Goal: Task Accomplishment & Management: Manage account settings

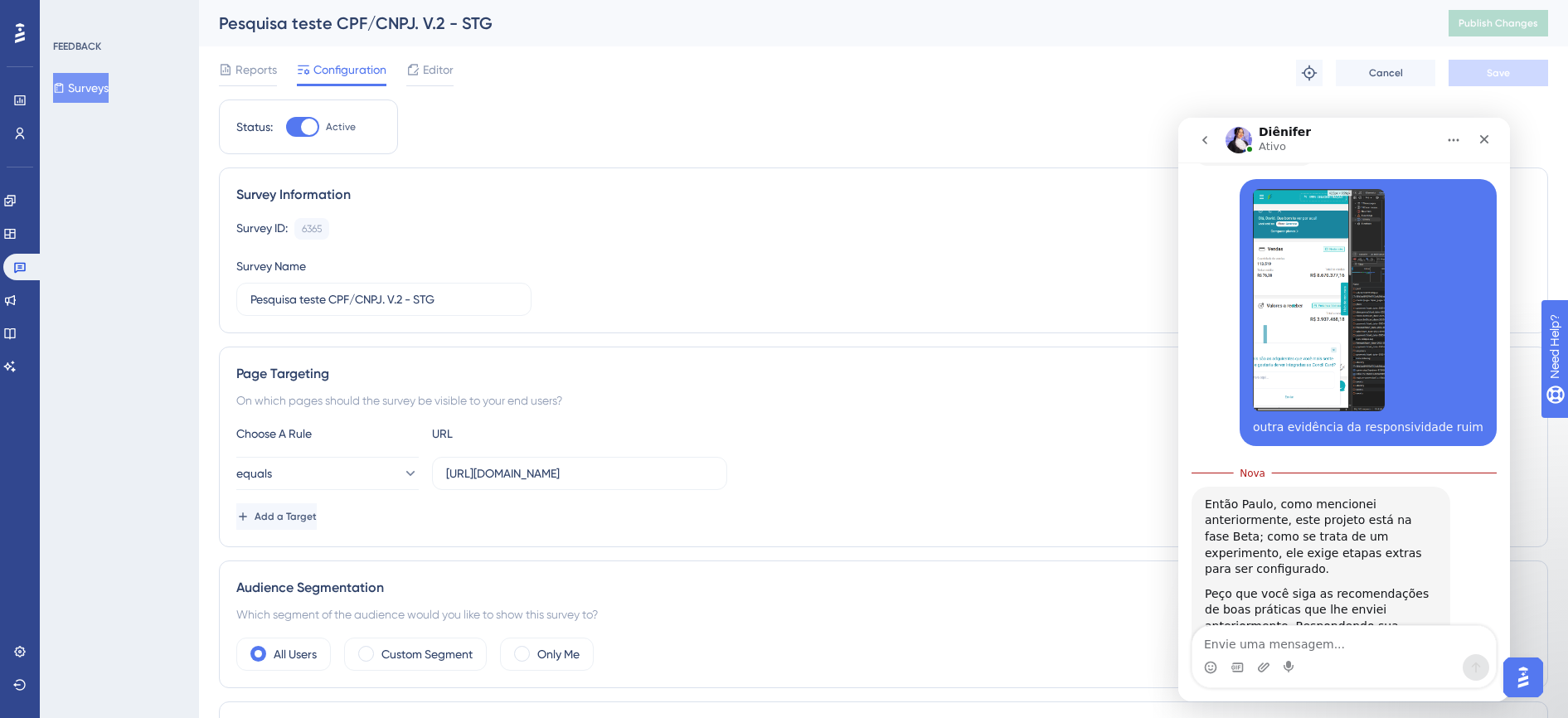
scroll to position [3525, 0]
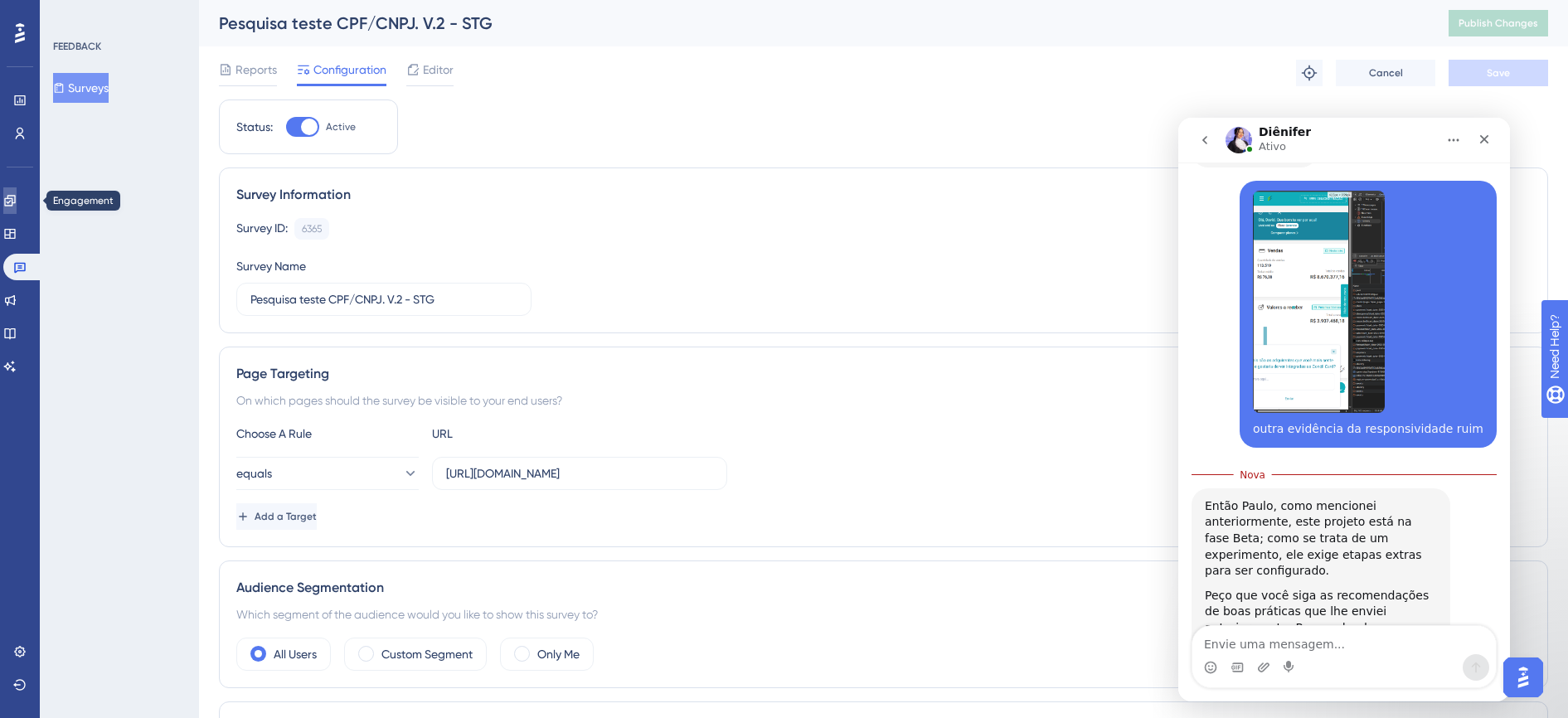
click at [17, 199] on icon at bounding box center [9, 199] width 13 height 13
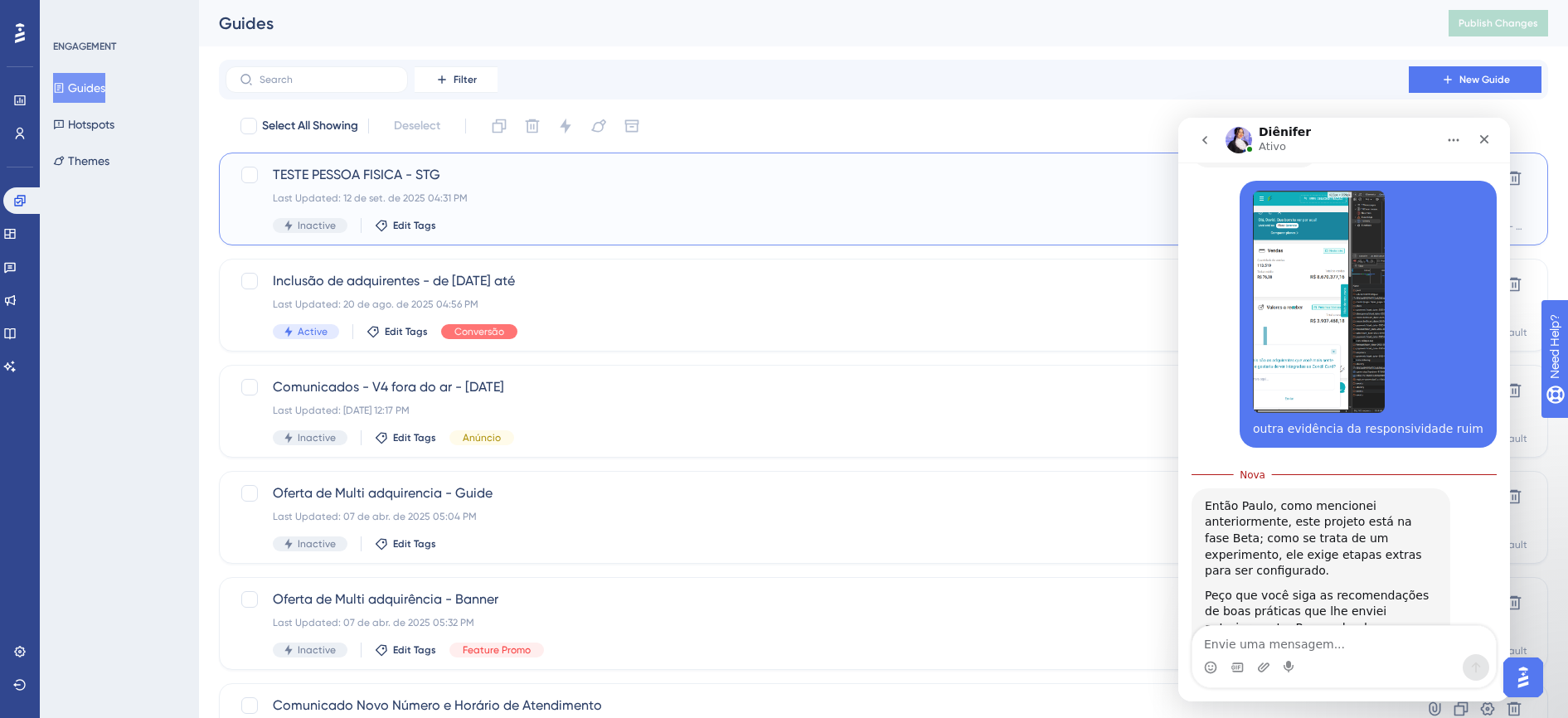
click at [447, 189] on div "TESTE PESSOA FISICA - STG Last Updated: [DATE] 04:31 PM Inactive Edit Tags" at bounding box center [817, 199] width 1089 height 68
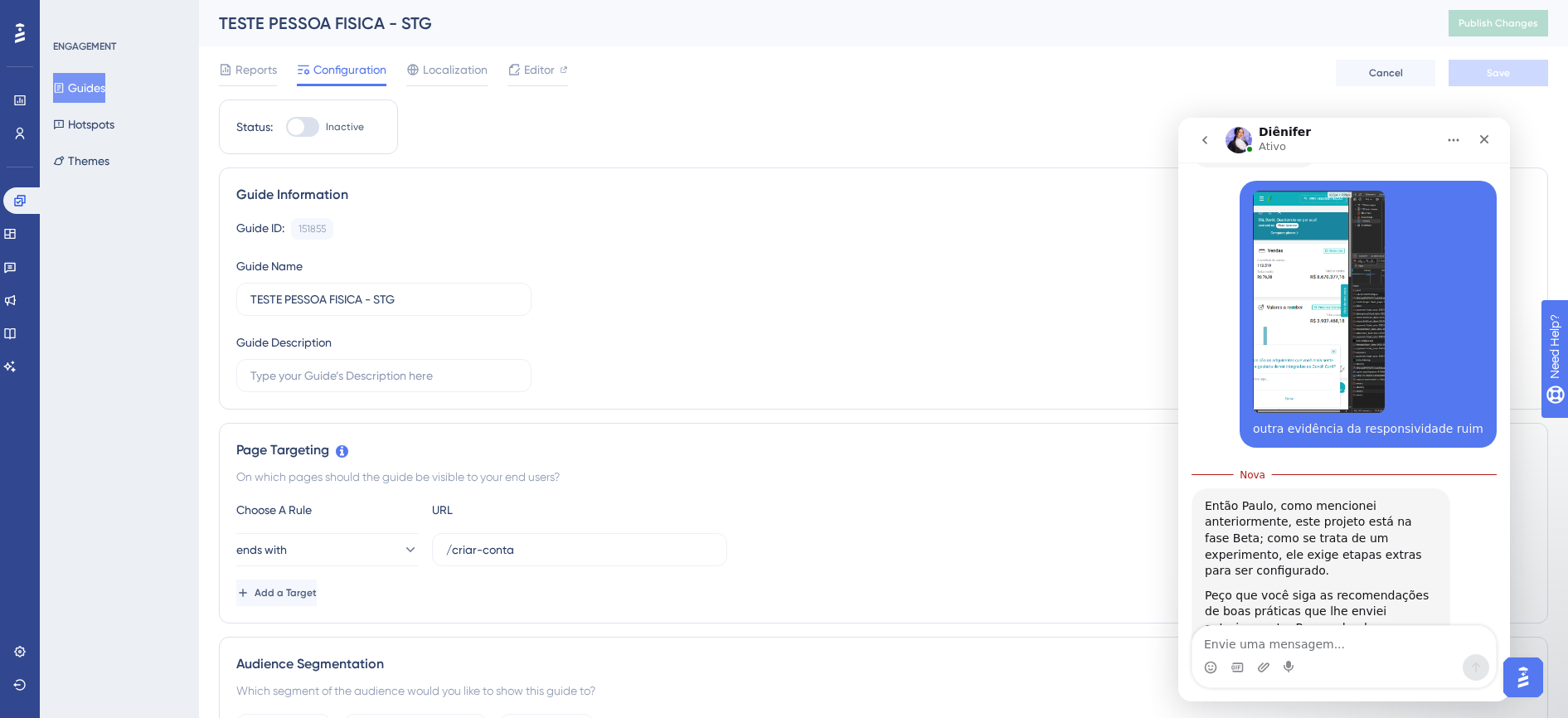
click at [306, 131] on div at bounding box center [302, 126] width 34 height 20
click at [286, 127] on input "Inactive" at bounding box center [286, 126] width 1 height 1
checkbox input "true"
click at [553, 553] on input "/criar-conta" at bounding box center [579, 549] width 267 height 18
drag, startPoint x: 553, startPoint y: 553, endPoint x: 439, endPoint y: 539, distance: 114.9
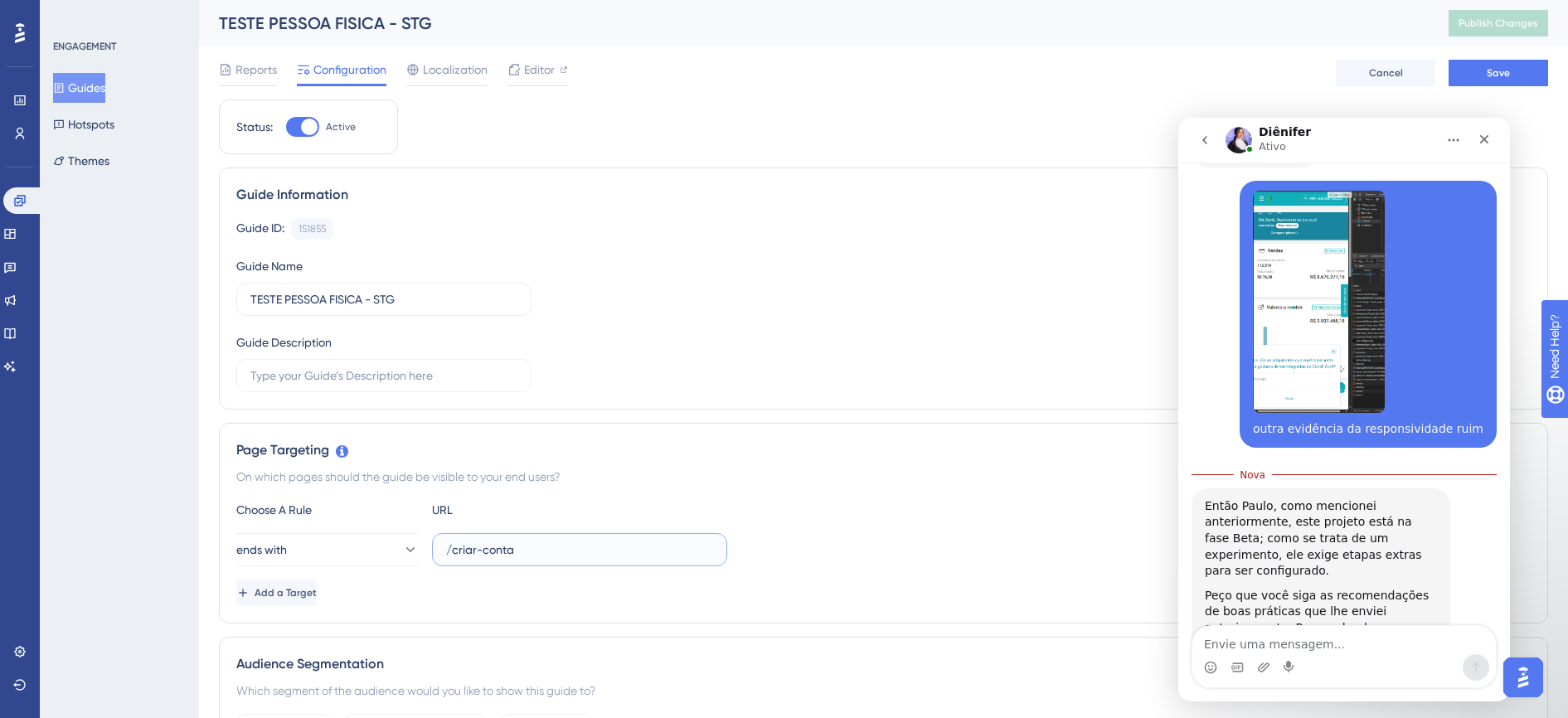
click at [439, 539] on label "/criar-conta" at bounding box center [579, 550] width 295 height 34
click at [351, 550] on button "ends with" at bounding box center [327, 550] width 183 height 34
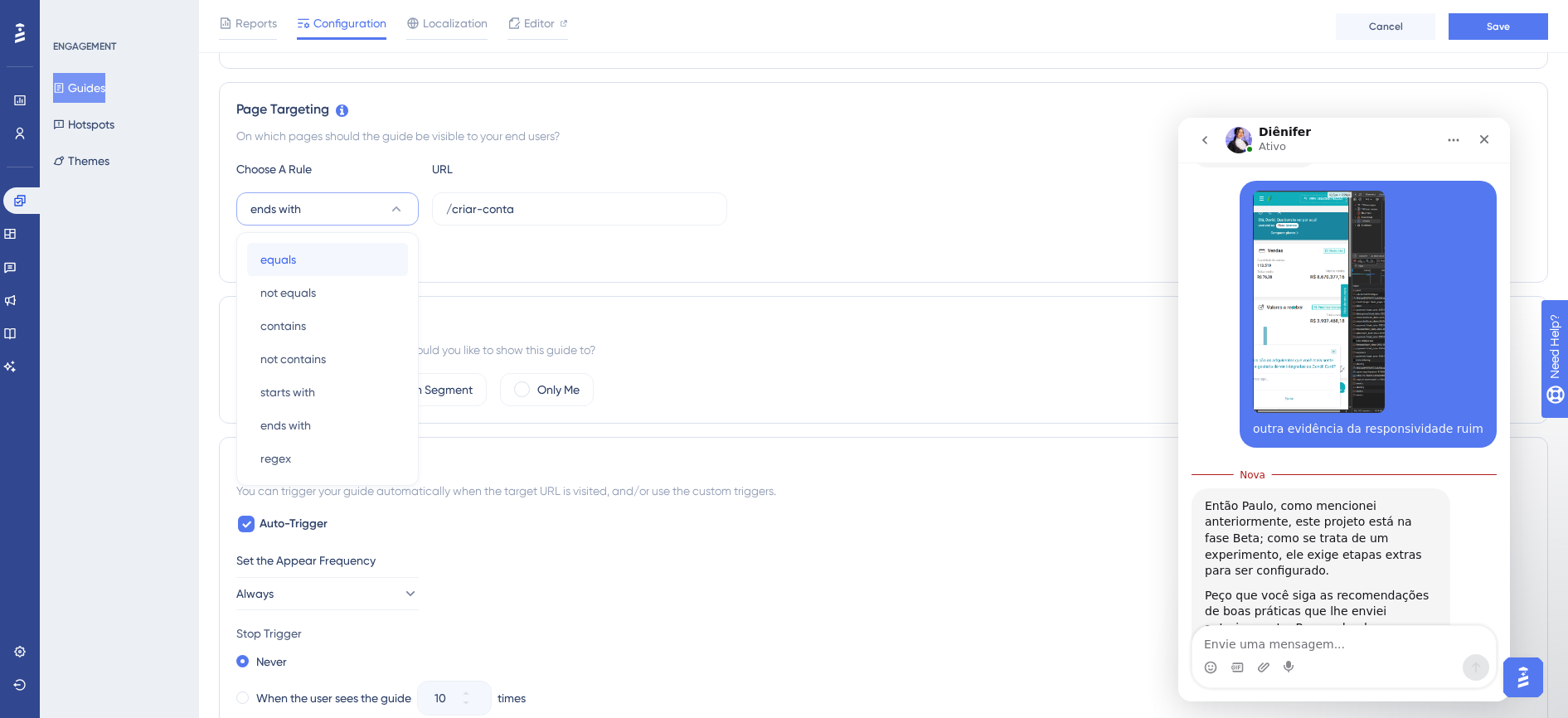
click at [327, 267] on div "equals equals" at bounding box center [327, 260] width 134 height 34
drag, startPoint x: 585, startPoint y: 218, endPoint x: 436, endPoint y: 214, distance: 149.1
click at [436, 214] on label "/criar-conta" at bounding box center [579, 209] width 295 height 34
click at [545, 213] on input "/criar-conta" at bounding box center [579, 208] width 267 height 18
drag, startPoint x: 479, startPoint y: 213, endPoint x: 441, endPoint y: 208, distance: 38.3
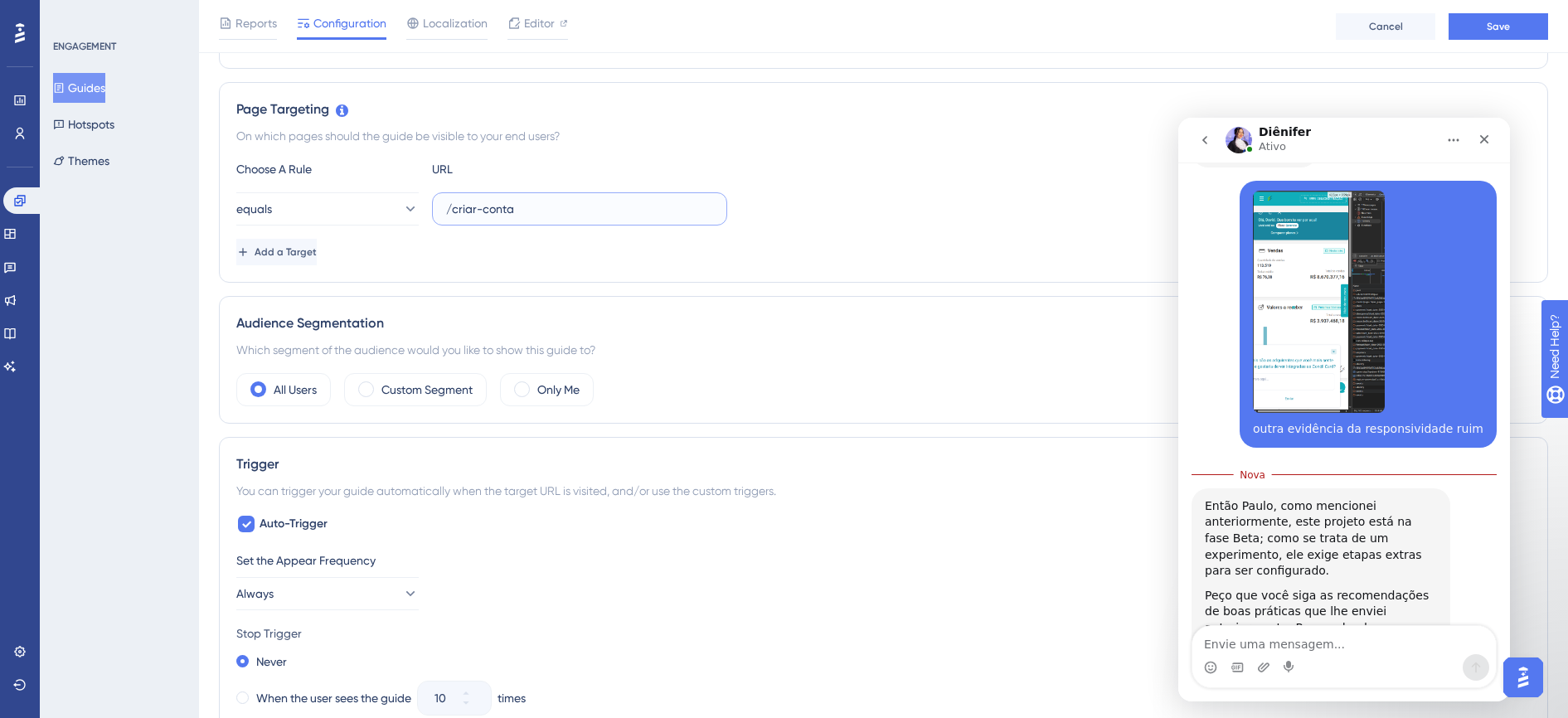
click at [441, 208] on label "/criar-conta" at bounding box center [579, 209] width 295 height 34
paste input "[URL][DOMAIN_NAME]"
type input "[URL][DOMAIN_NAME]"
click at [755, 260] on div "Add a Target" at bounding box center [883, 252] width 1294 height 27
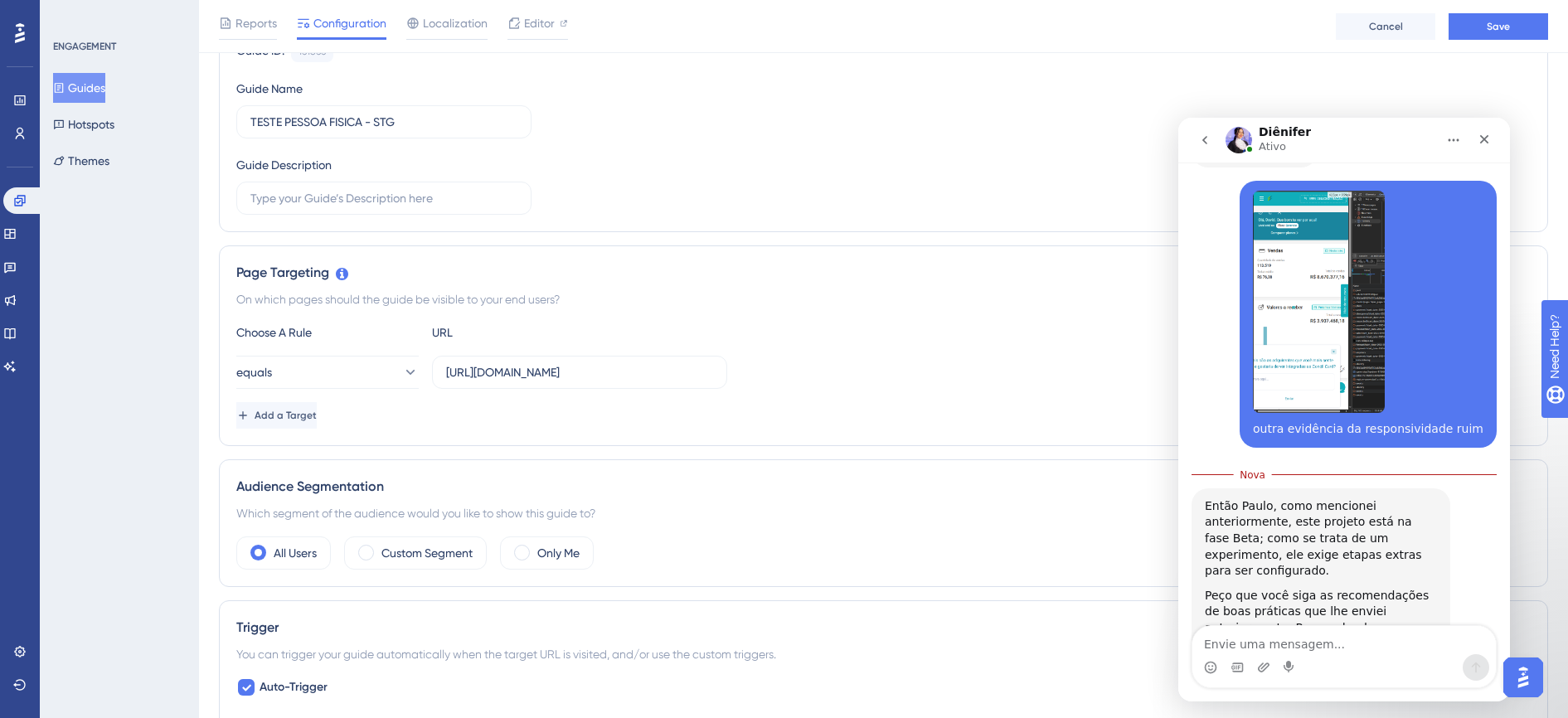
scroll to position [0, 0]
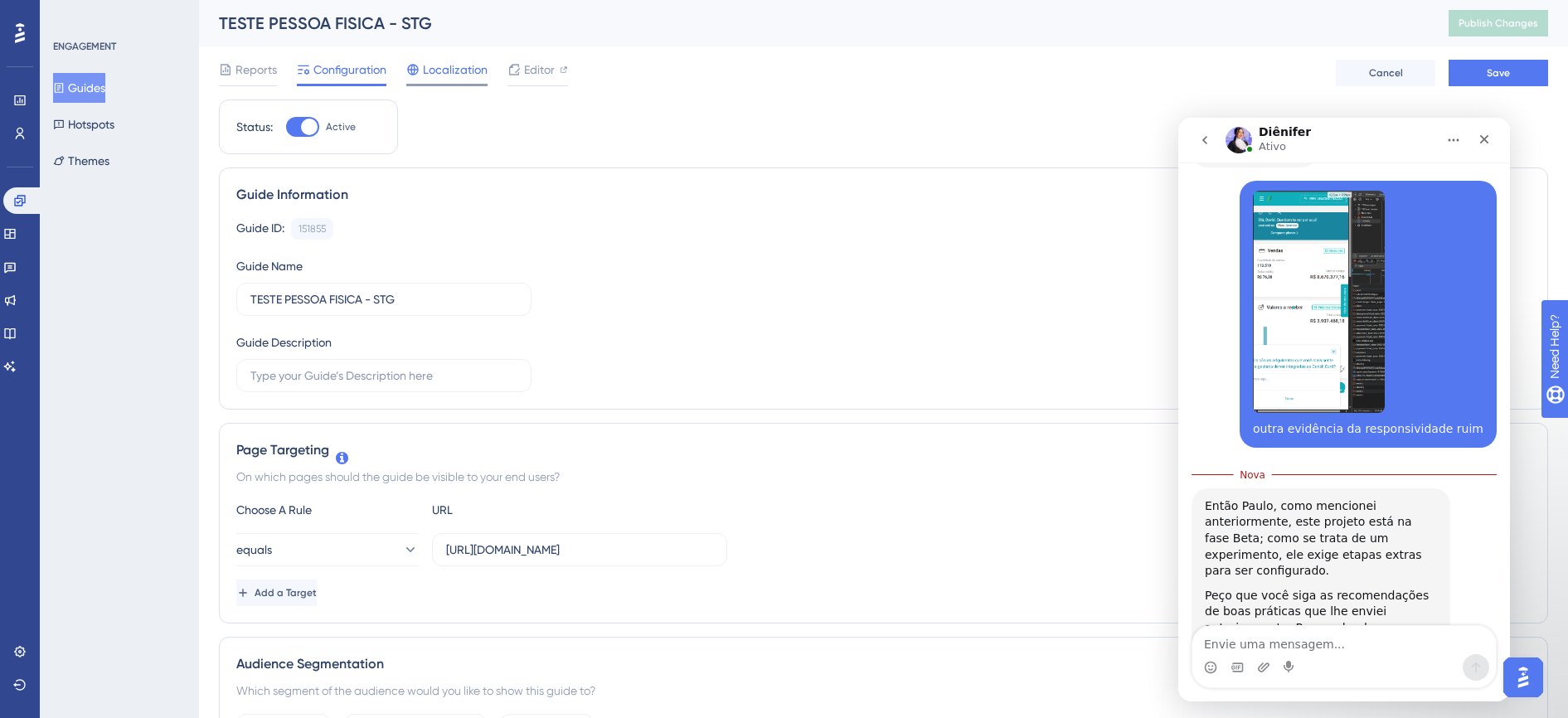
click at [437, 71] on span "Localization" at bounding box center [454, 69] width 64 height 20
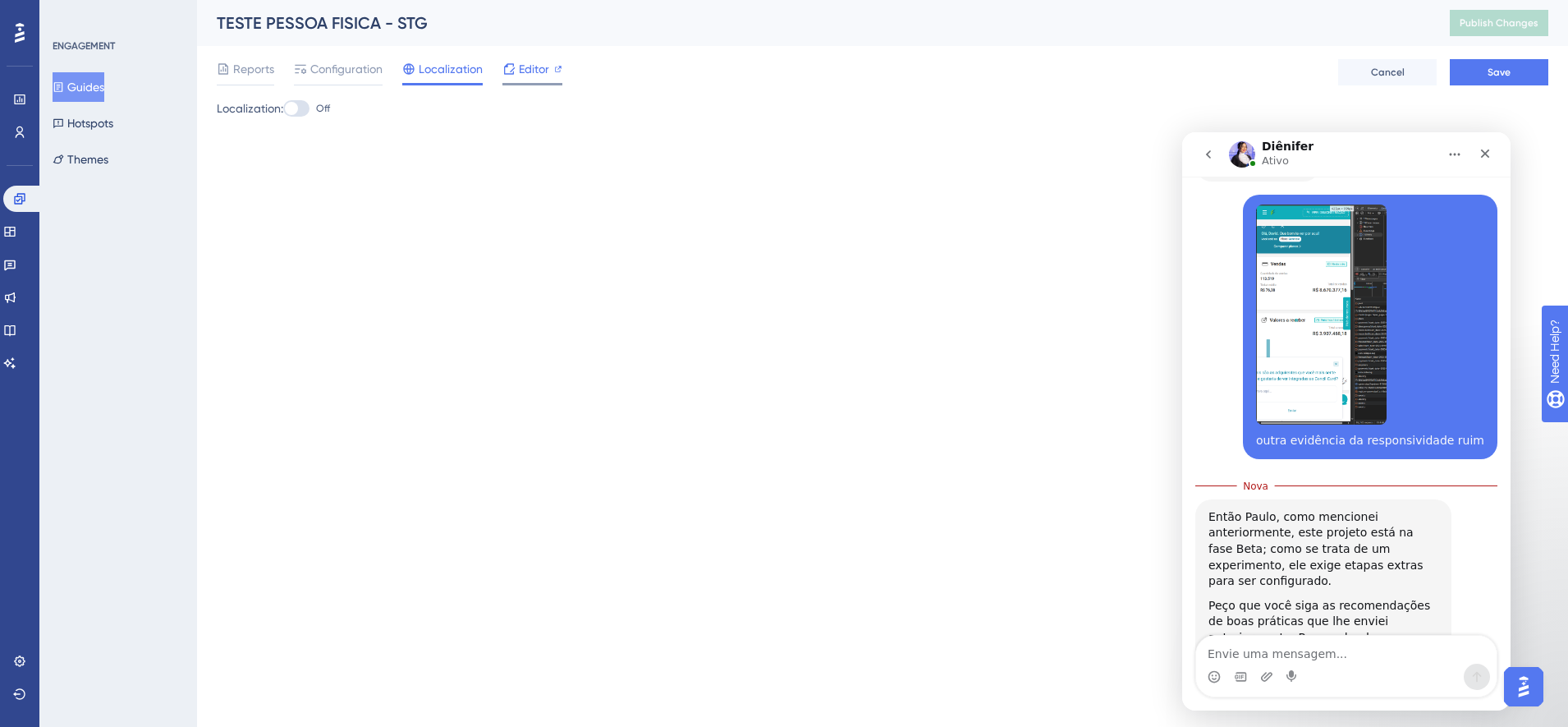
click at [515, 70] on icon at bounding box center [509, 68] width 13 height 13
click at [1498, 67] on span "Save" at bounding box center [1498, 71] width 22 height 13
click at [354, 77] on span "Configuration" at bounding box center [346, 68] width 72 height 20
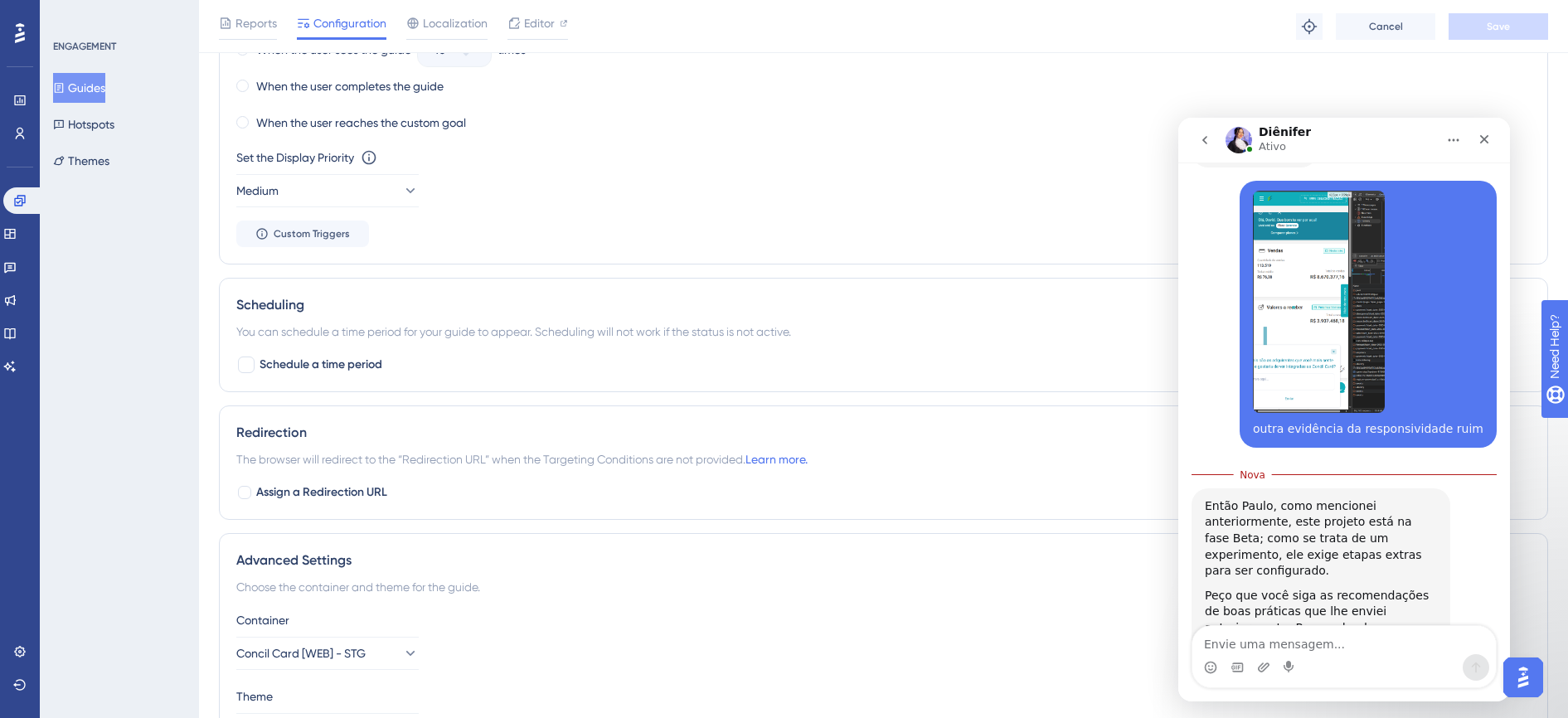
scroll to position [1107, 0]
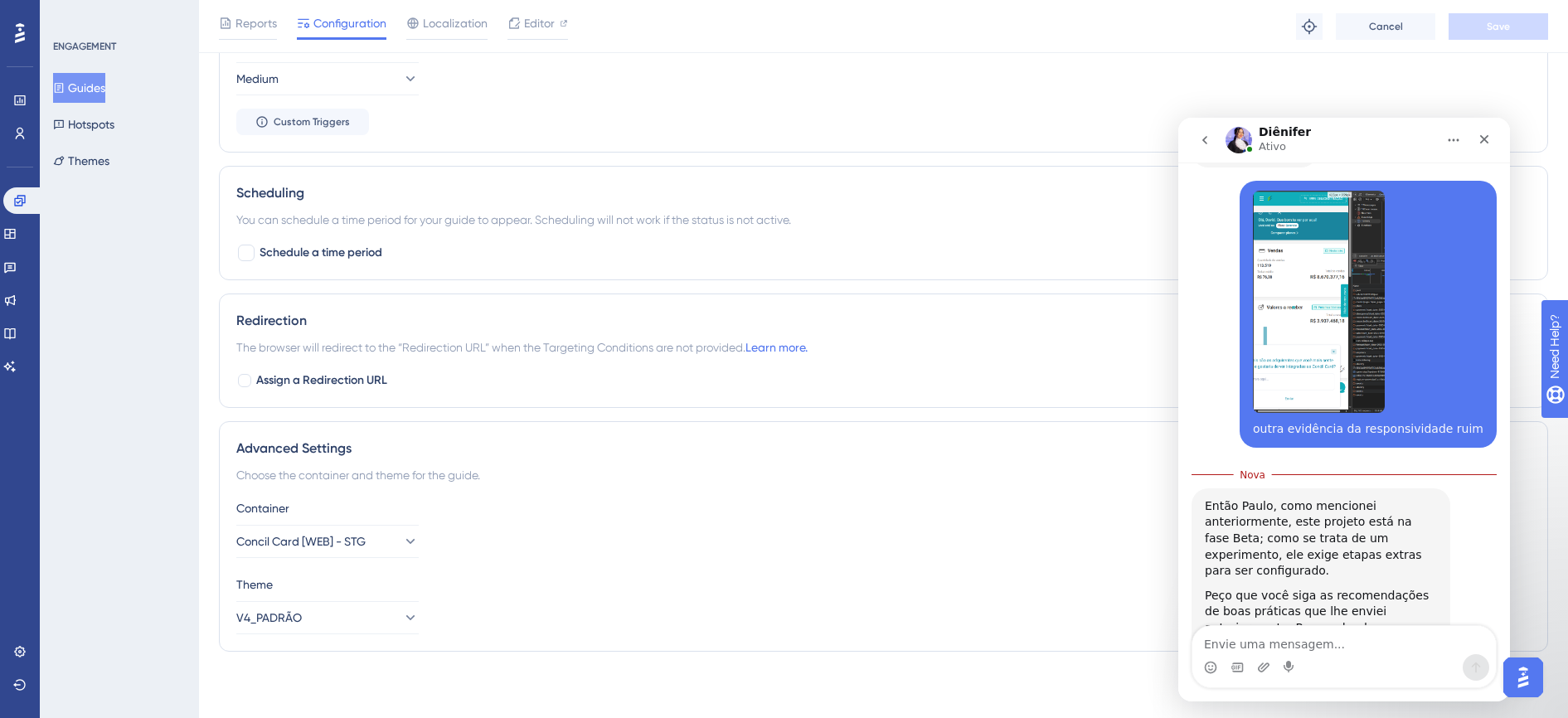
click at [1207, 142] on icon "go back" at bounding box center [1203, 139] width 13 height 13
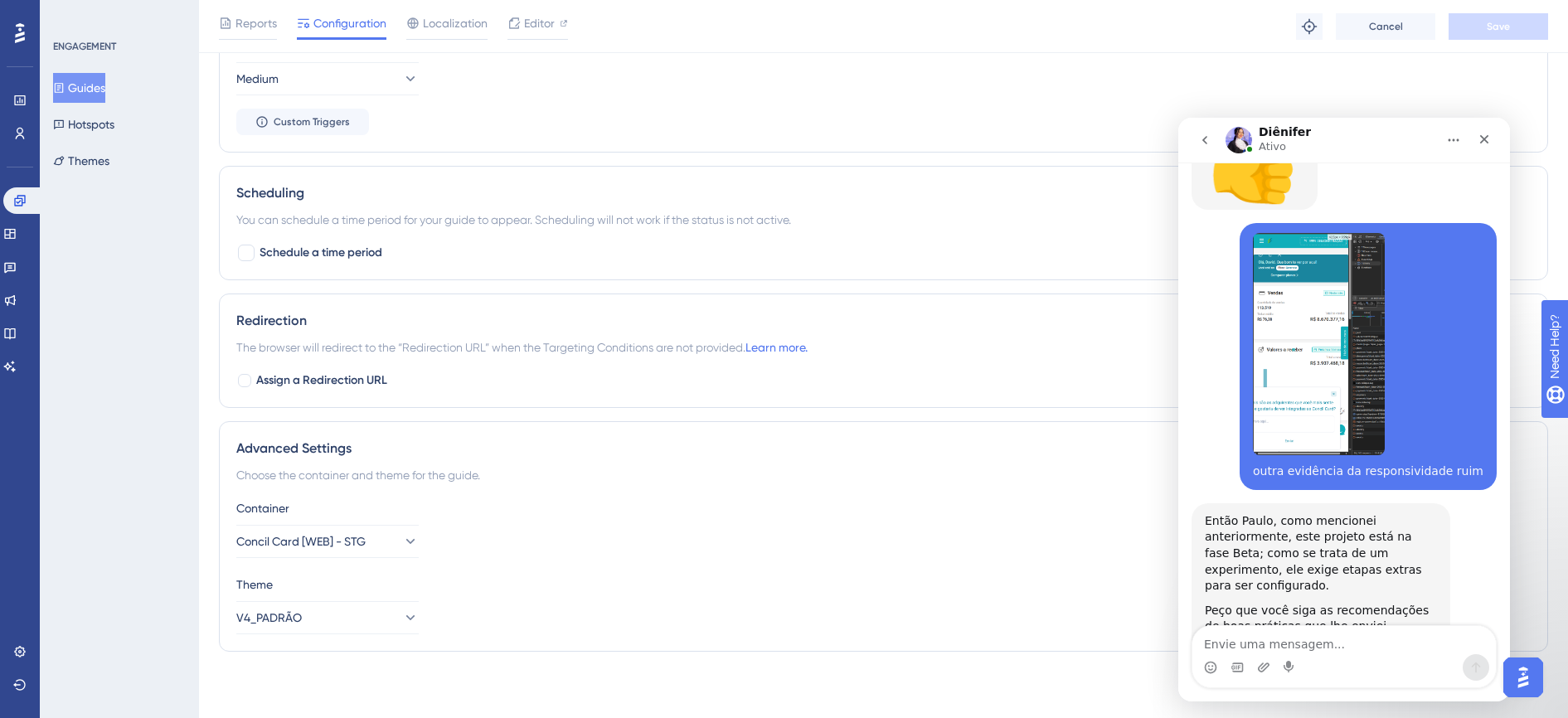
scroll to position [3498, 0]
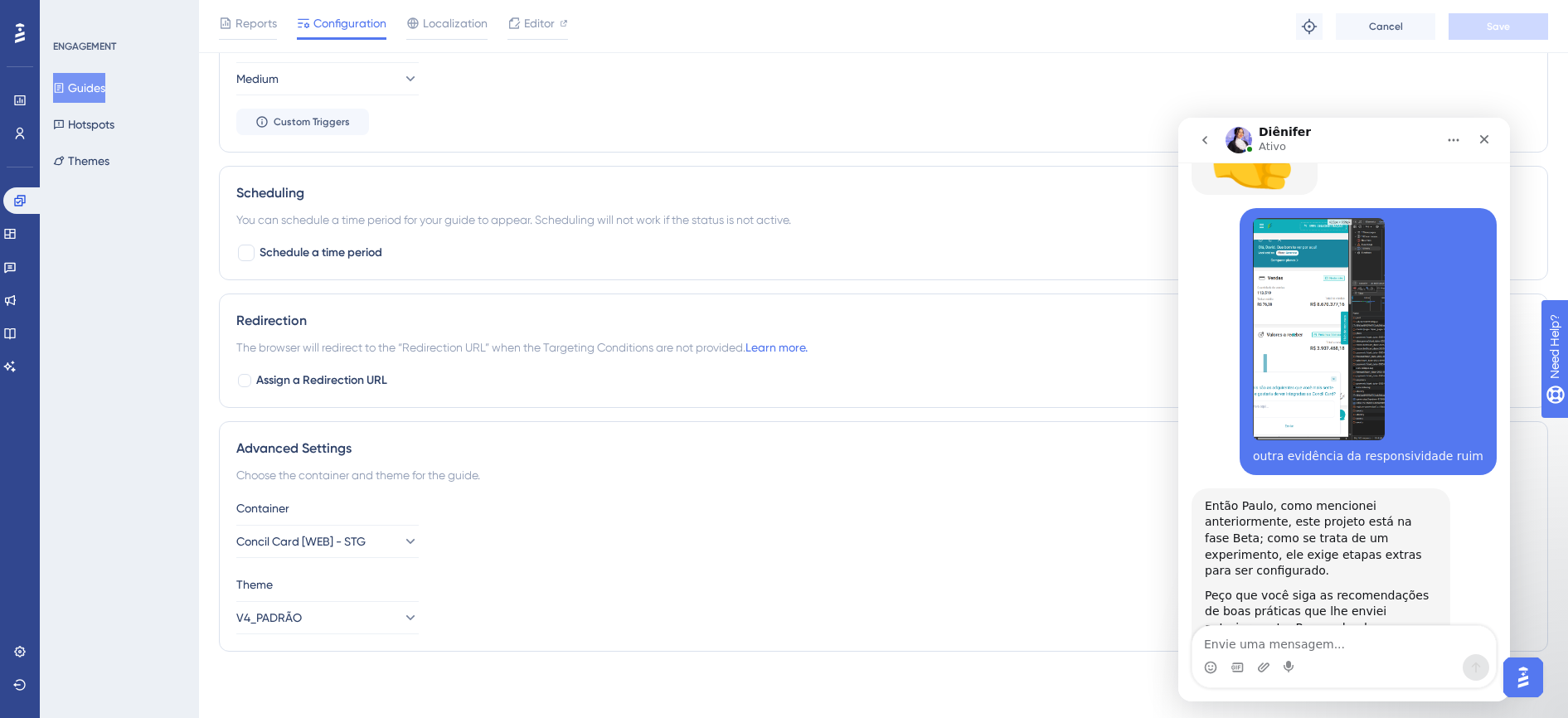
click at [106, 80] on button "Guides" at bounding box center [79, 88] width 52 height 30
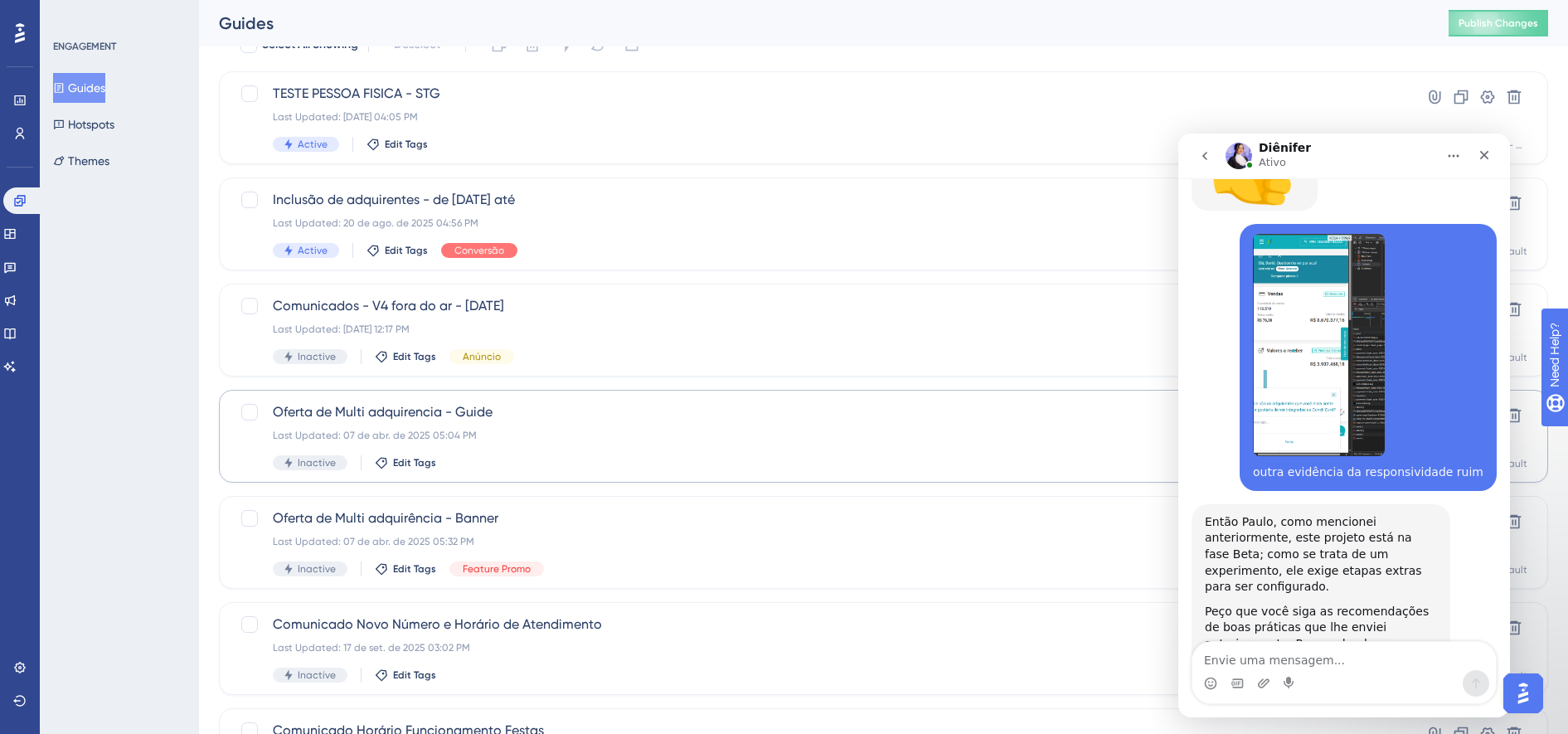
scroll to position [104, 0]
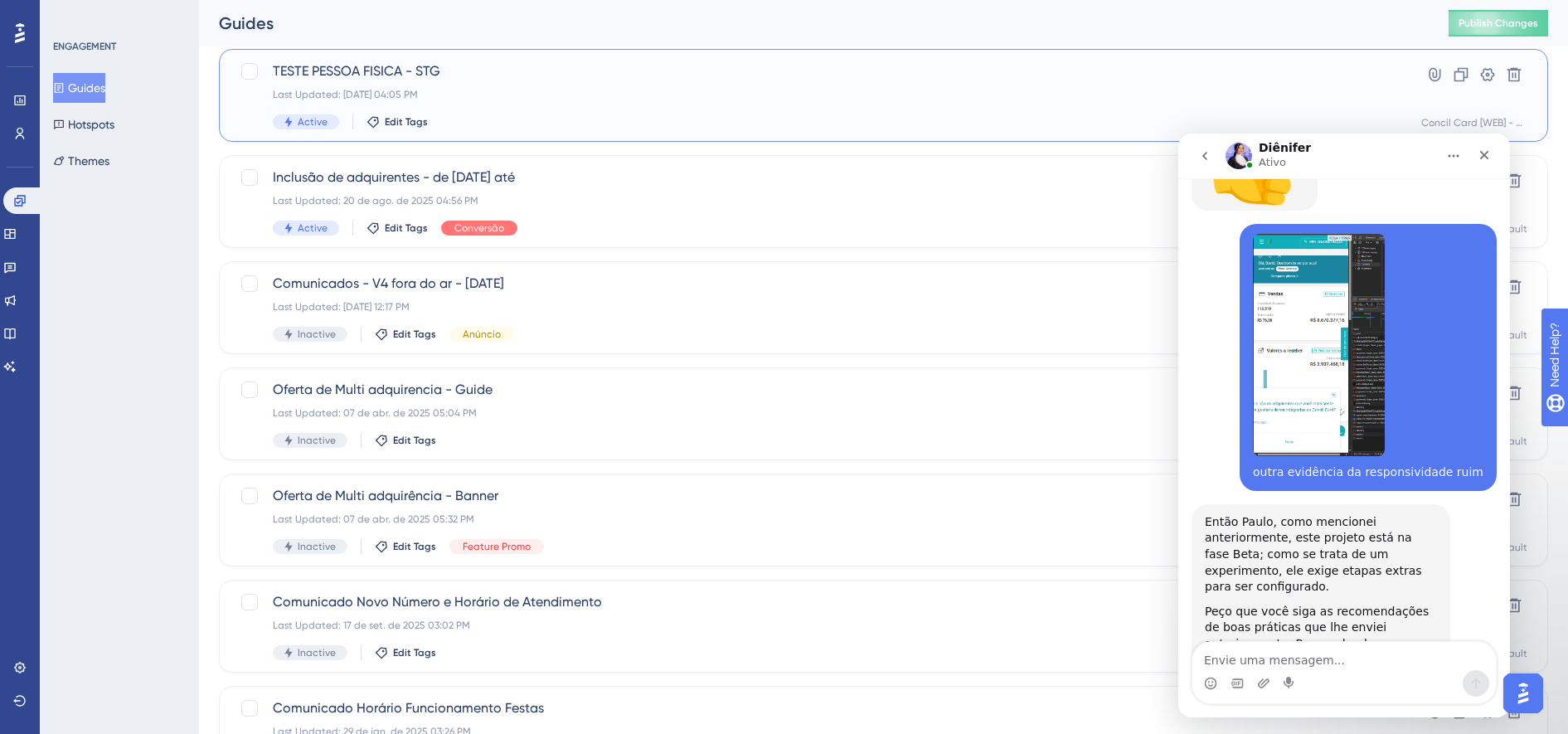
click at [535, 114] on div "TESTE PESSOA FISICA - STG Last Updated: [DATE] 04:05 PM Active Edit Tags" at bounding box center [817, 95] width 1089 height 68
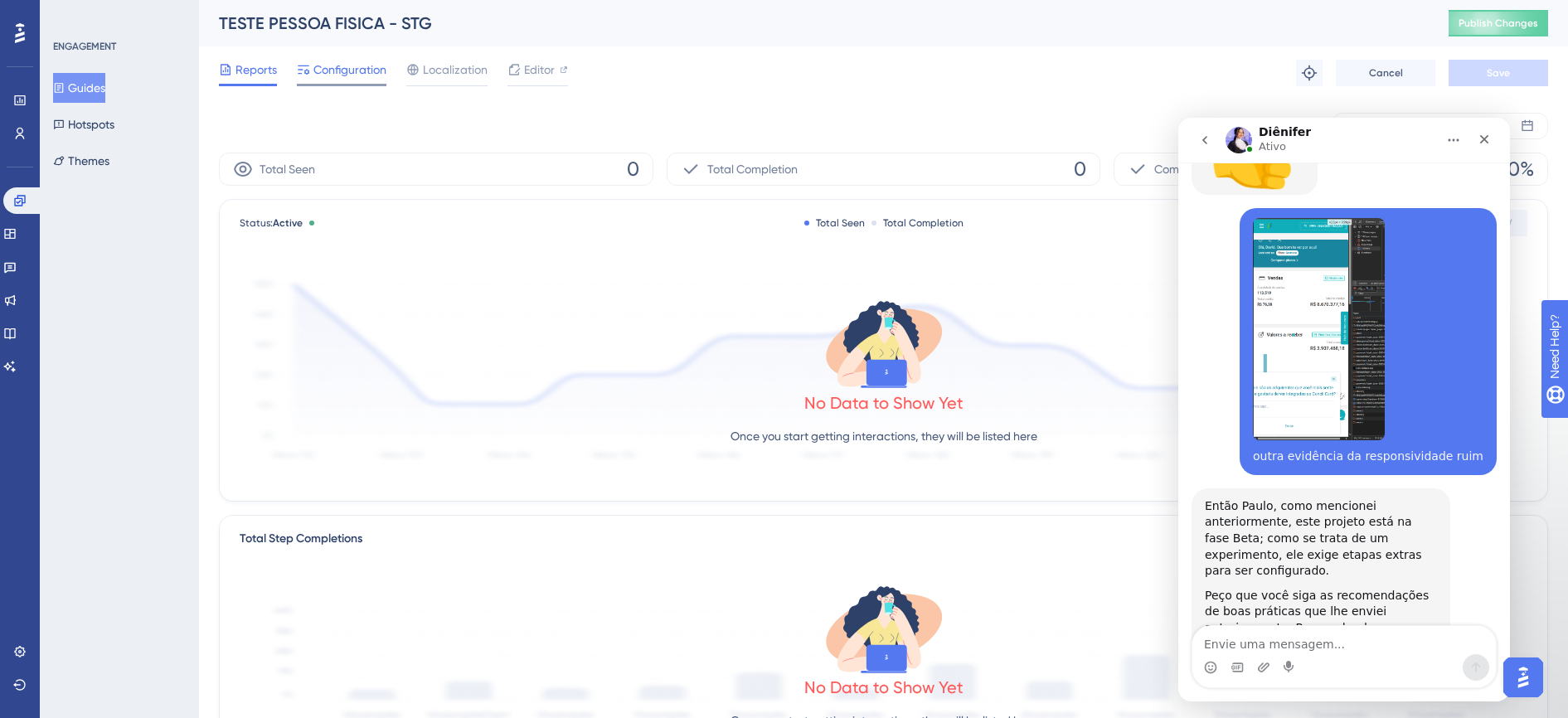
click at [354, 75] on span "Configuration" at bounding box center [350, 69] width 73 height 20
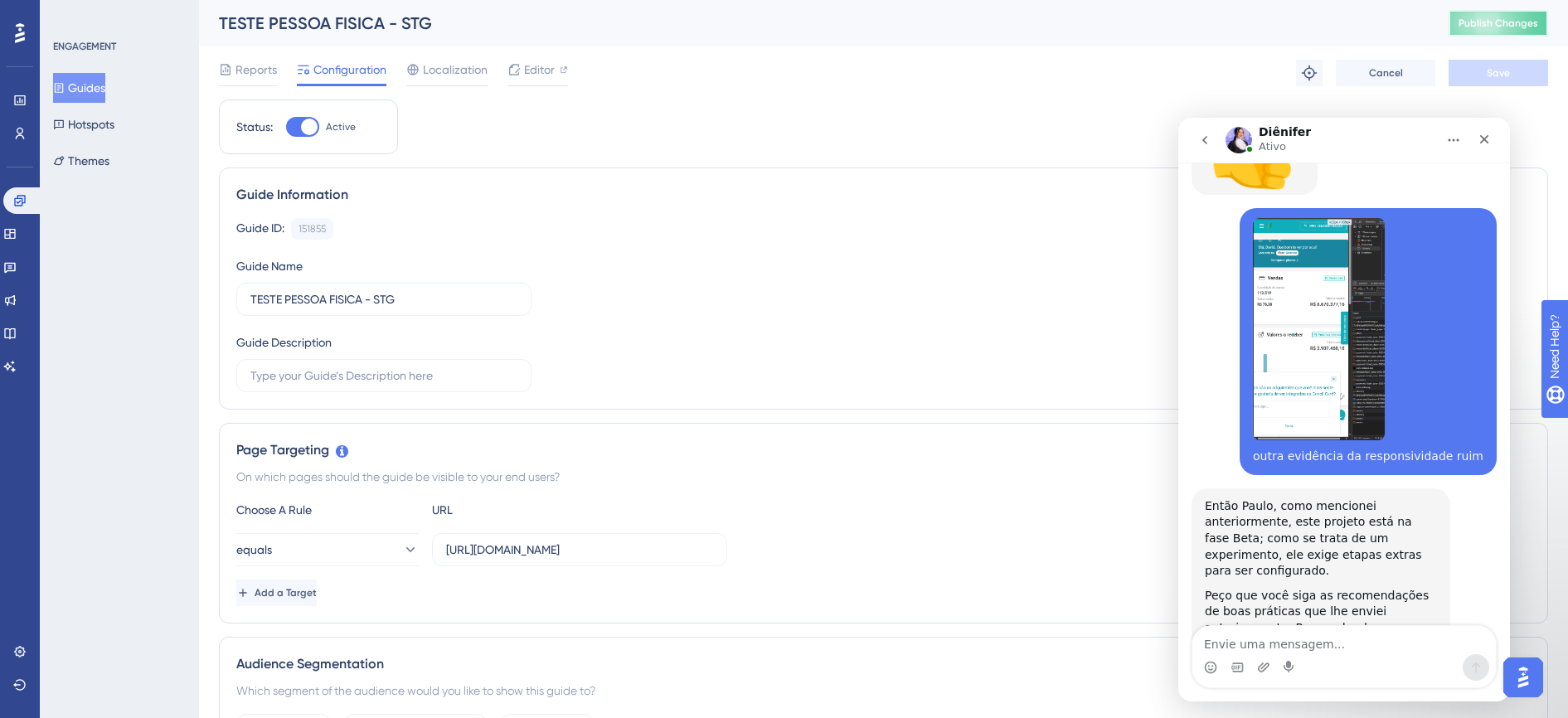
click at [1527, 26] on span "Publish Changes" at bounding box center [1498, 23] width 80 height 13
click at [308, 231] on div "151855" at bounding box center [312, 228] width 28 height 13
copy div "151855"
click at [311, 224] on div "151855" at bounding box center [312, 228] width 28 height 13
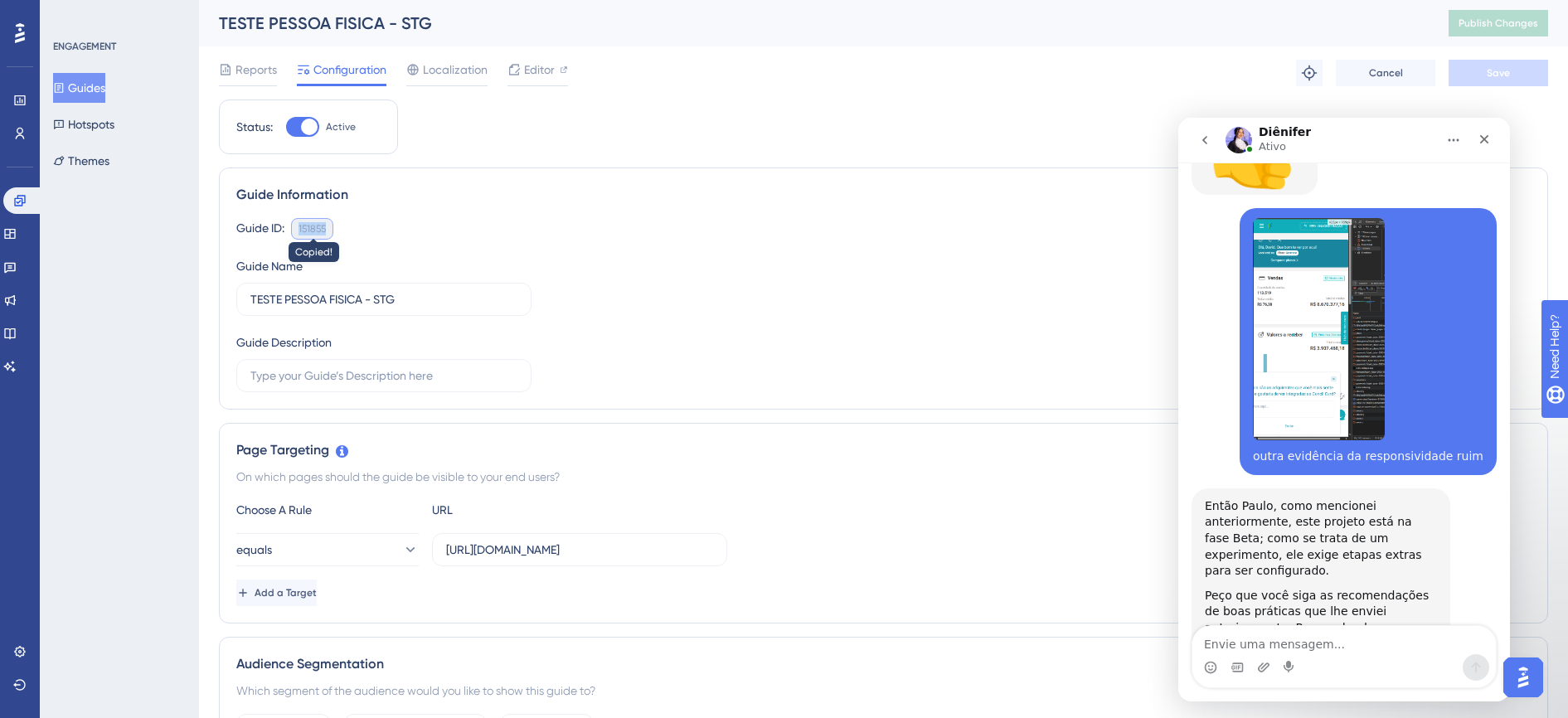
click at [311, 224] on div "151855" at bounding box center [312, 228] width 28 height 13
copy div "151855"
click at [81, 83] on button "Guides" at bounding box center [79, 88] width 52 height 30
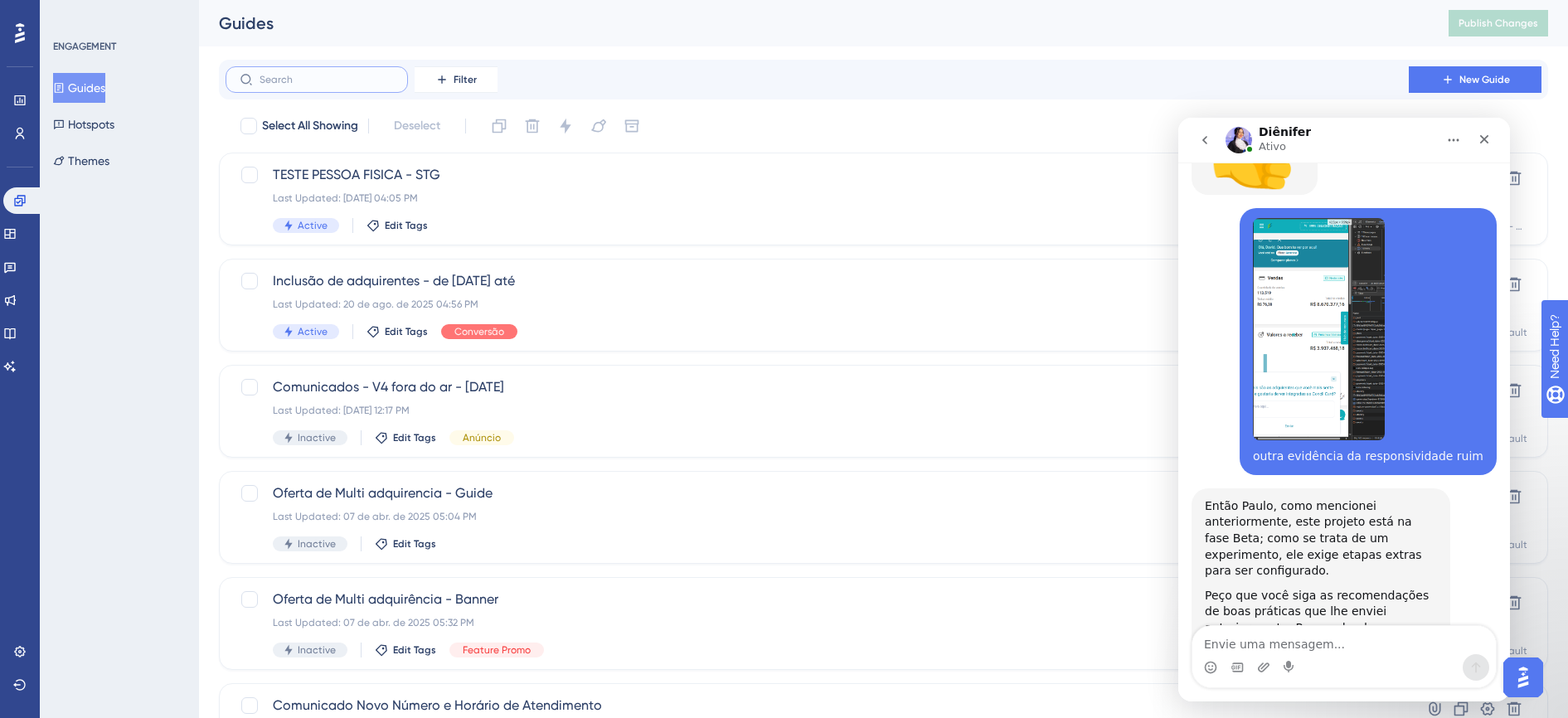
click at [322, 82] on input "text" at bounding box center [327, 80] width 134 height 12
type input "t"
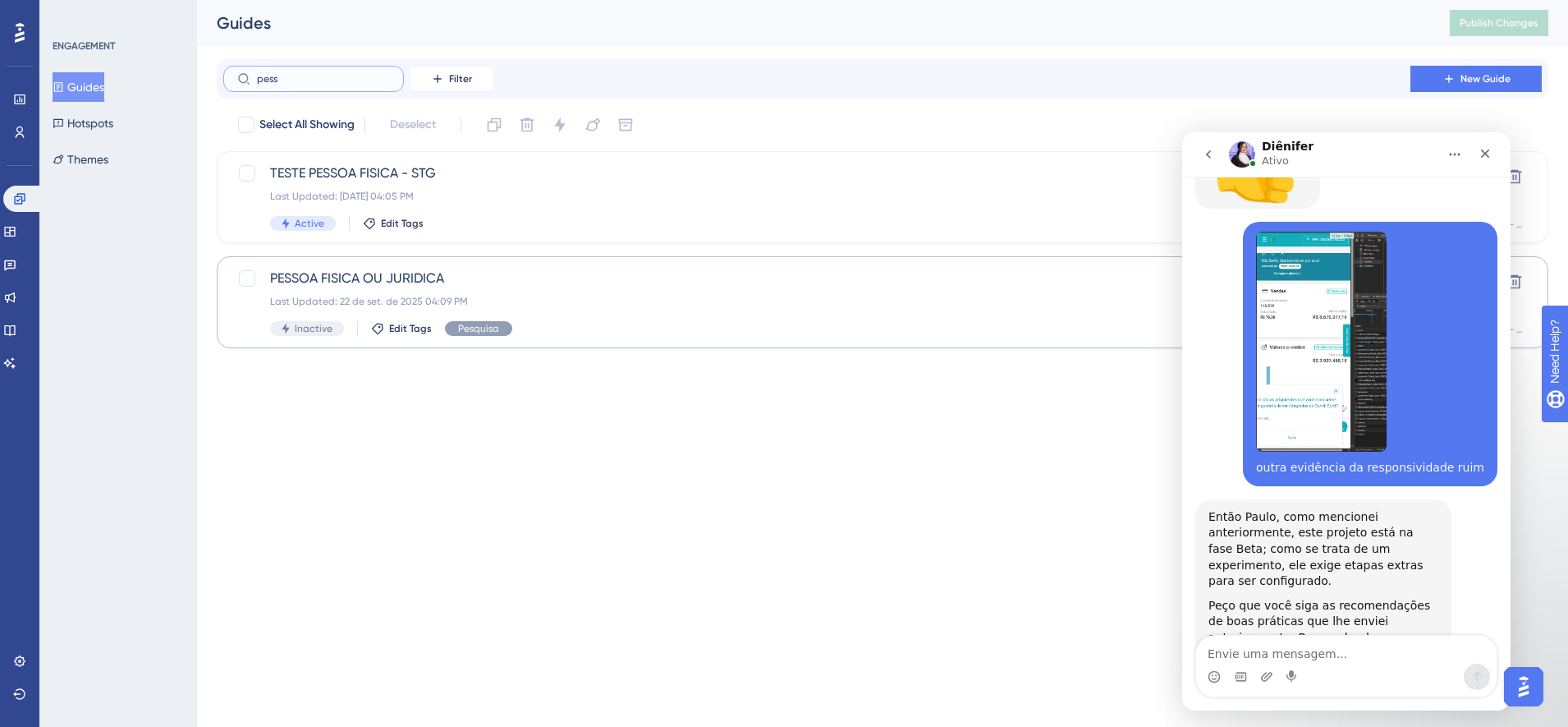
type input "pess"
click at [511, 285] on span "PESSOA FISICA OU JURIDICA" at bounding box center [817, 278] width 1094 height 20
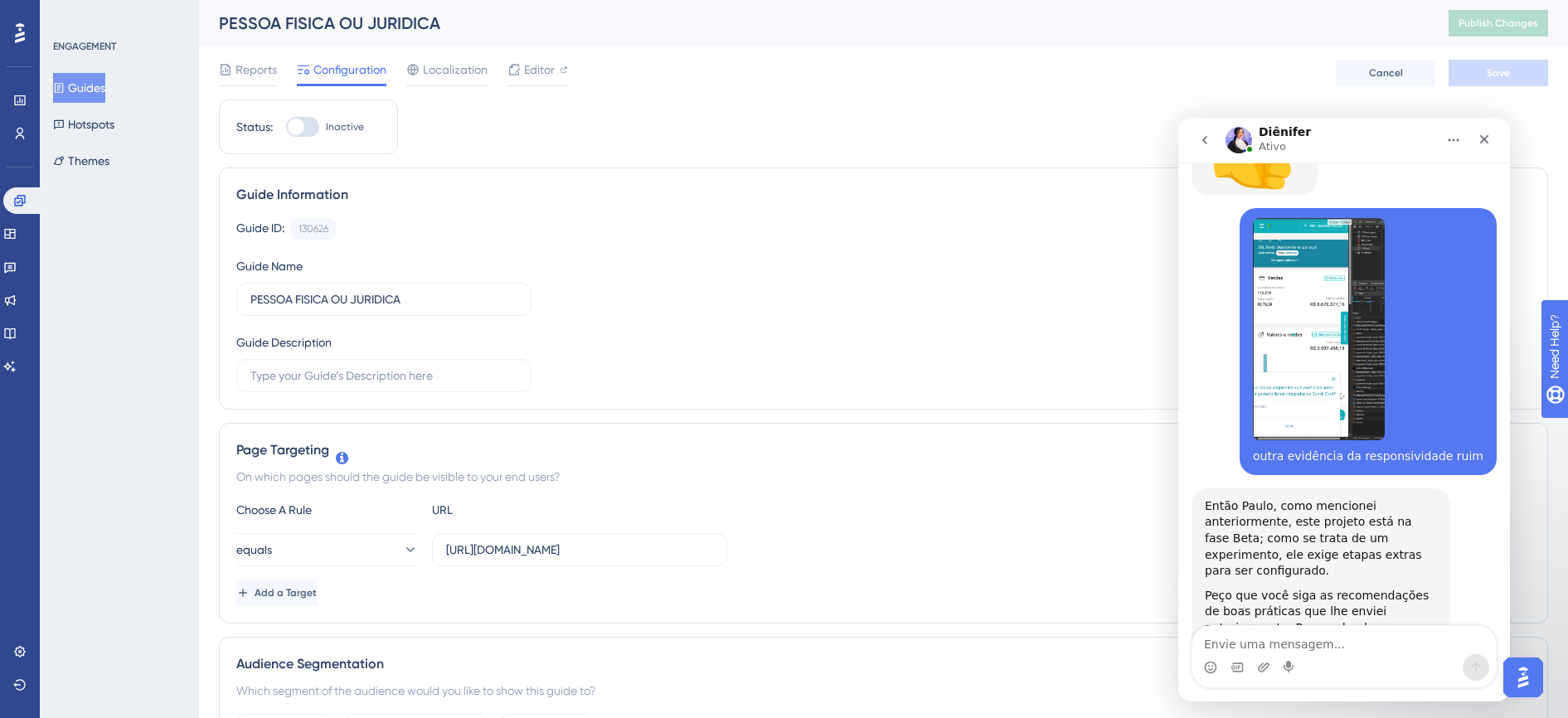
click at [317, 121] on div at bounding box center [302, 126] width 34 height 20
click at [286, 126] on input "Inactive" at bounding box center [286, 126] width 1 height 1
checkbox input "true"
click at [1506, 69] on span "Save" at bounding box center [1497, 72] width 23 height 13
click at [1507, 24] on span "Publish Changes" at bounding box center [1498, 23] width 80 height 13
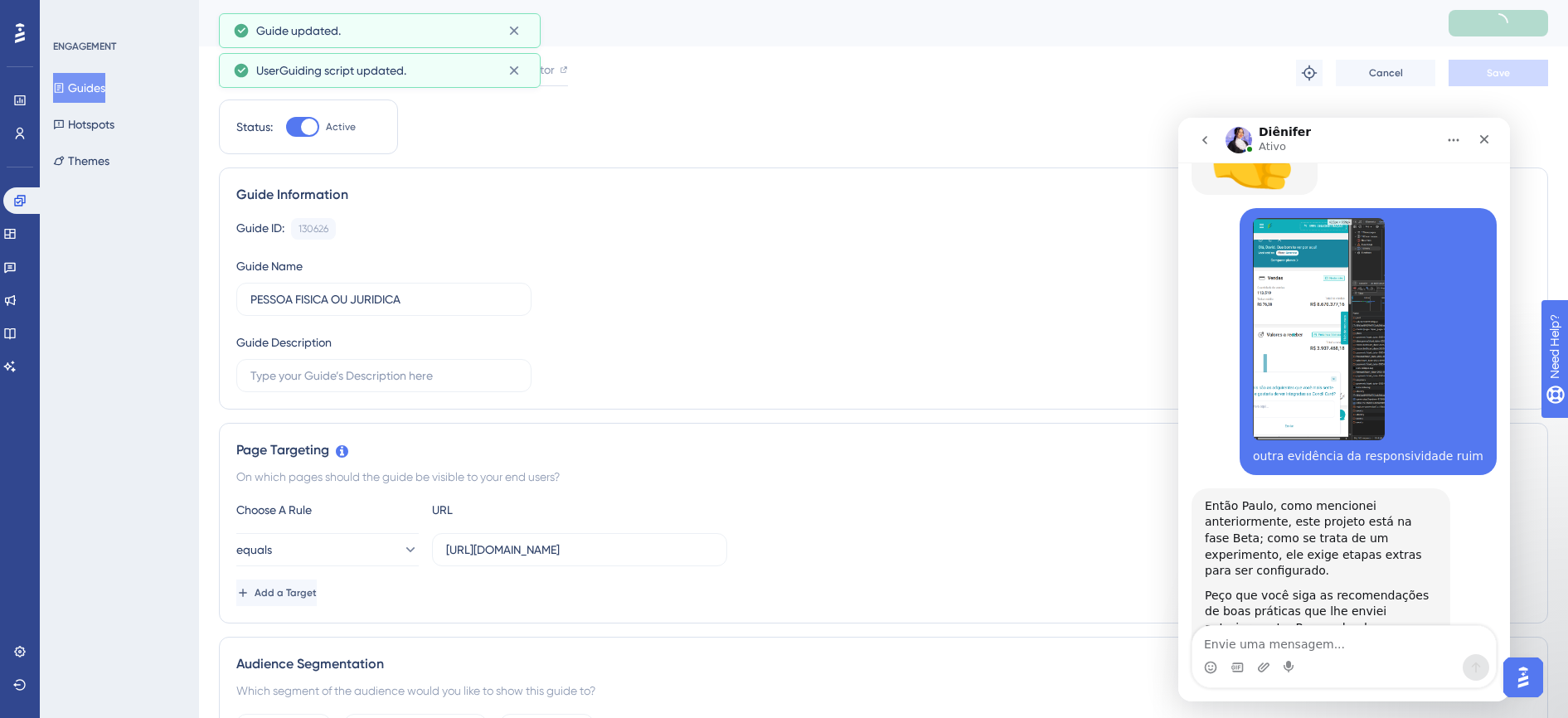
click at [106, 93] on button "Guides" at bounding box center [79, 88] width 52 height 30
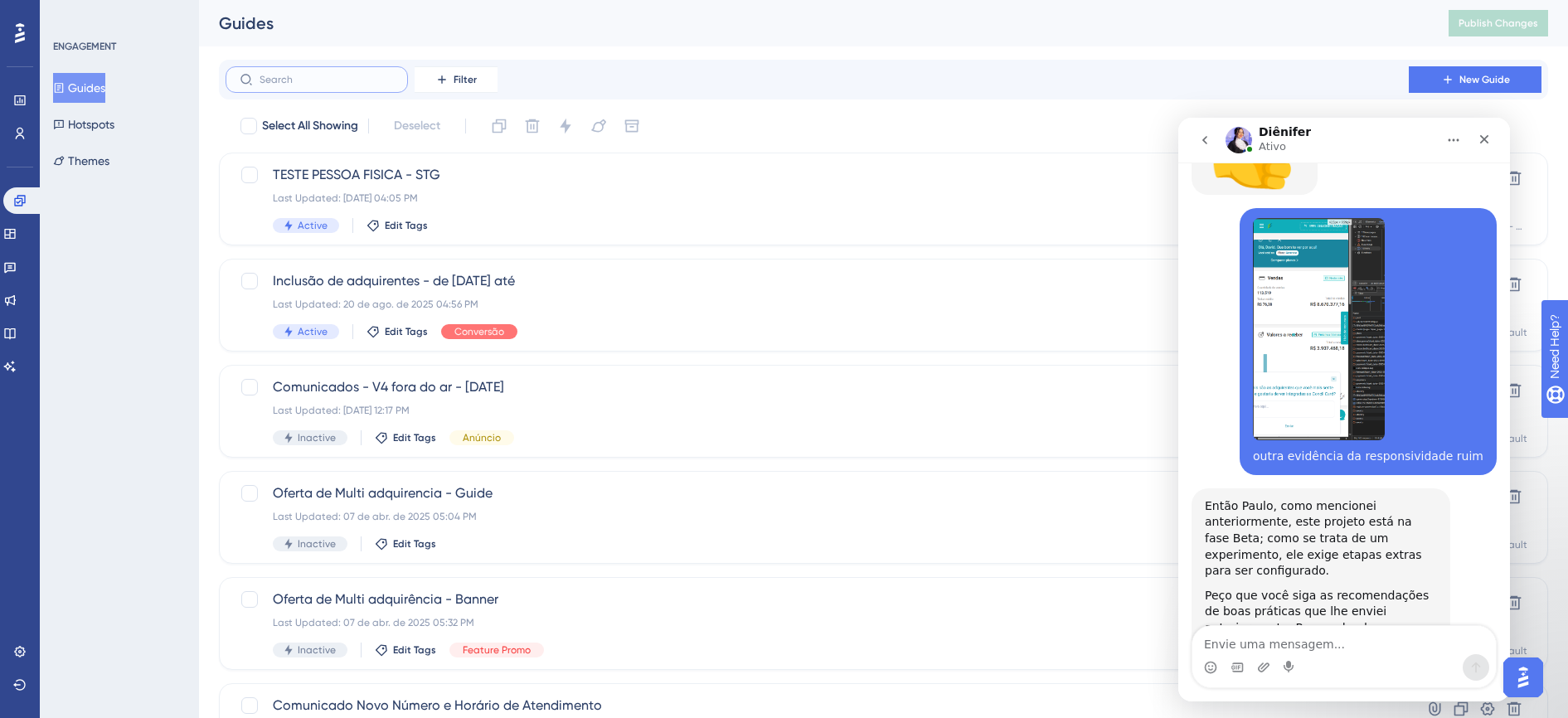
click at [351, 74] on input "text" at bounding box center [327, 80] width 134 height 12
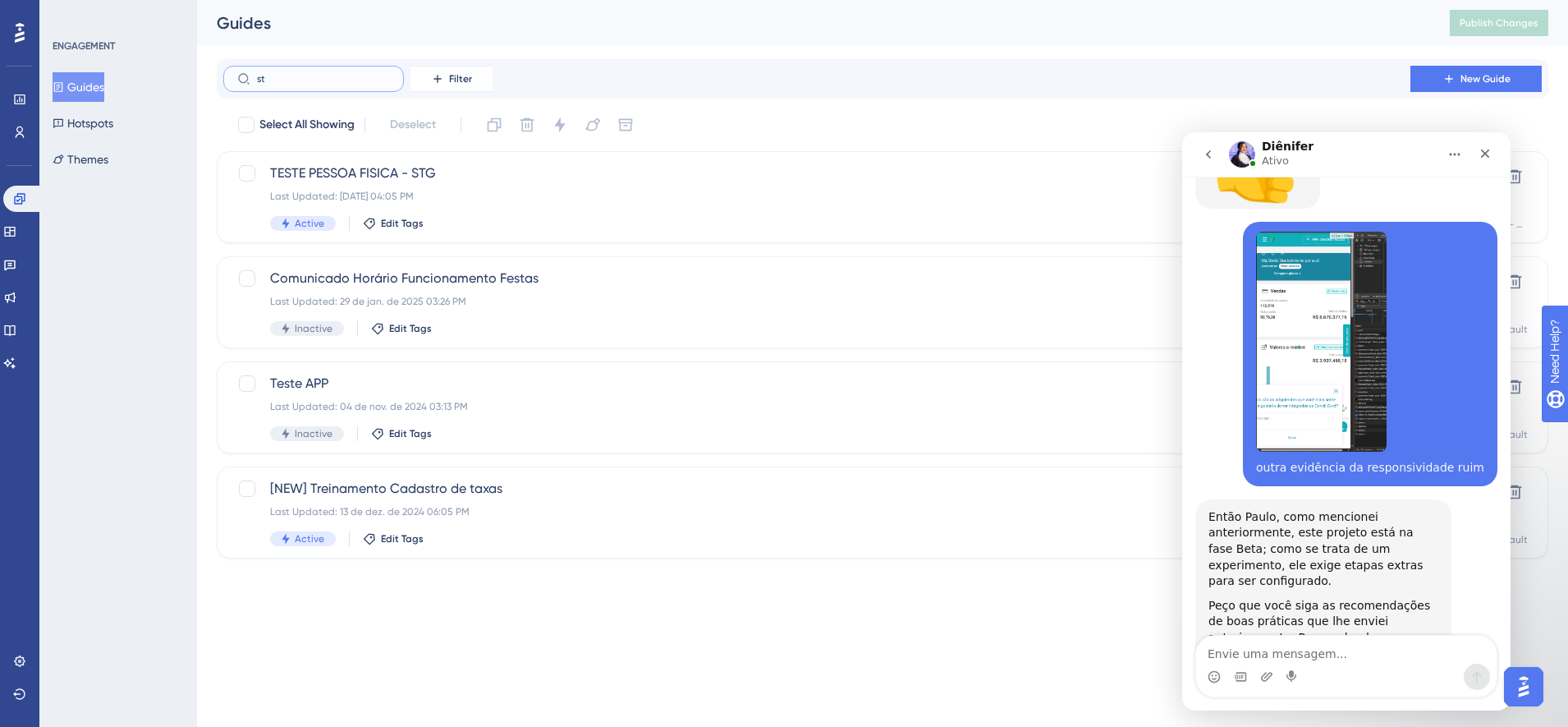
type input "s"
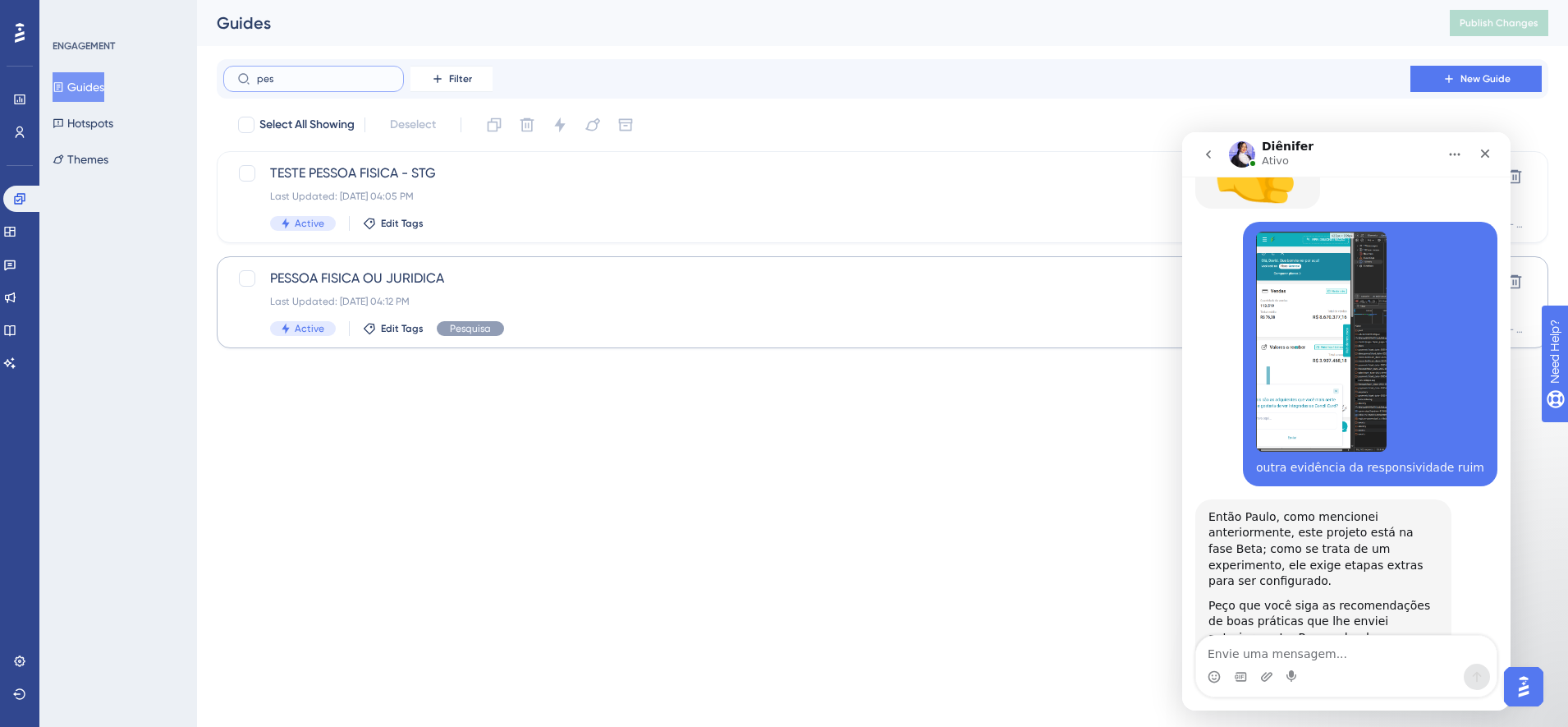
type input "pes"
click at [410, 288] on span "PESSOA FISICA OU JURIDICA" at bounding box center [817, 278] width 1094 height 20
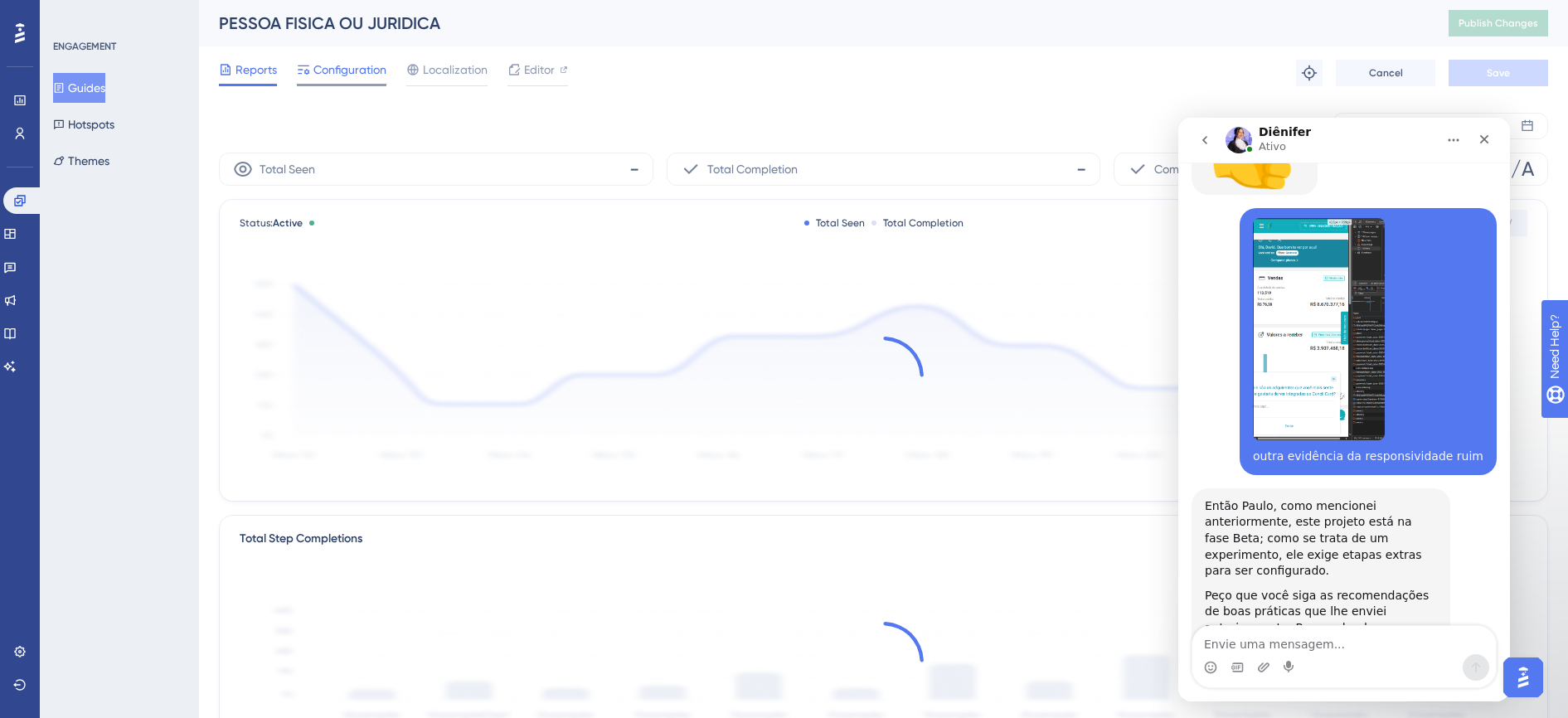
click at [339, 75] on span "Configuration" at bounding box center [350, 69] width 73 height 20
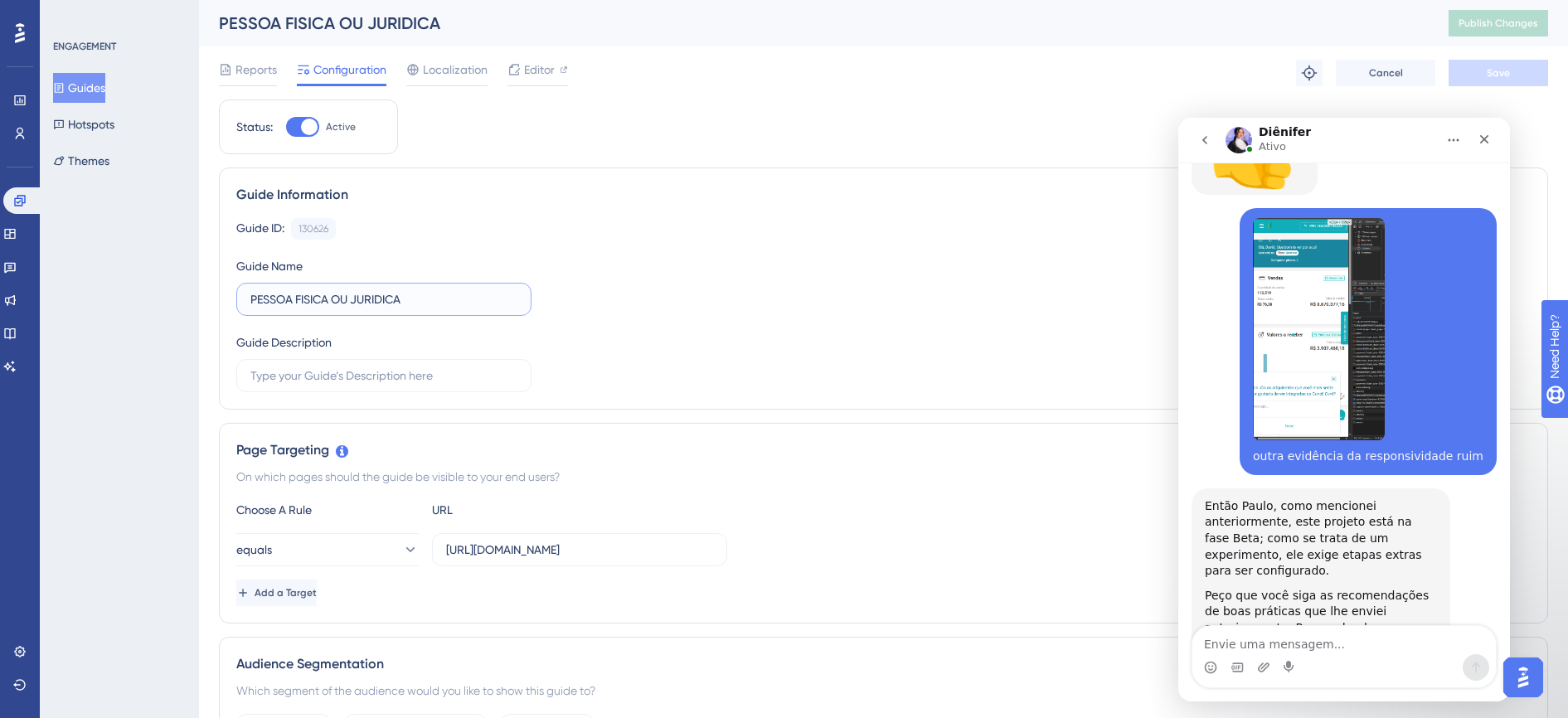
click at [423, 307] on input "PESSOA FISICA OU JURIDICA" at bounding box center [383, 299] width 267 height 18
type input "PESSOA FISICA OU JURIDICA - STG"
click at [1504, 69] on span "Save" at bounding box center [1497, 72] width 23 height 13
click at [106, 87] on button "Guides" at bounding box center [79, 88] width 52 height 30
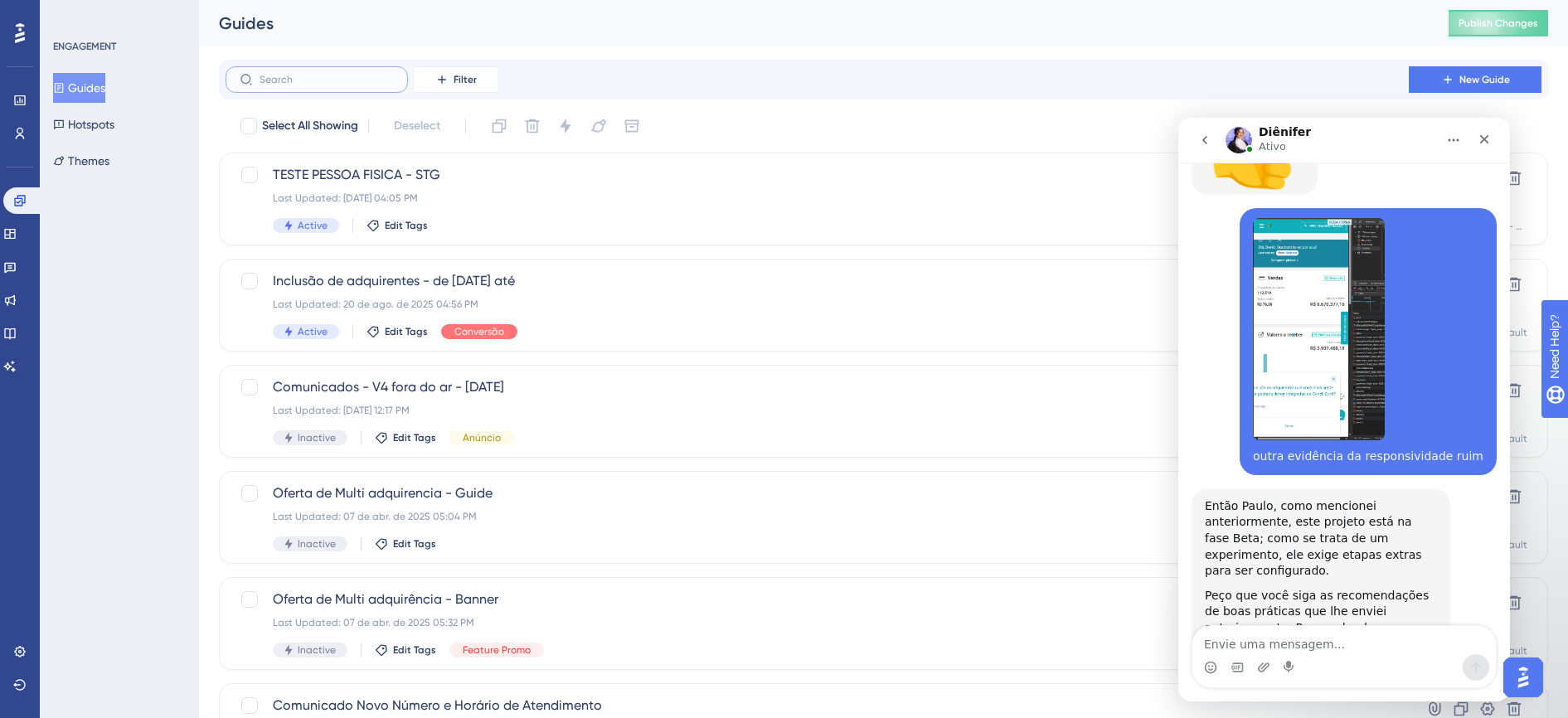
click at [319, 79] on input "text" at bounding box center [327, 80] width 134 height 12
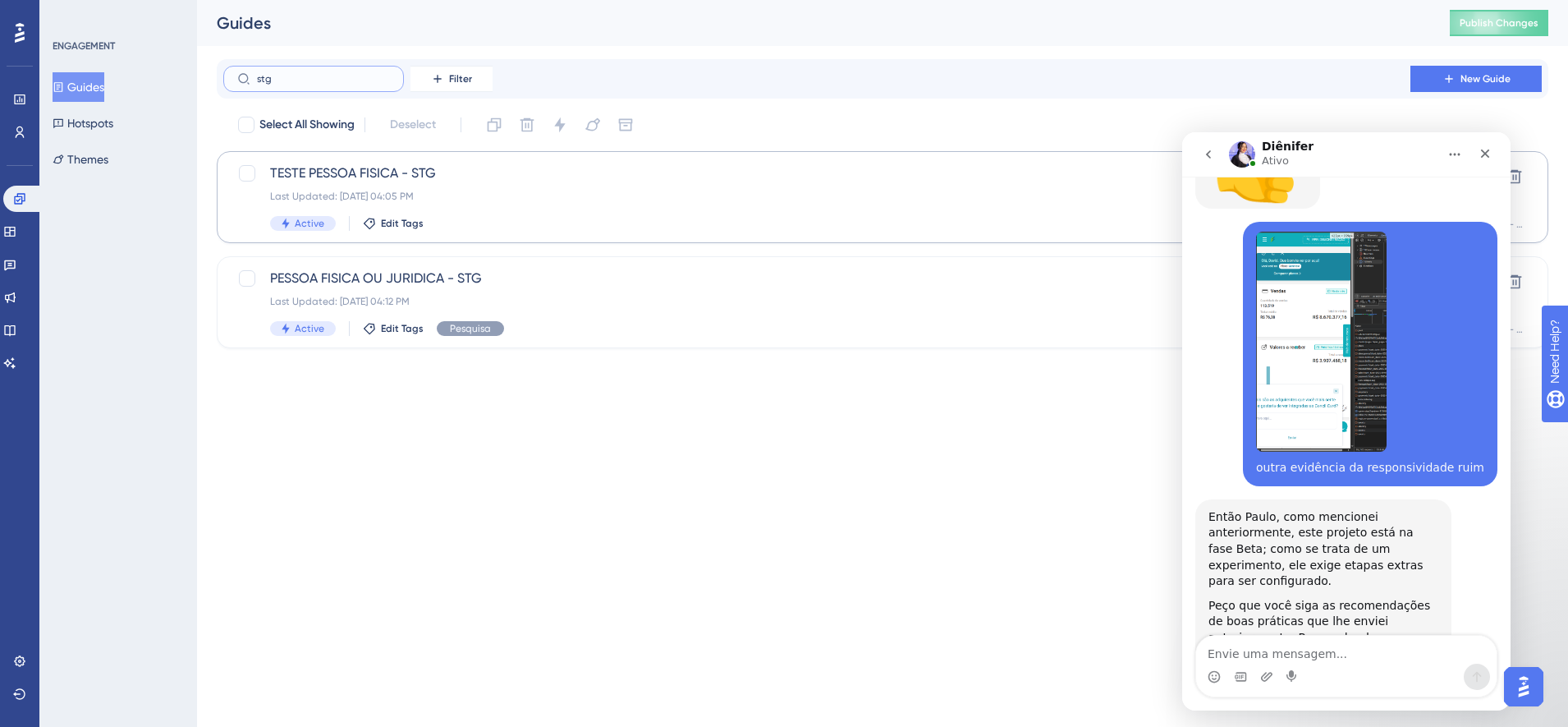
type input "stg"
click at [451, 200] on div "Last Updated: [DATE] 04:05 PM" at bounding box center [817, 196] width 1094 height 13
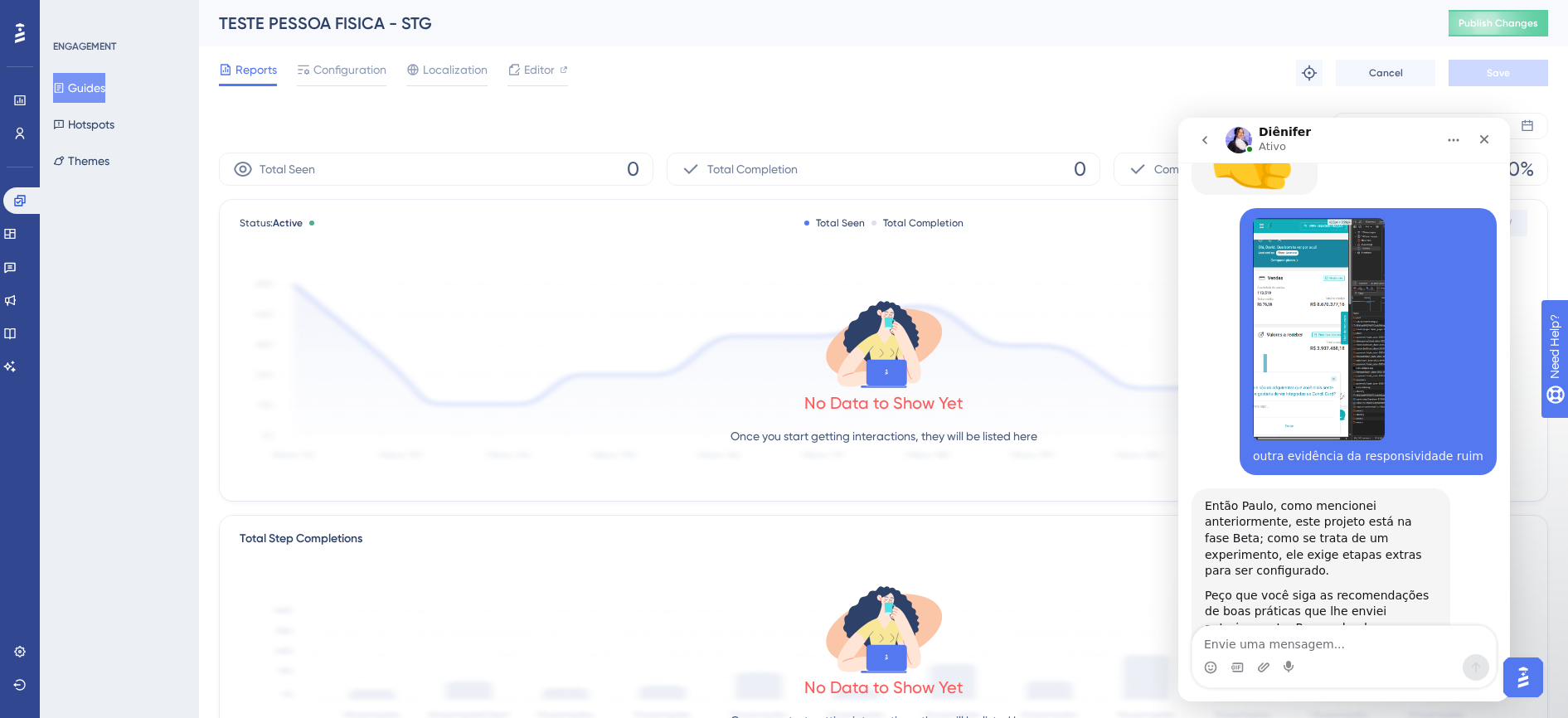
click at [103, 90] on button "Guides" at bounding box center [79, 88] width 52 height 30
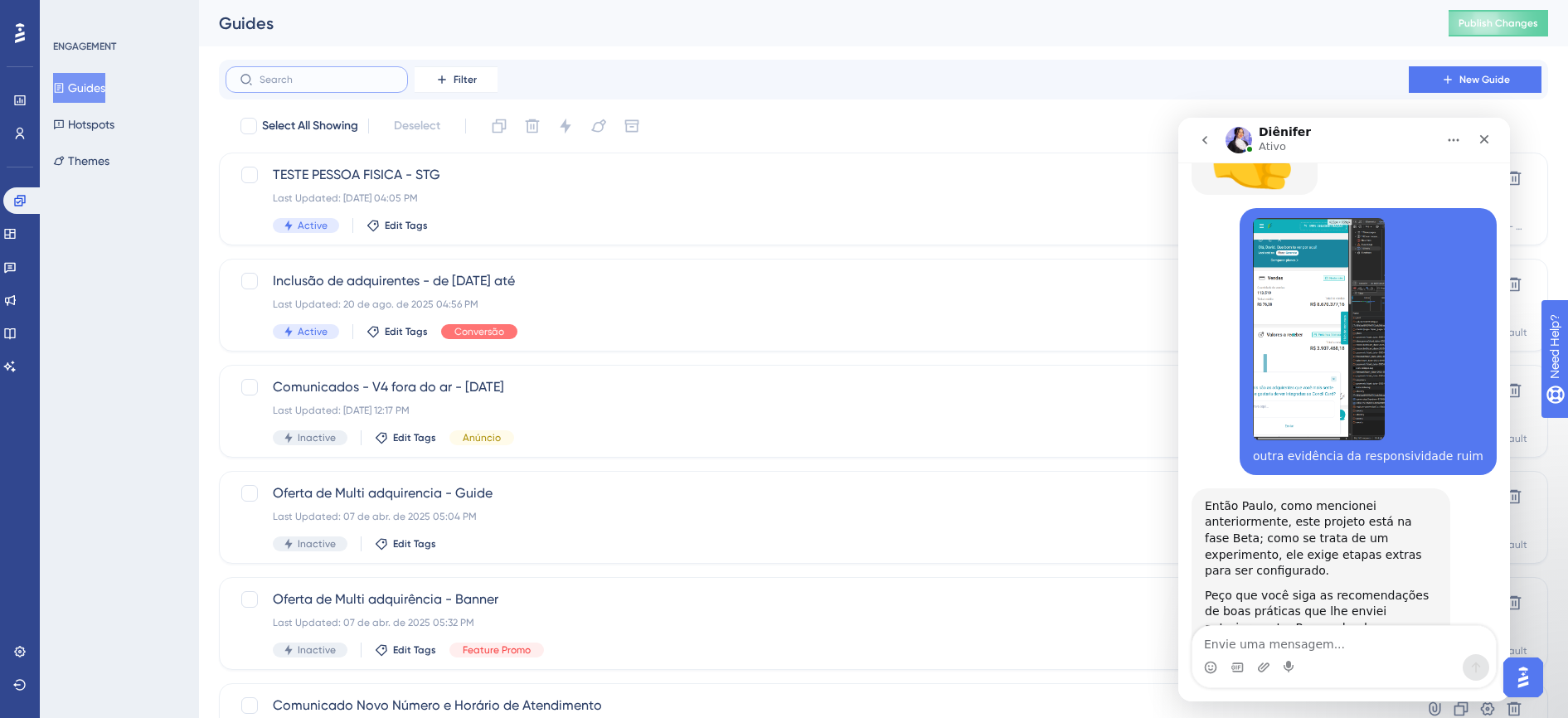
click at [324, 81] on input "text" at bounding box center [327, 80] width 134 height 12
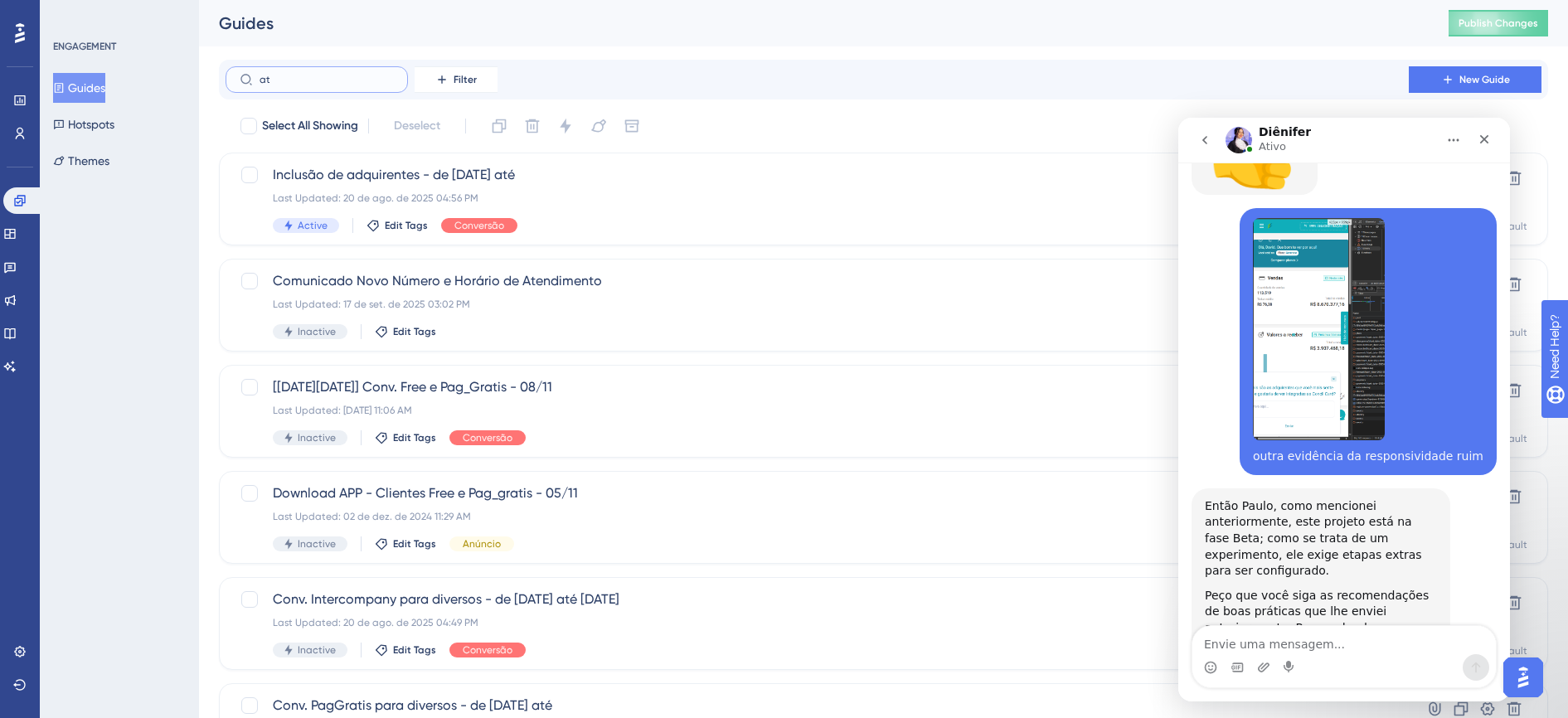
type input "atg"
checkbox input "true"
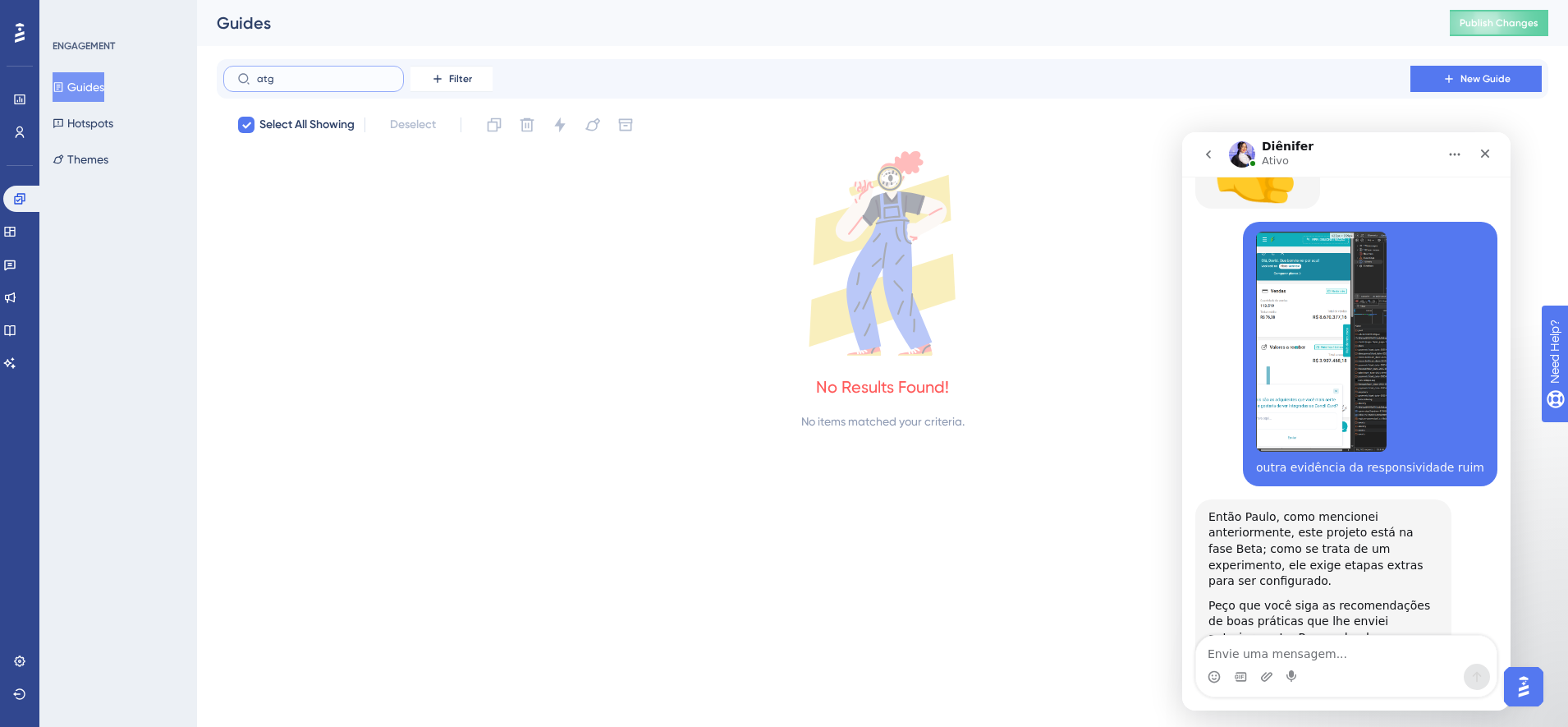
type input "at"
checkbox input "false"
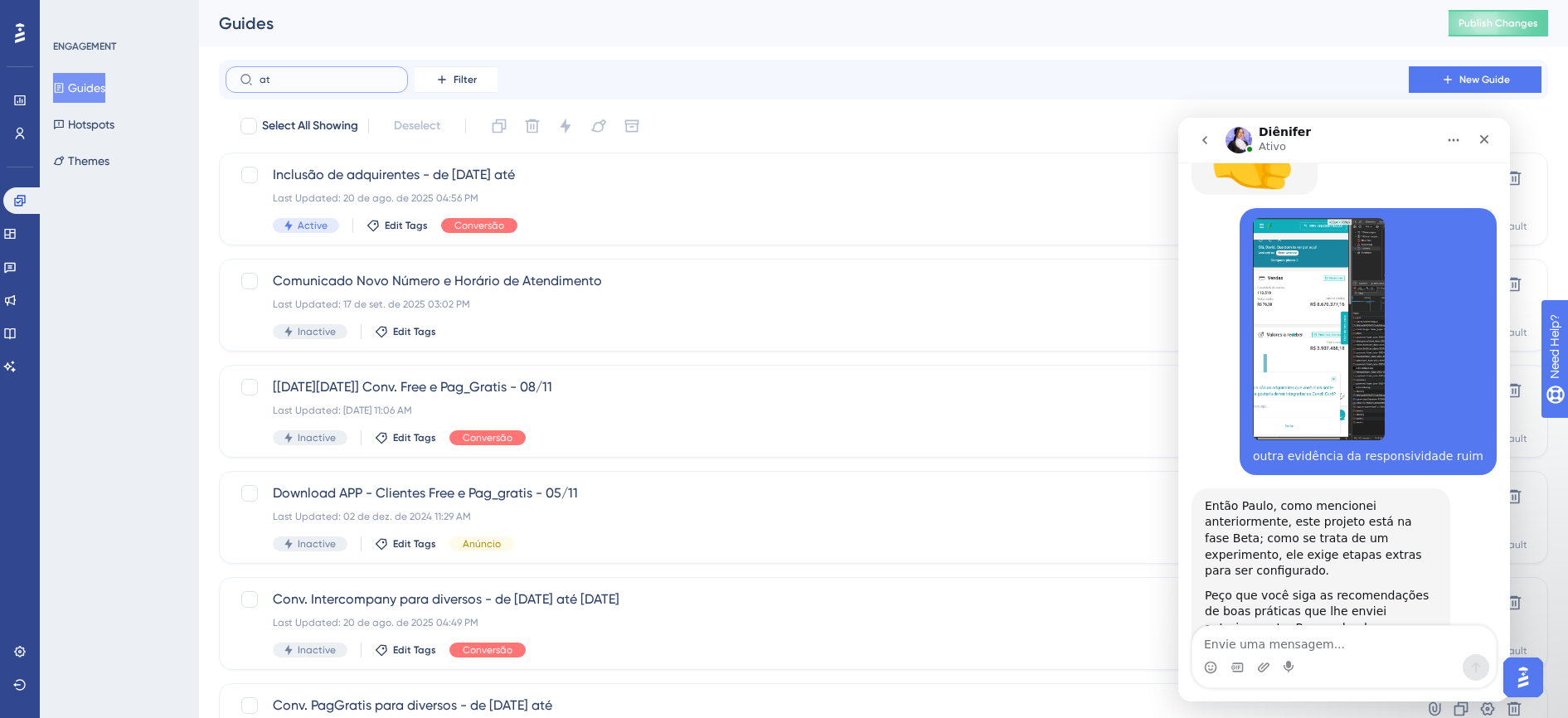
type input "a"
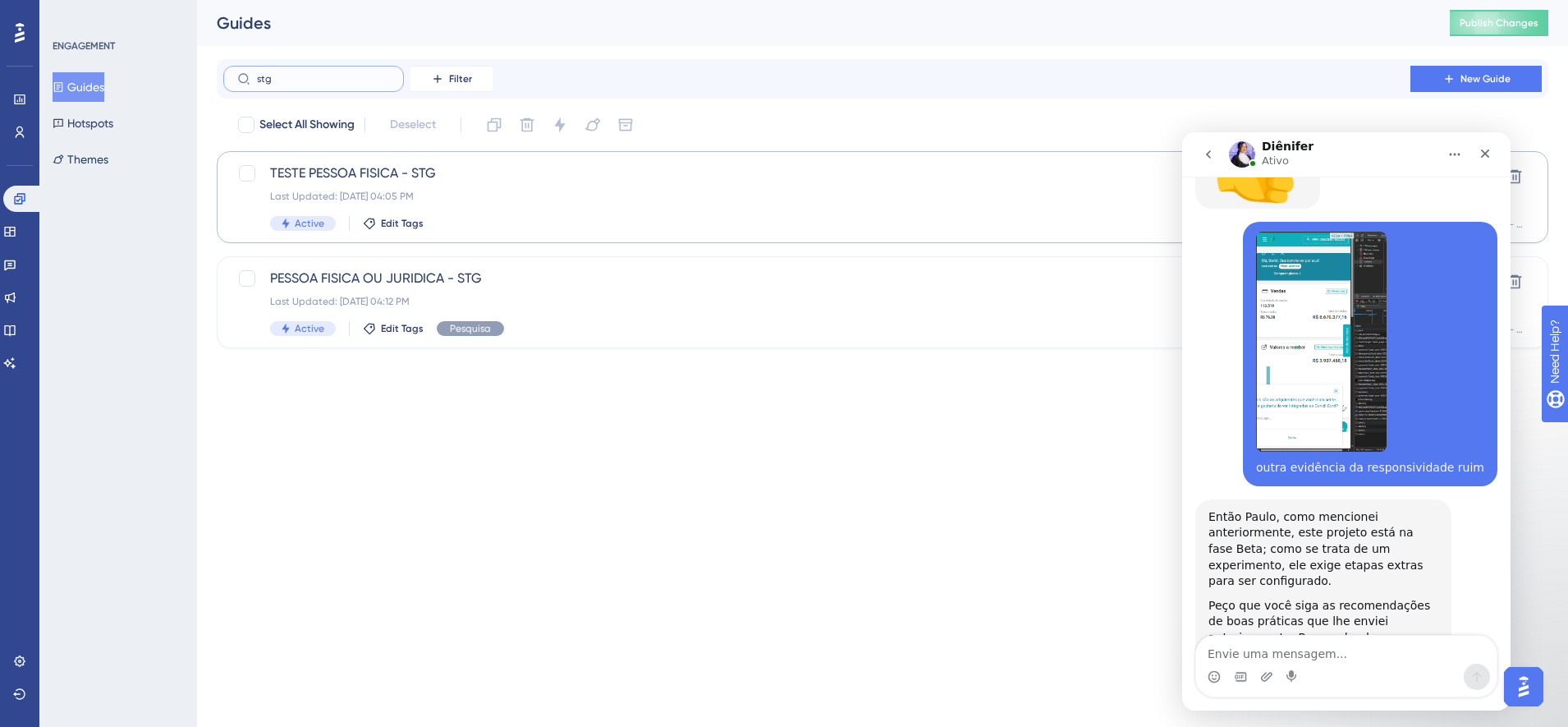
type input "stg"
click at [508, 188] on div "TESTE PESSOA FISICA - STG Last Updated: [DATE] 04:05 PM Active Edit Tags" at bounding box center [817, 197] width 1094 height 68
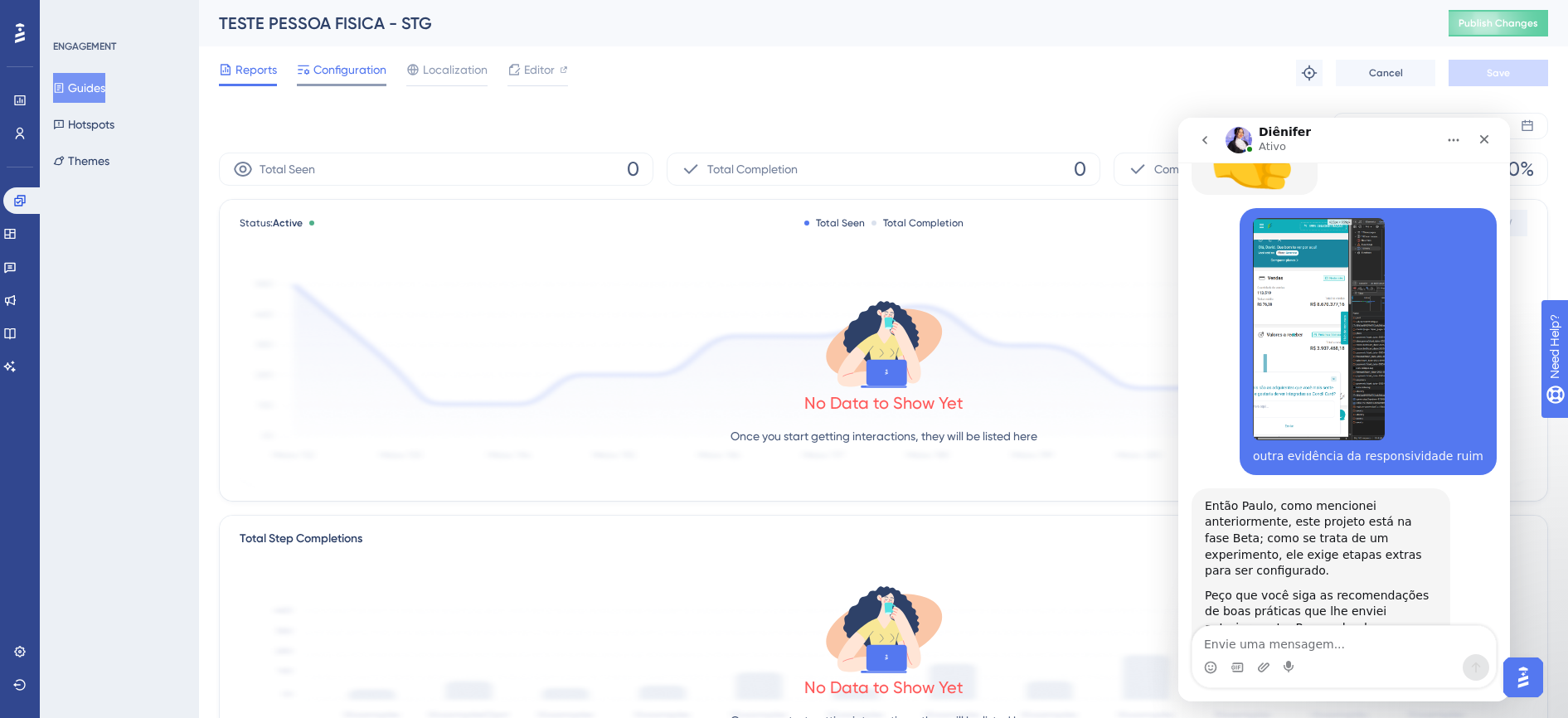
click at [380, 76] on span "Configuration" at bounding box center [350, 69] width 73 height 20
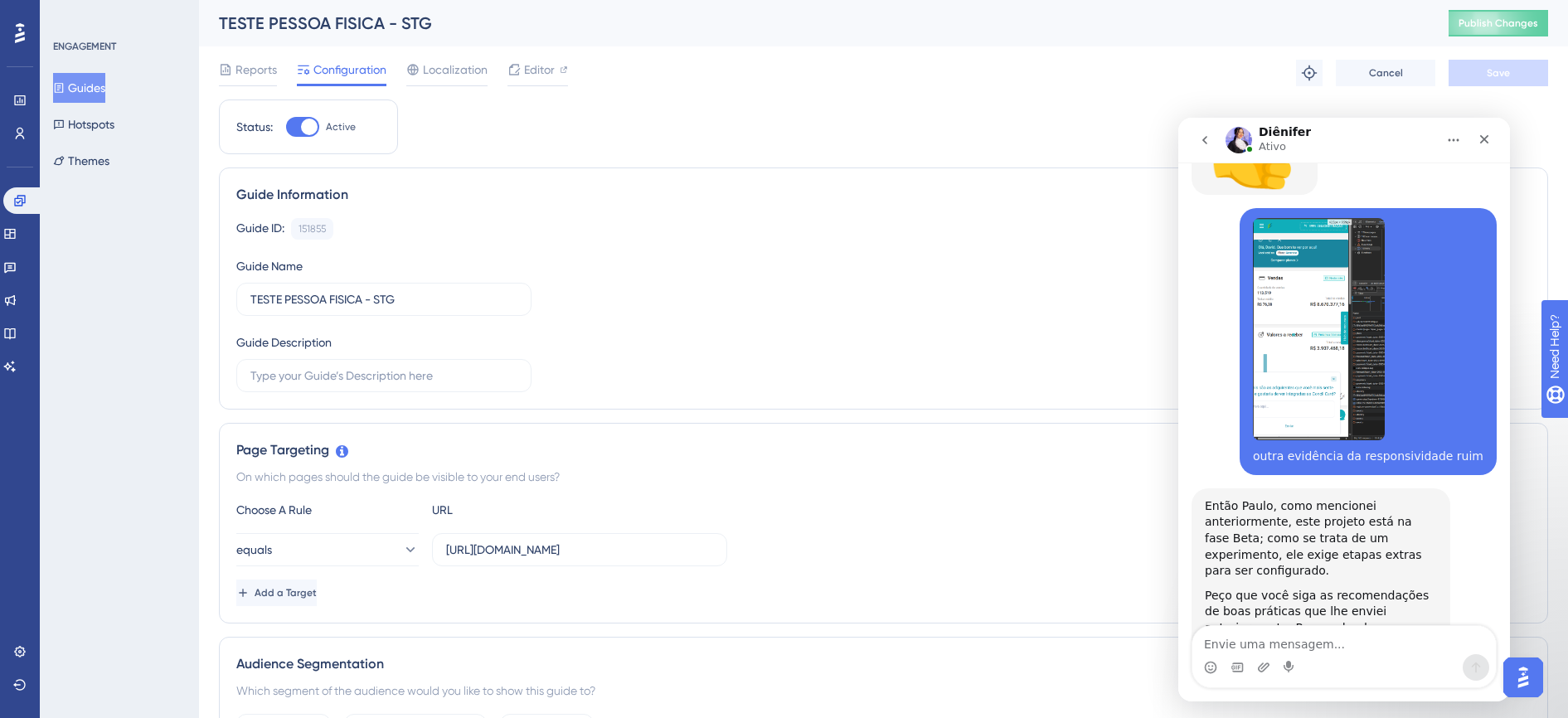
click at [308, 128] on div at bounding box center [309, 126] width 17 height 17
click at [286, 127] on input "Active" at bounding box center [286, 126] width 1 height 1
checkbox input "false"
click at [1477, 70] on button "Save" at bounding box center [1498, 72] width 100 height 27
click at [1518, 19] on span "Publish Changes" at bounding box center [1498, 23] width 80 height 13
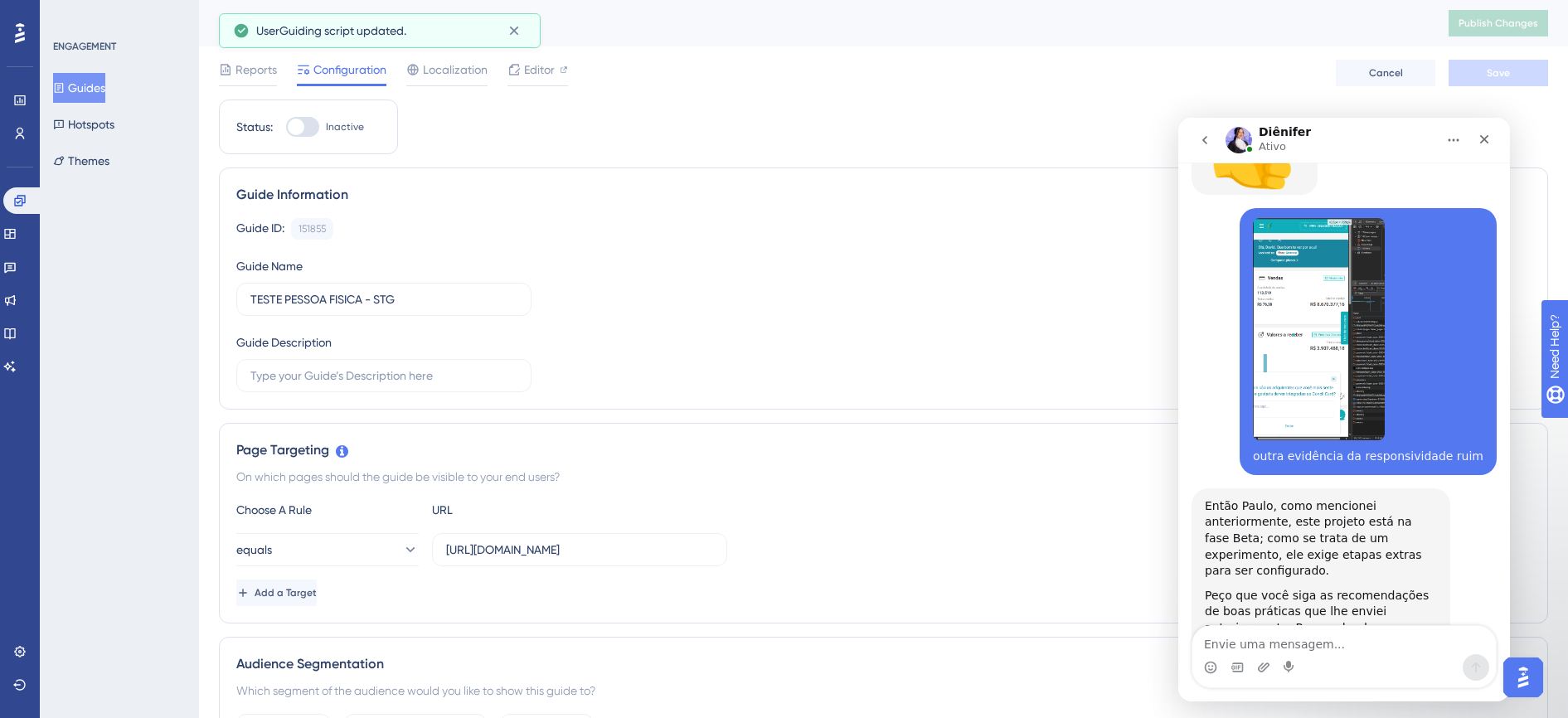
click at [89, 75] on button "Guides" at bounding box center [79, 88] width 52 height 30
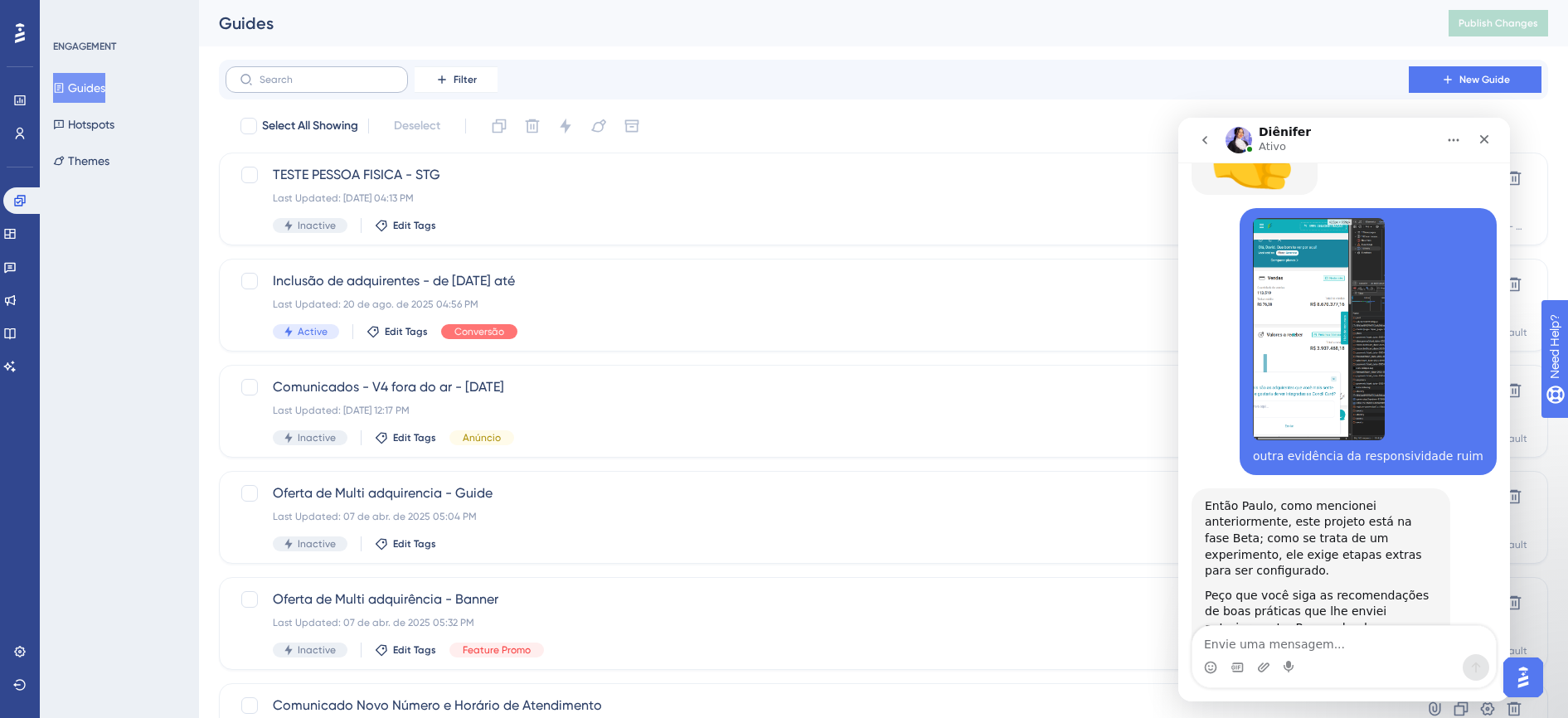
click at [324, 69] on label at bounding box center [316, 79] width 183 height 27
click at [324, 74] on input "text" at bounding box center [327, 80] width 134 height 12
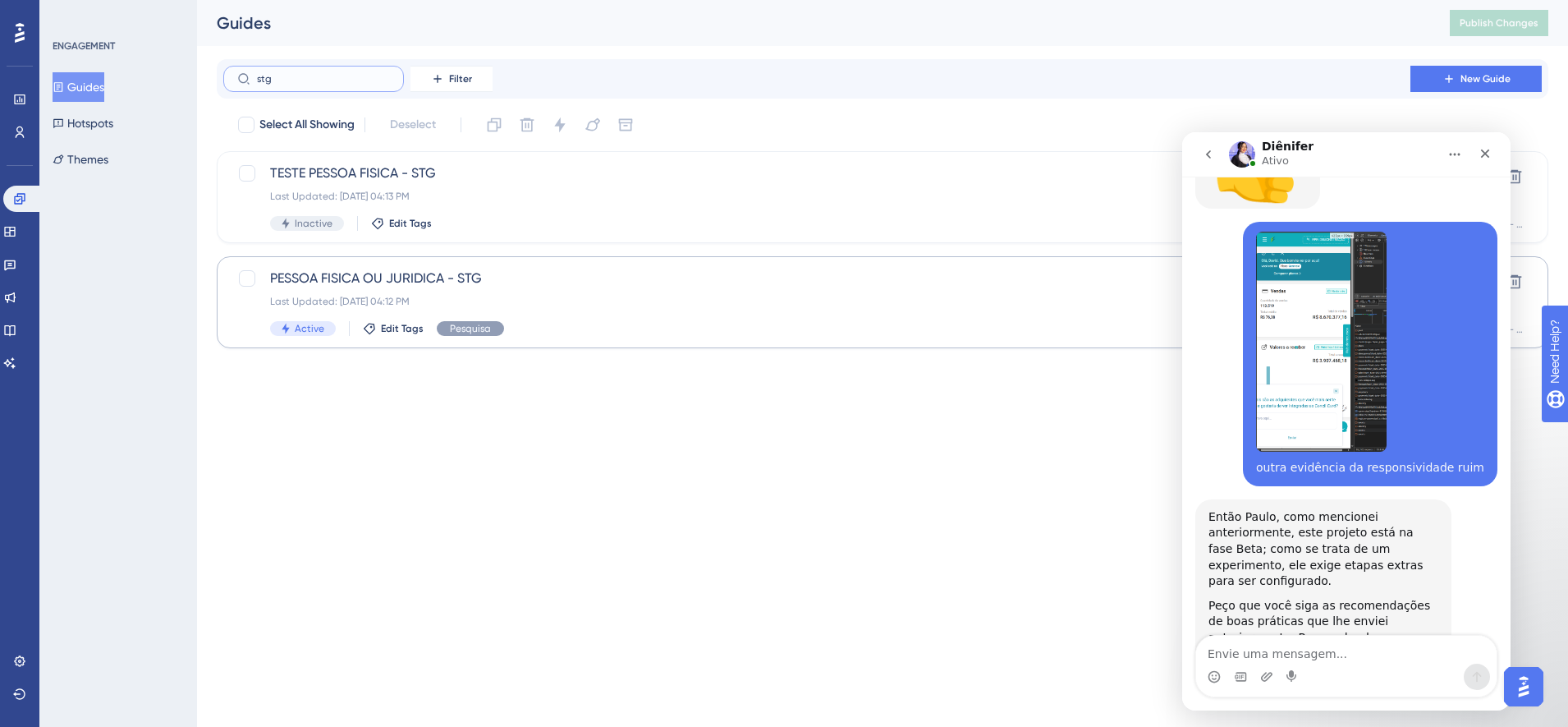
type input "stg"
click at [495, 303] on div "Last Updated: [DATE] 04:12 PM" at bounding box center [817, 300] width 1094 height 13
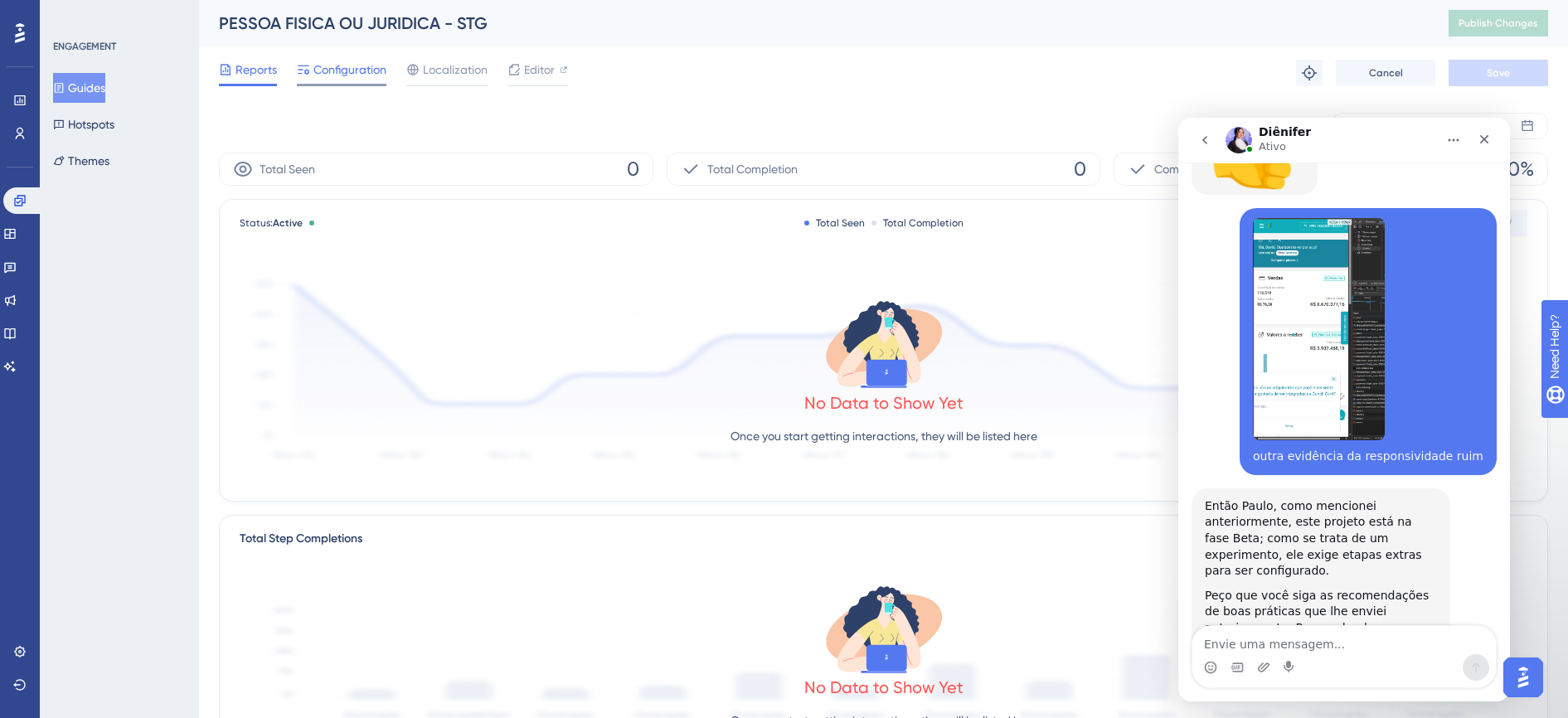
click at [340, 75] on span "Configuration" at bounding box center [350, 69] width 73 height 20
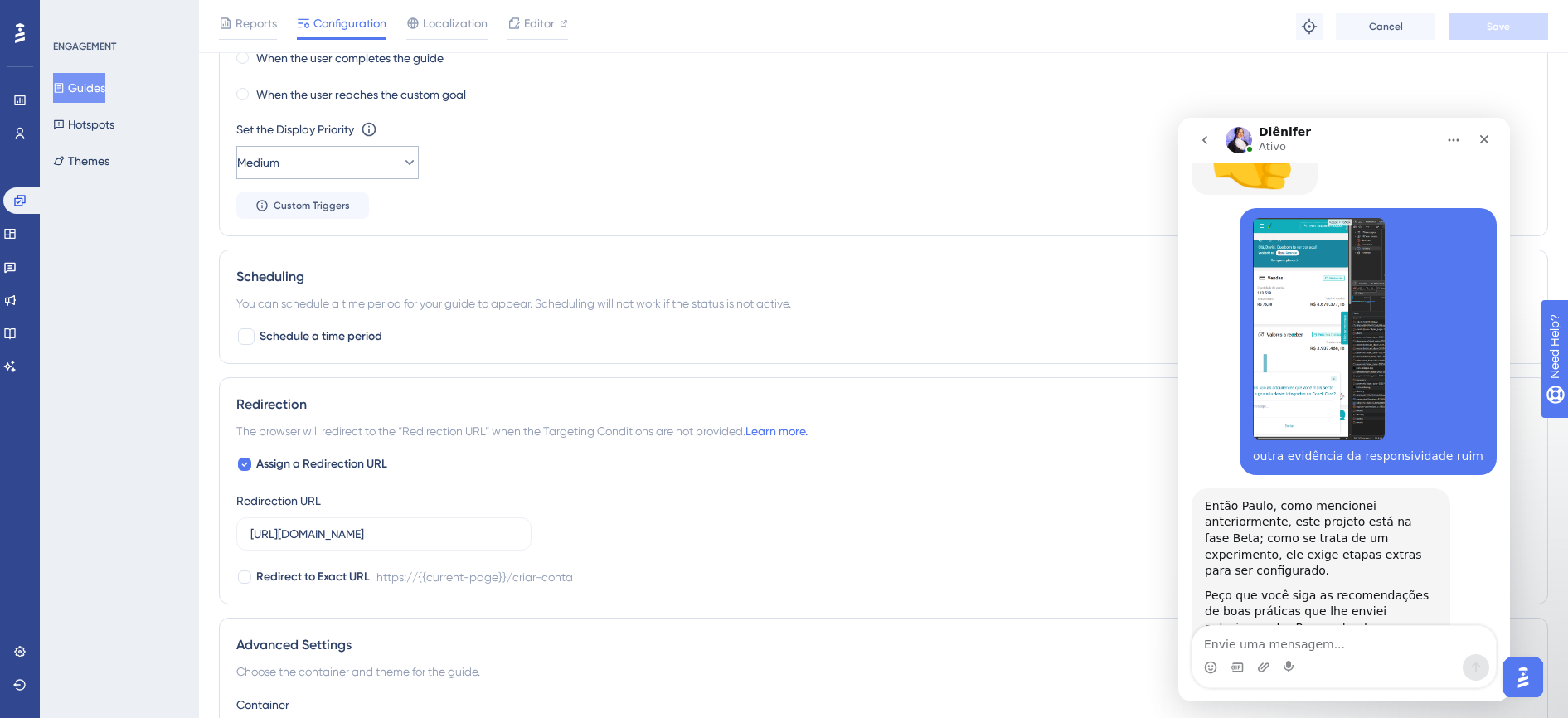
scroll to position [1036, 0]
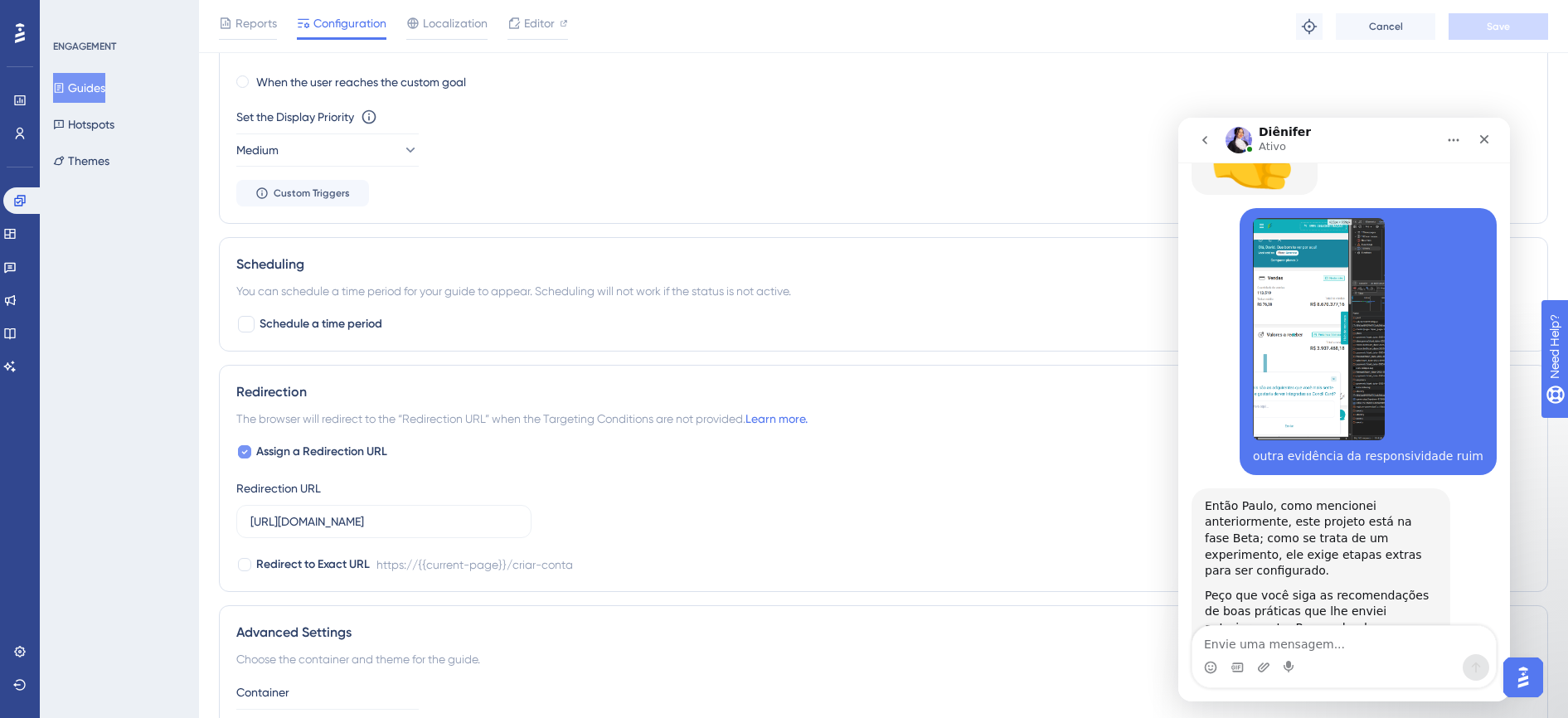
click at [243, 448] on icon at bounding box center [244, 451] width 7 height 13
checkbox input "false"
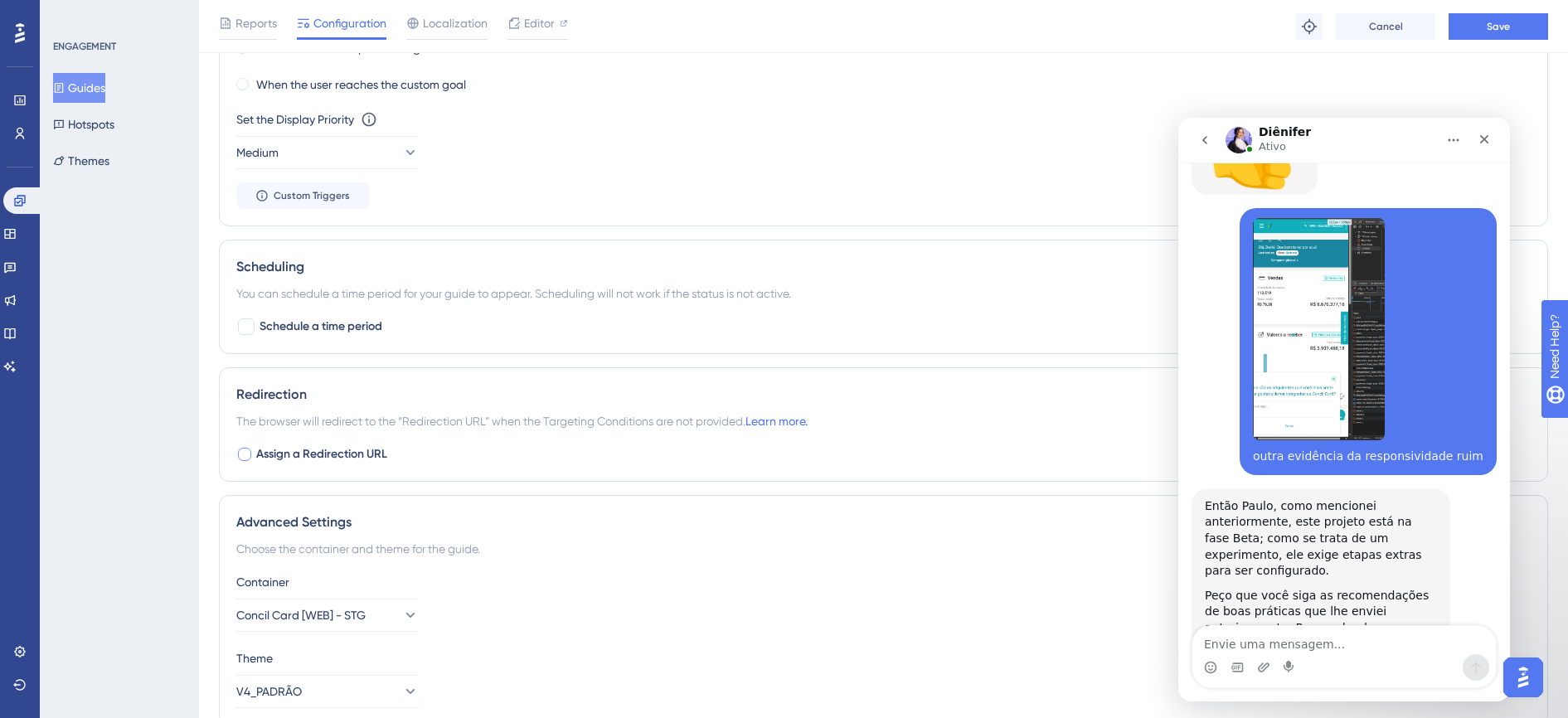
scroll to position [796, 0]
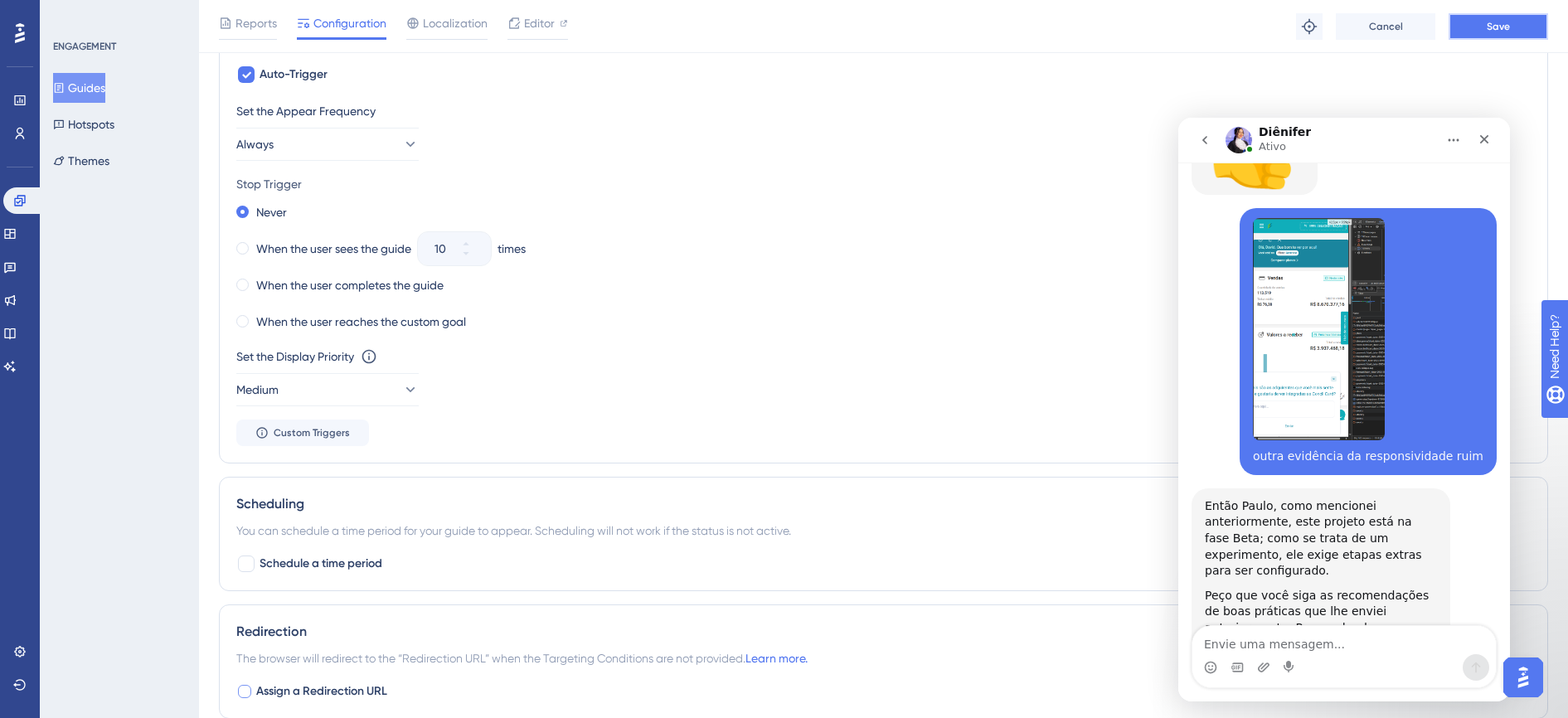
click at [1507, 30] on span "Save" at bounding box center [1497, 26] width 23 height 13
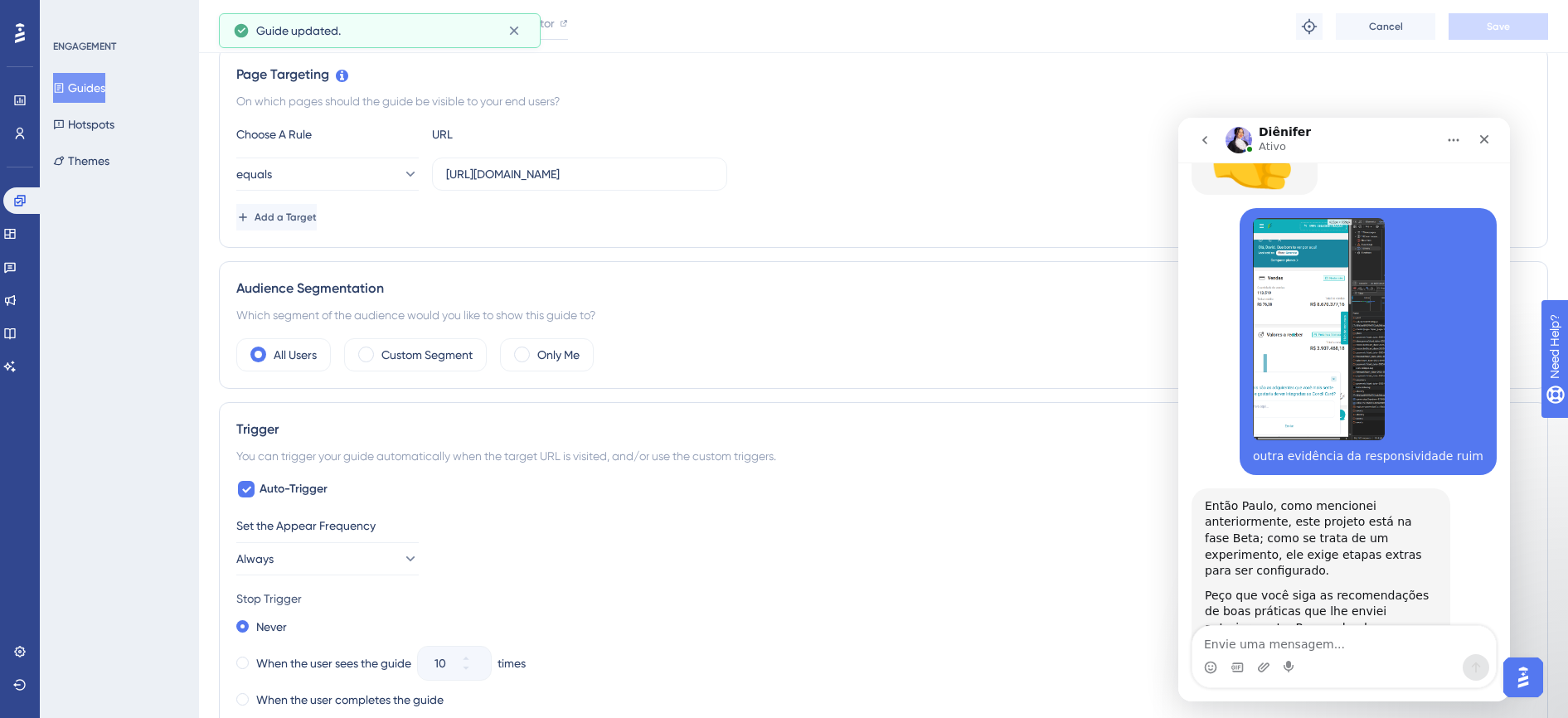
scroll to position [0, 0]
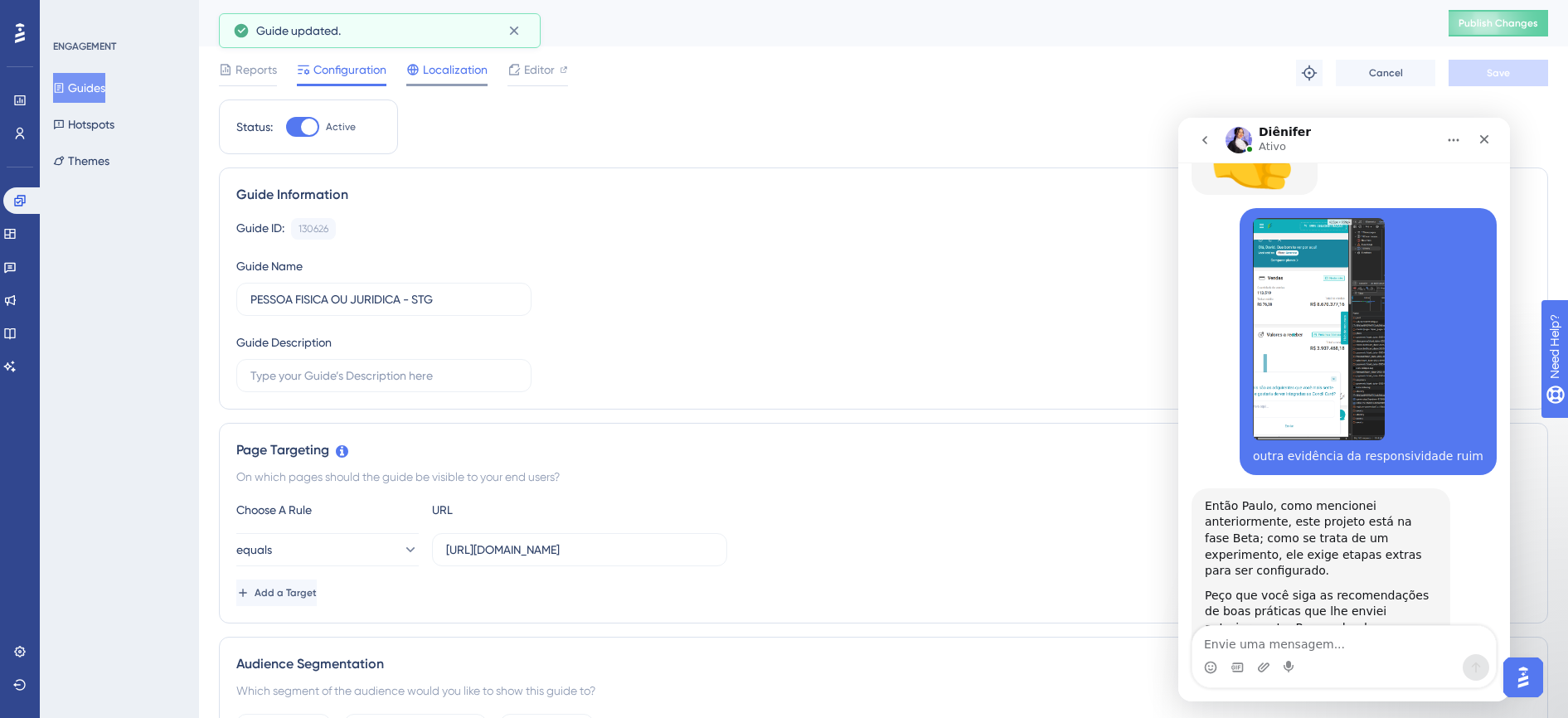
click at [455, 72] on span "Localization" at bounding box center [454, 69] width 64 height 20
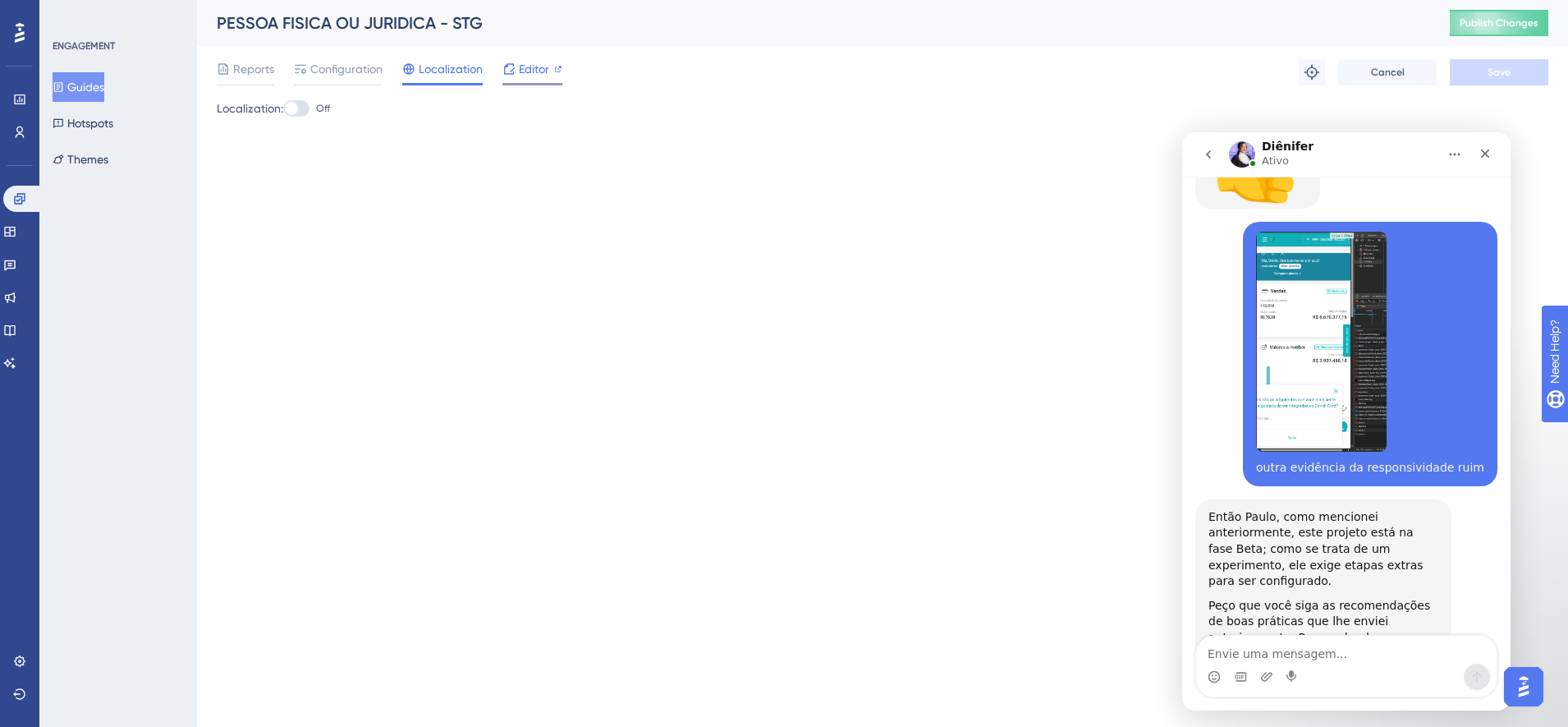
click at [537, 71] on span "Editor" at bounding box center [533, 68] width 30 height 20
click at [1489, 27] on span "Publish Changes" at bounding box center [1499, 23] width 79 height 13
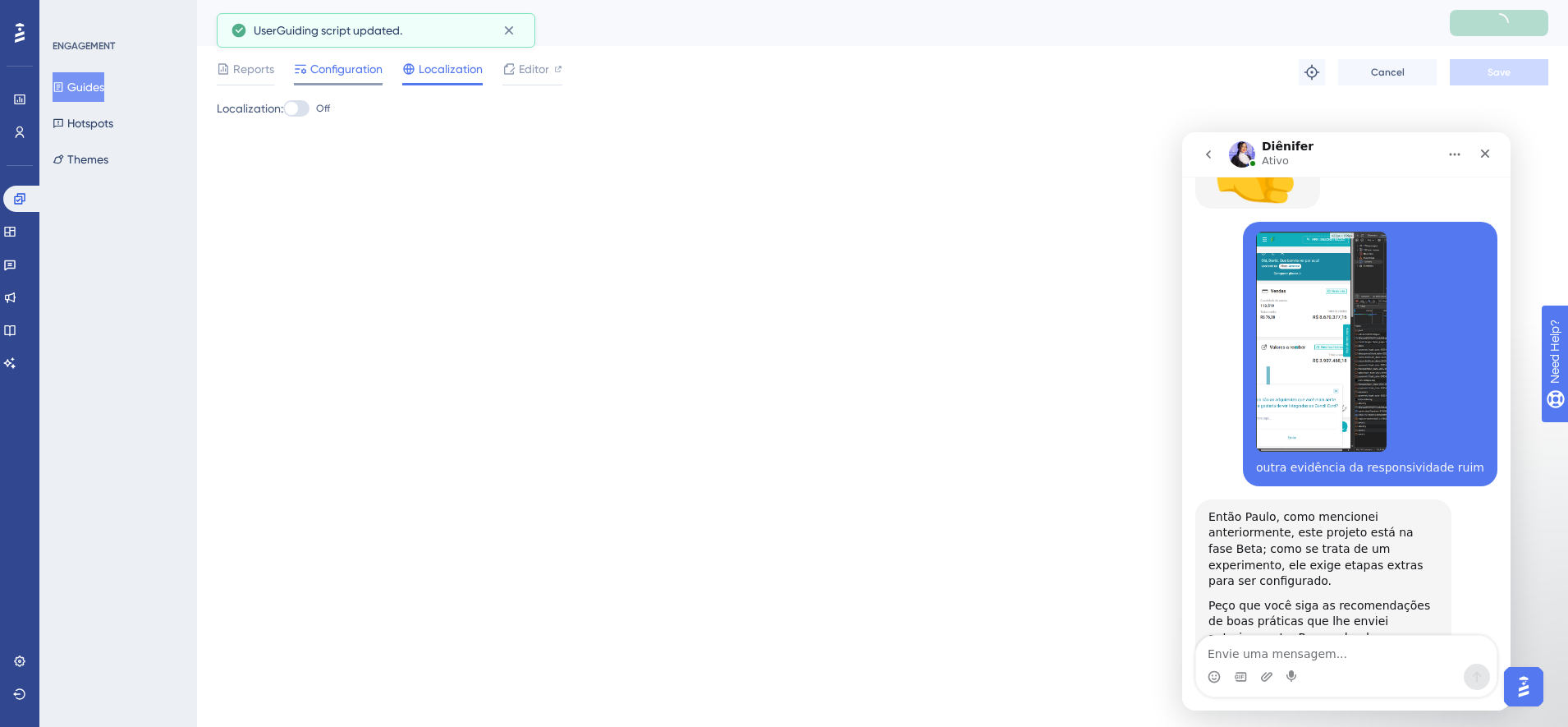
click at [344, 68] on span "Configuration" at bounding box center [346, 68] width 72 height 20
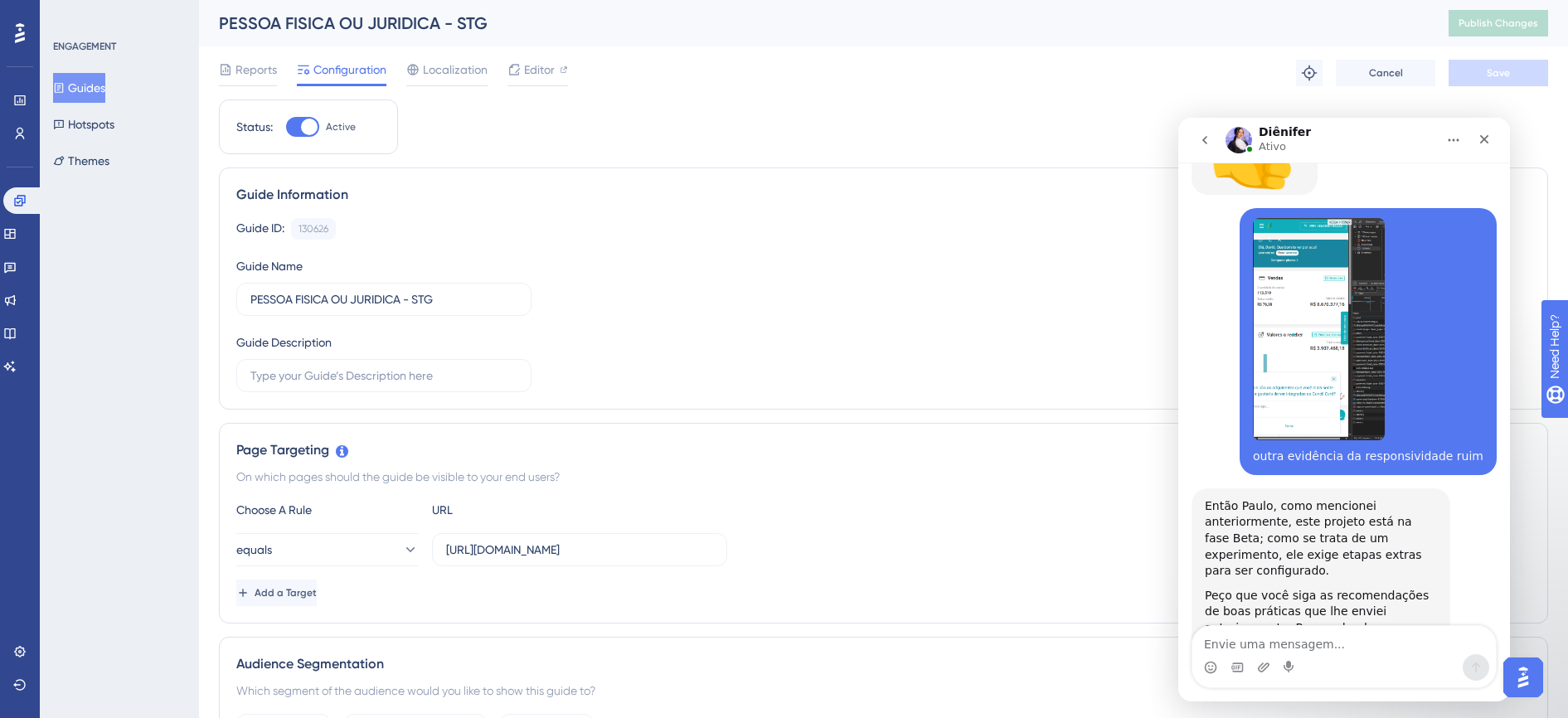
click at [106, 90] on button "Guides" at bounding box center [79, 88] width 52 height 30
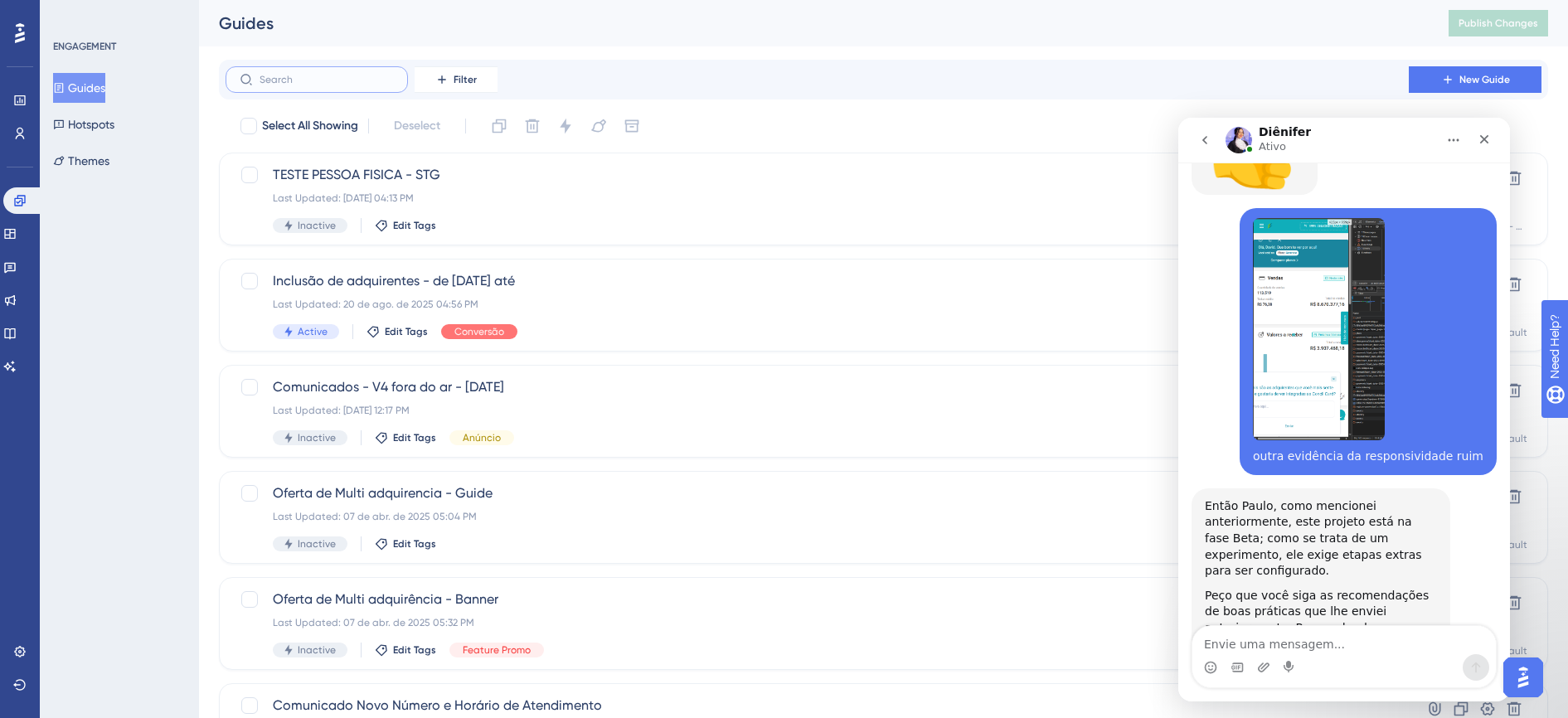
click at [344, 79] on input "text" at bounding box center [327, 80] width 134 height 12
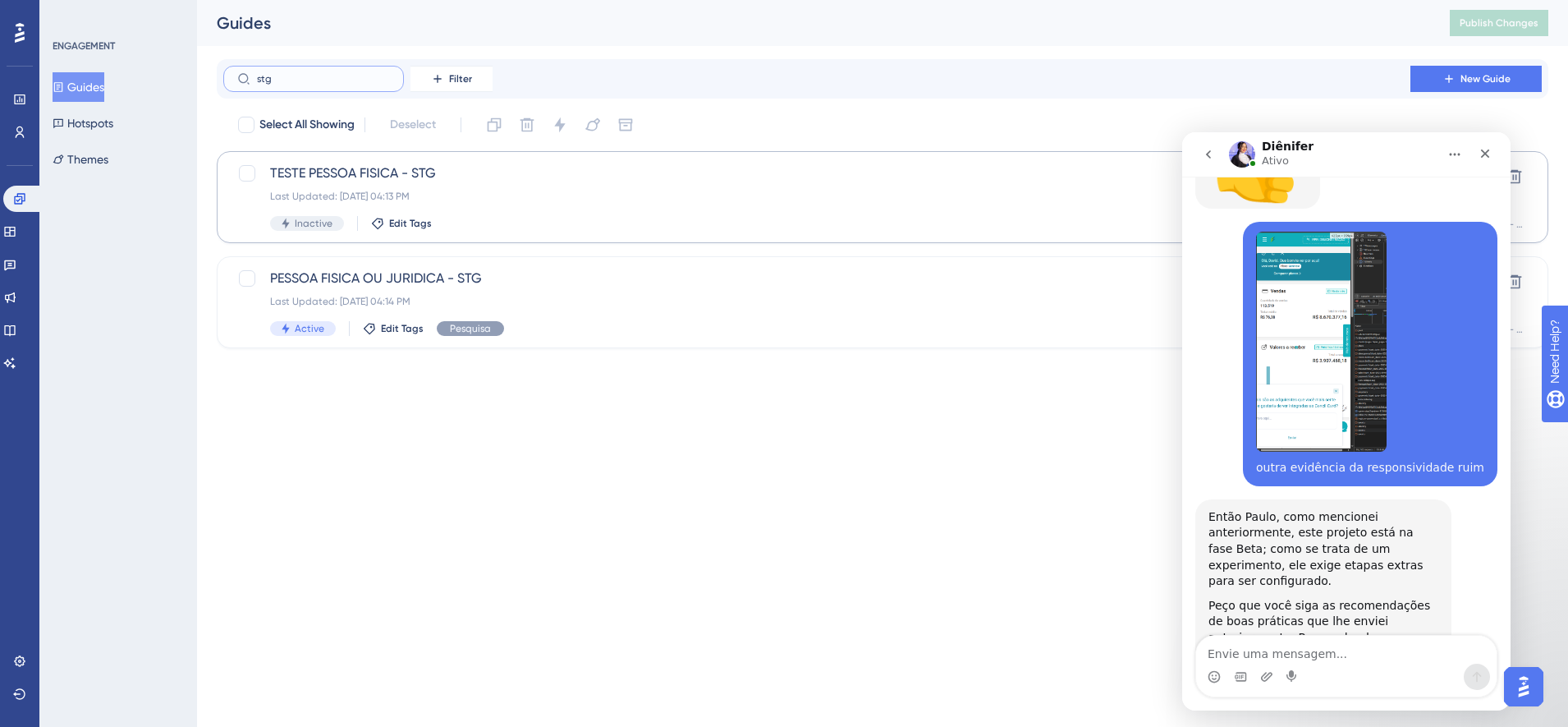
type input "stg"
click at [457, 186] on div "TESTE PESSOA FISICA - STG Last Updated: [DATE] 04:13 PM Inactive Edit Tags" at bounding box center [817, 197] width 1094 height 68
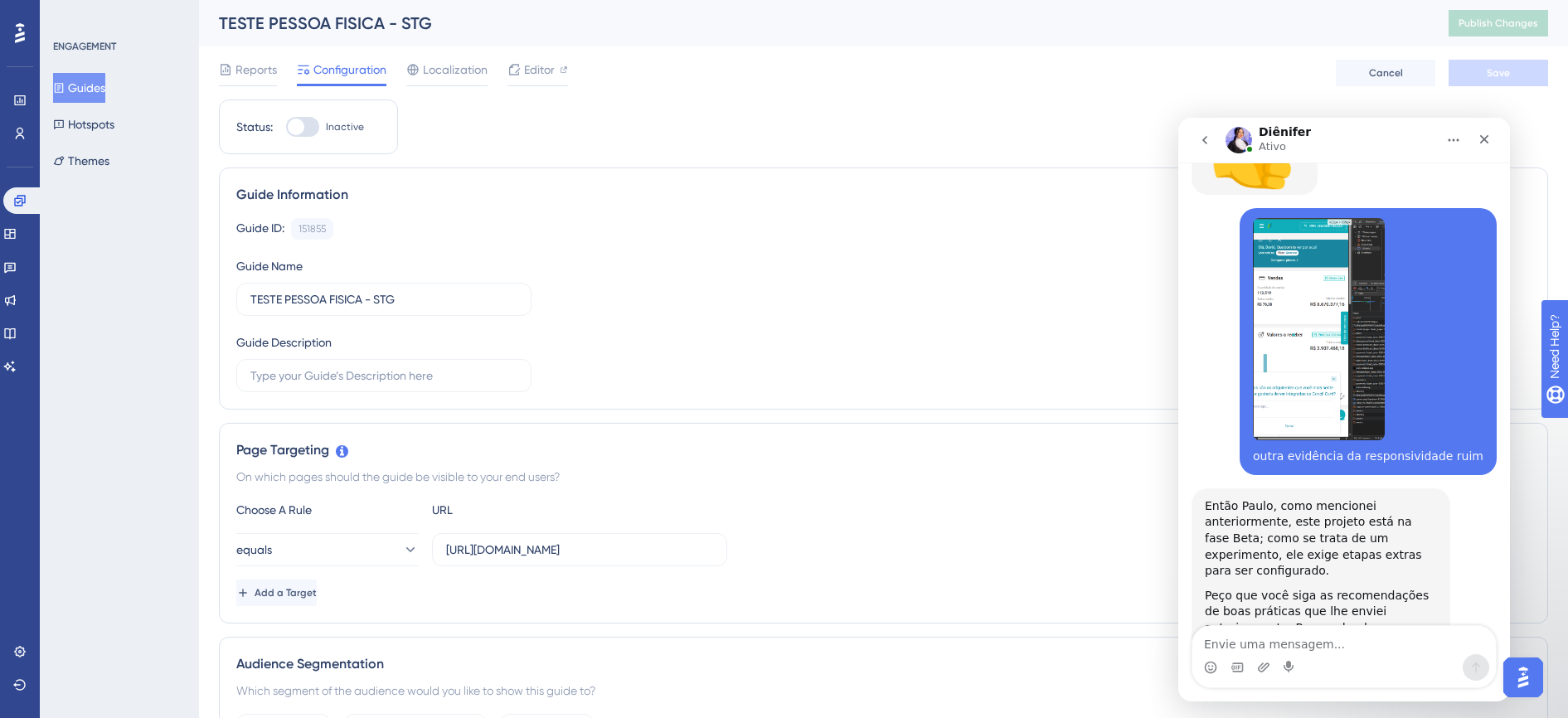
click at [317, 127] on div at bounding box center [302, 126] width 34 height 20
click at [286, 127] on input "Inactive" at bounding box center [286, 126] width 1 height 1
click at [1481, 73] on button "Save" at bounding box center [1498, 72] width 100 height 27
click at [1512, 28] on span "Publish Changes" at bounding box center [1498, 23] width 80 height 13
click at [306, 121] on div at bounding box center [309, 126] width 17 height 17
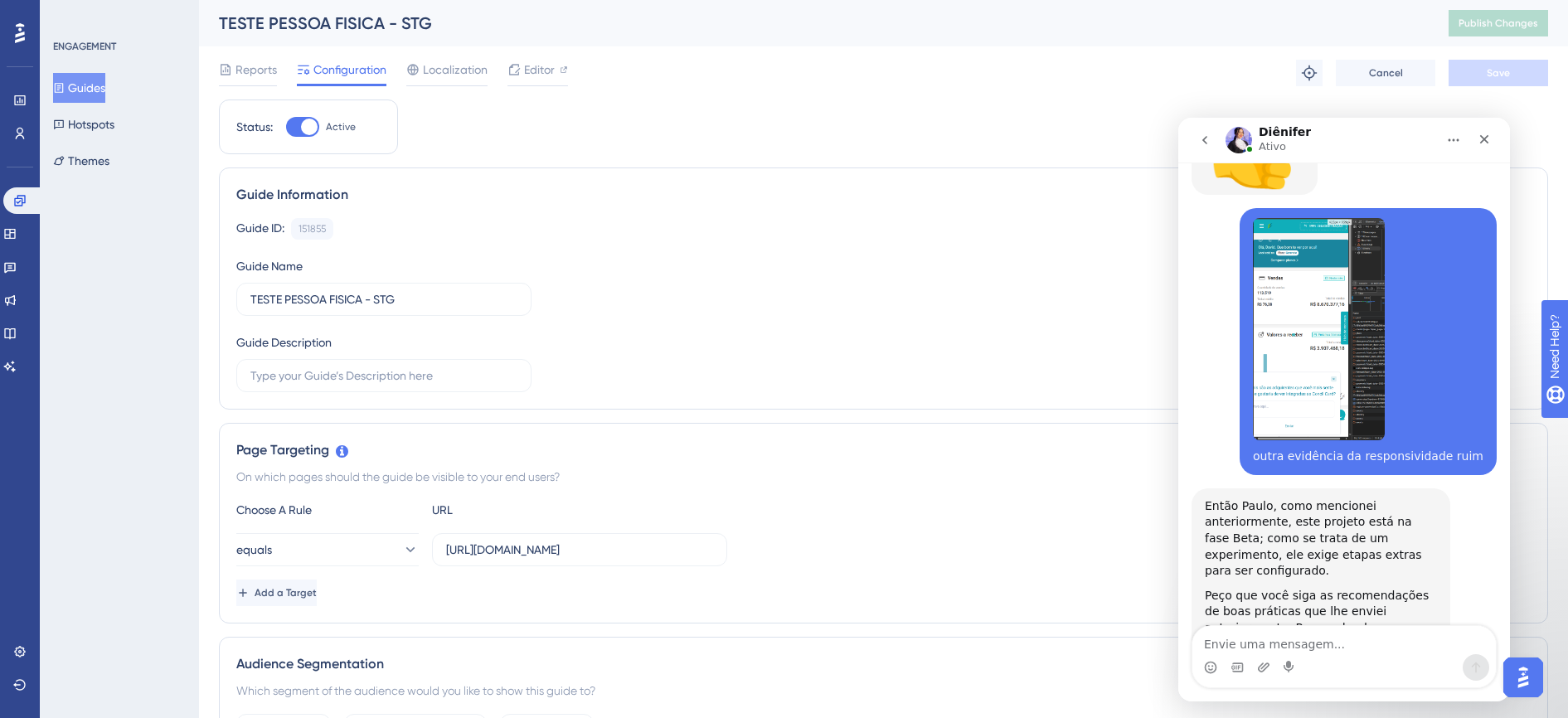
click at [286, 126] on input "Active" at bounding box center [286, 126] width 1 height 1
checkbox input "false"
click at [1502, 64] on button "Save" at bounding box center [1498, 72] width 100 height 27
click at [106, 79] on button "Guides" at bounding box center [79, 88] width 52 height 30
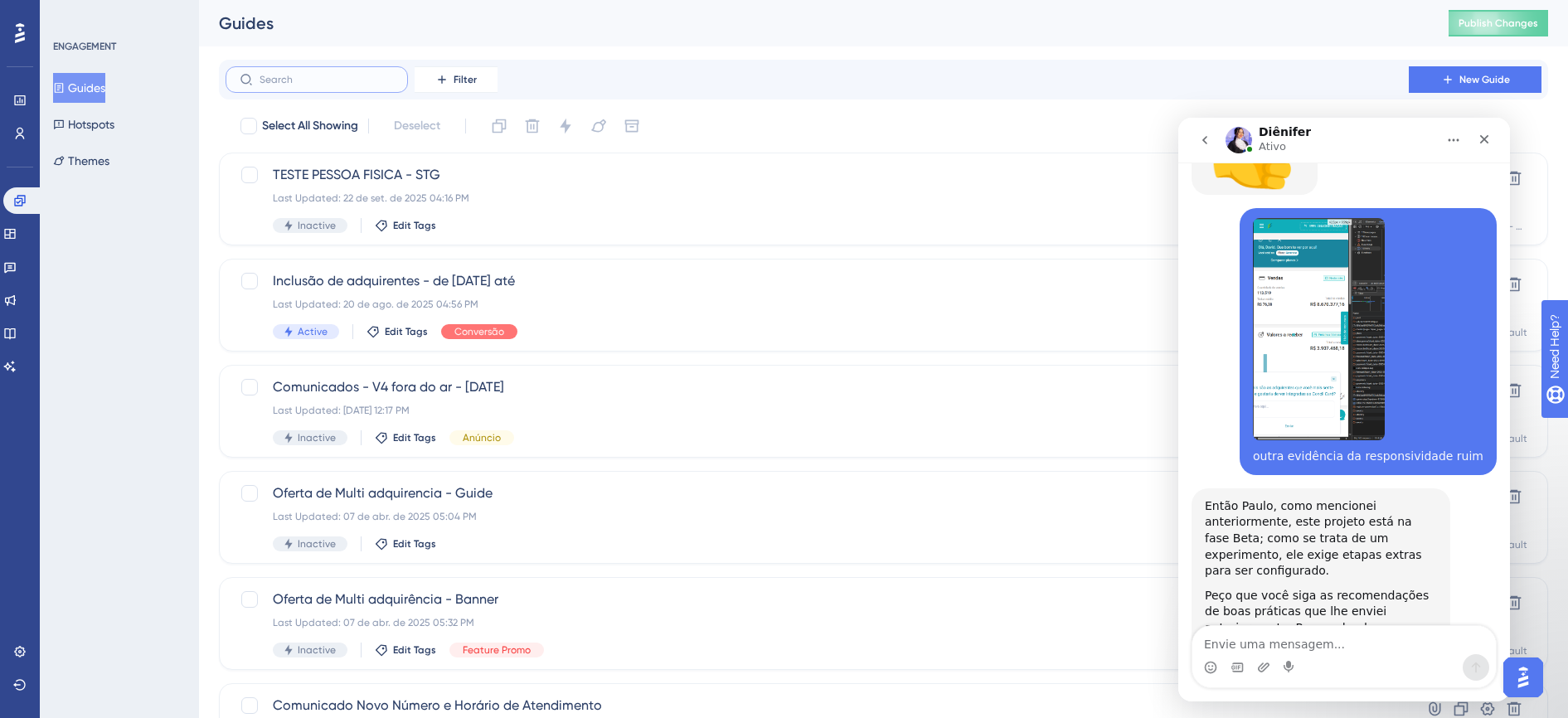
click at [327, 82] on input "text" at bounding box center [327, 80] width 134 height 12
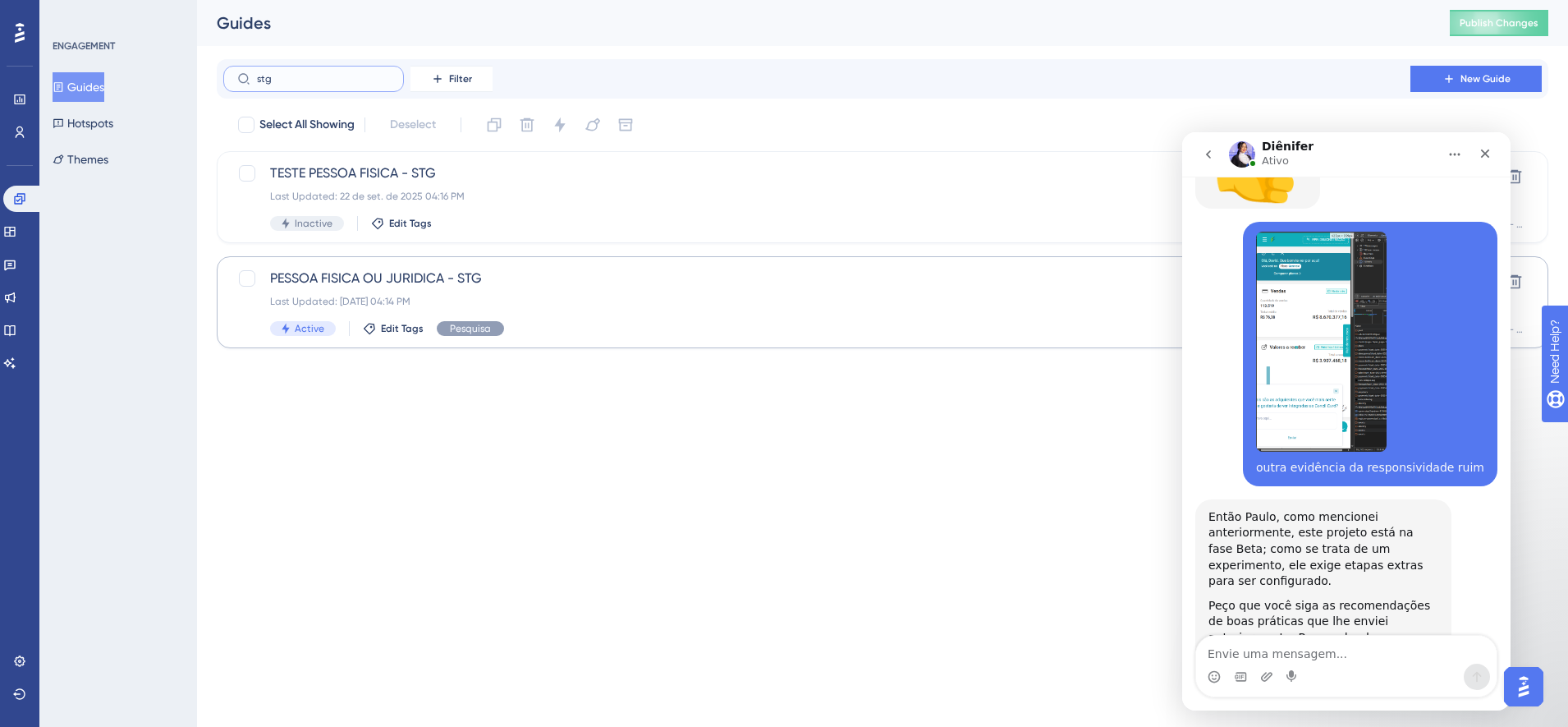
type input "stg"
click at [502, 307] on div "Last Updated: [DATE] 04:14 PM" at bounding box center [817, 300] width 1094 height 13
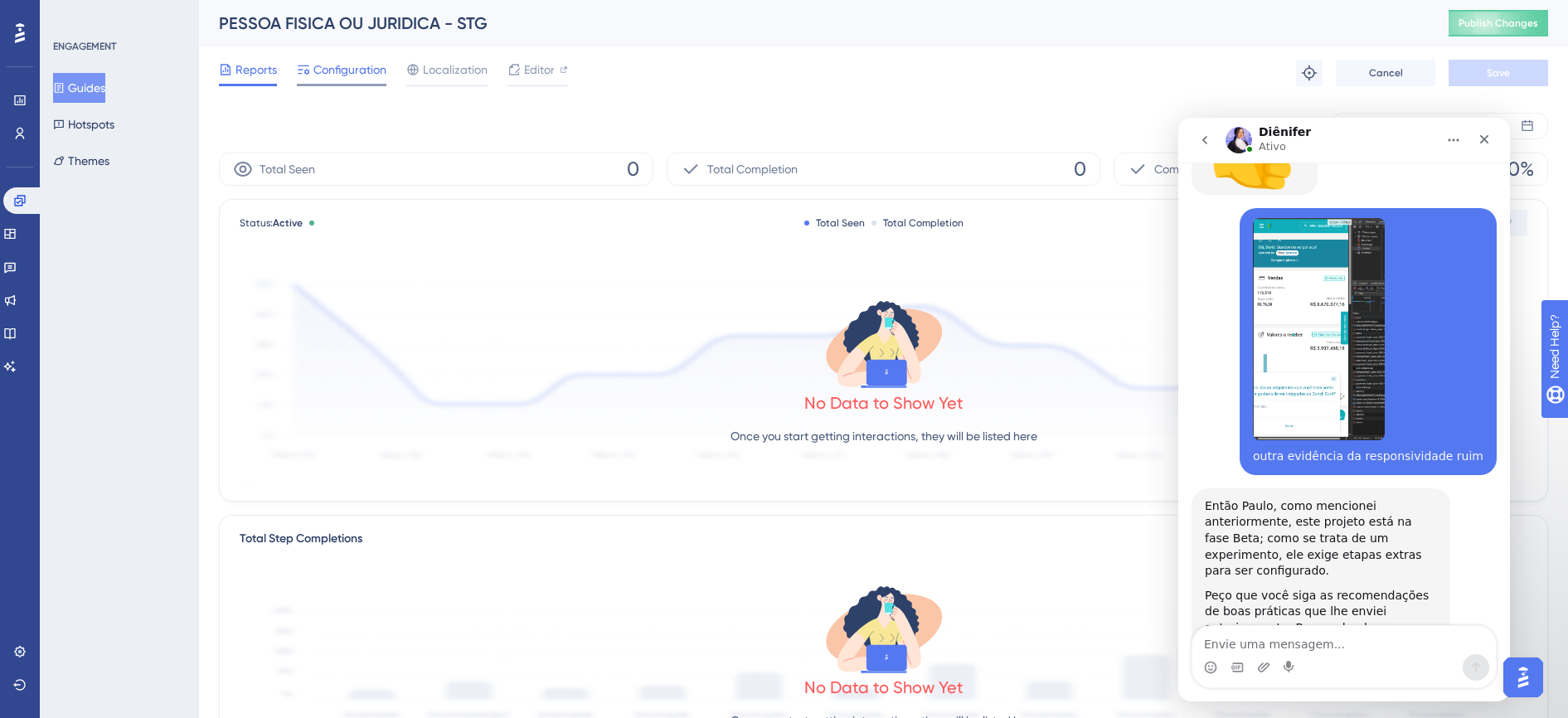
click at [365, 69] on span "Configuration" at bounding box center [350, 69] width 73 height 20
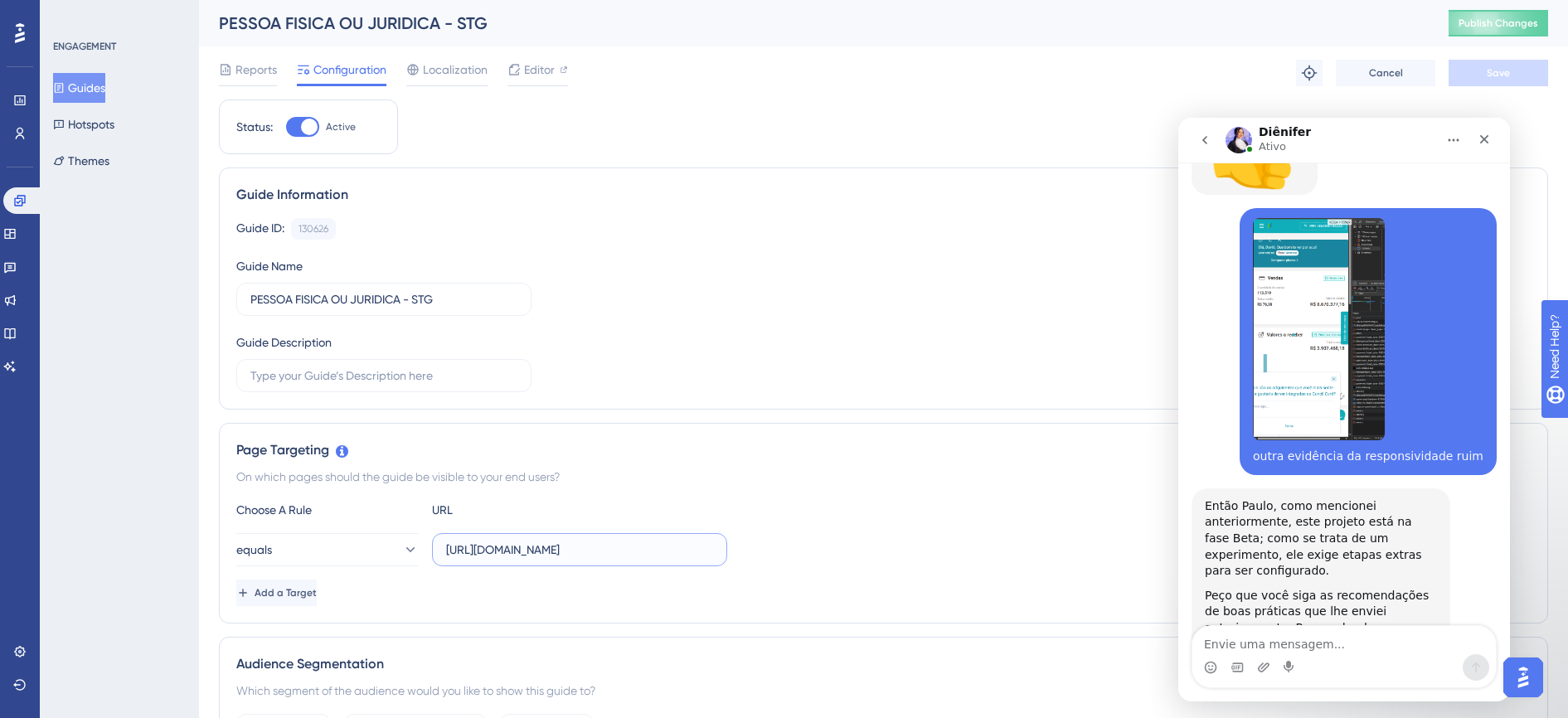
drag, startPoint x: 670, startPoint y: 549, endPoint x: 438, endPoint y: 550, distance: 232.0
click at [438, 550] on label "[URL][DOMAIN_NAME]" at bounding box center [579, 550] width 295 height 34
paste input "[DOMAIN_NAME]"
type input "[URL][DOMAIN_NAME]"
click at [324, 559] on button "equals" at bounding box center [327, 550] width 183 height 34
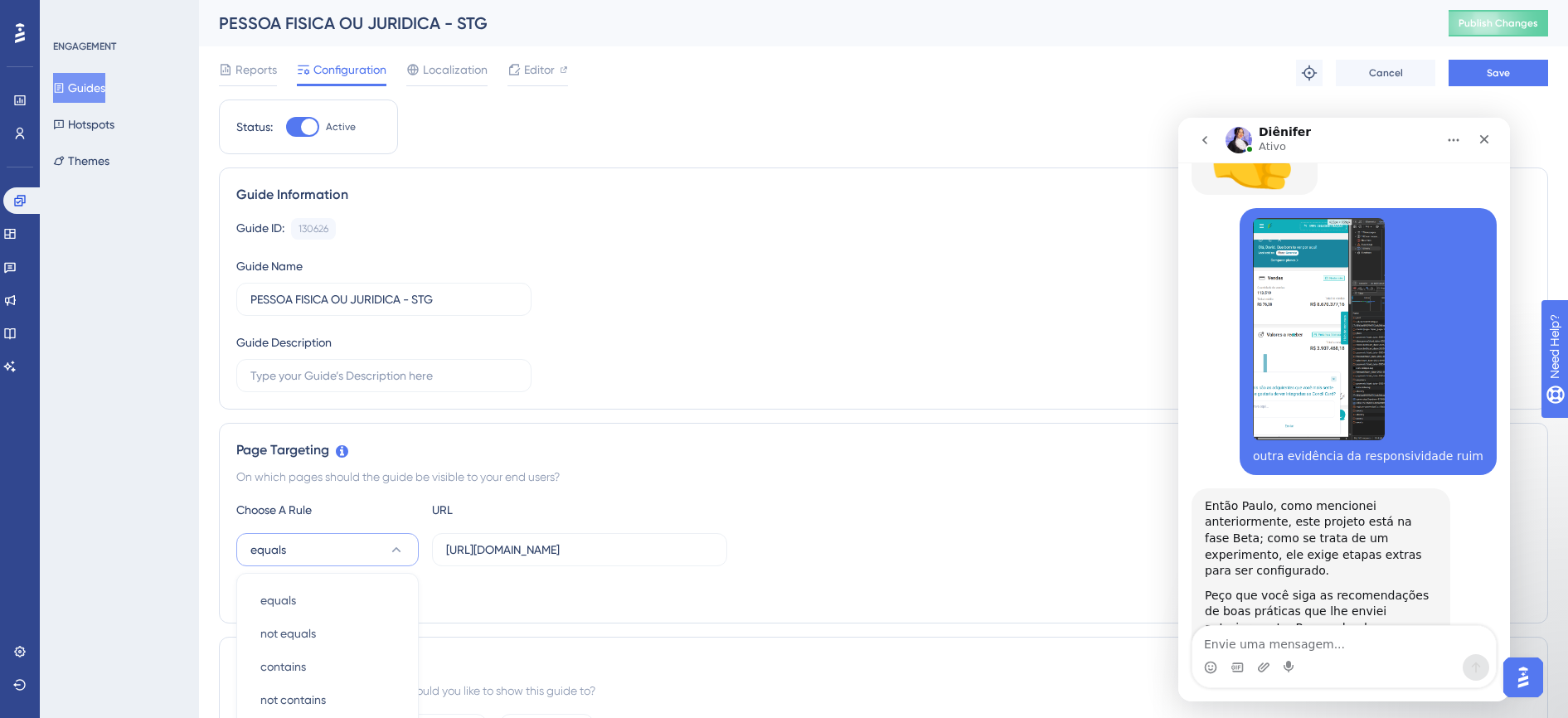
scroll to position [348, 0]
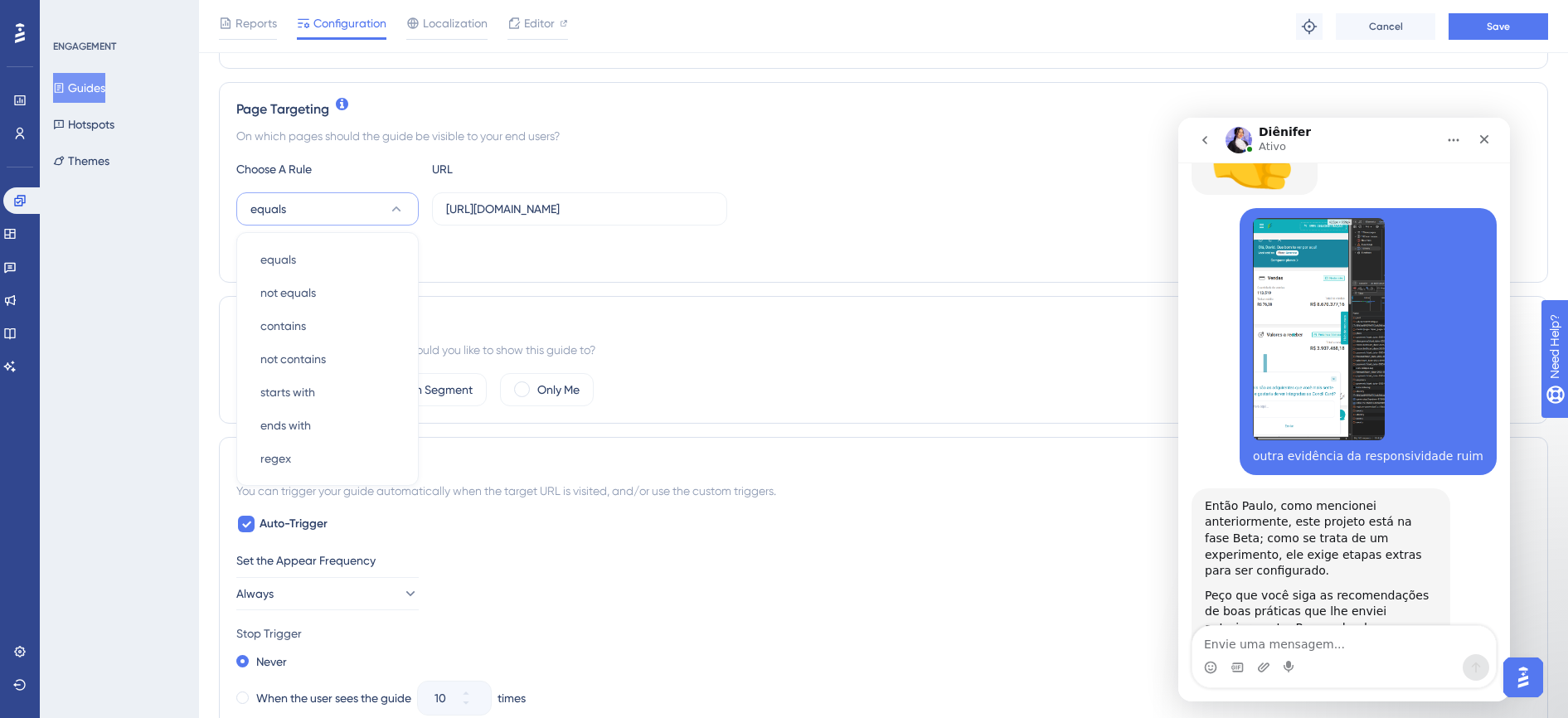
click at [83, 486] on div "ENGAGEMENT Guides Hotspots Themes" at bounding box center [119, 359] width 159 height 718
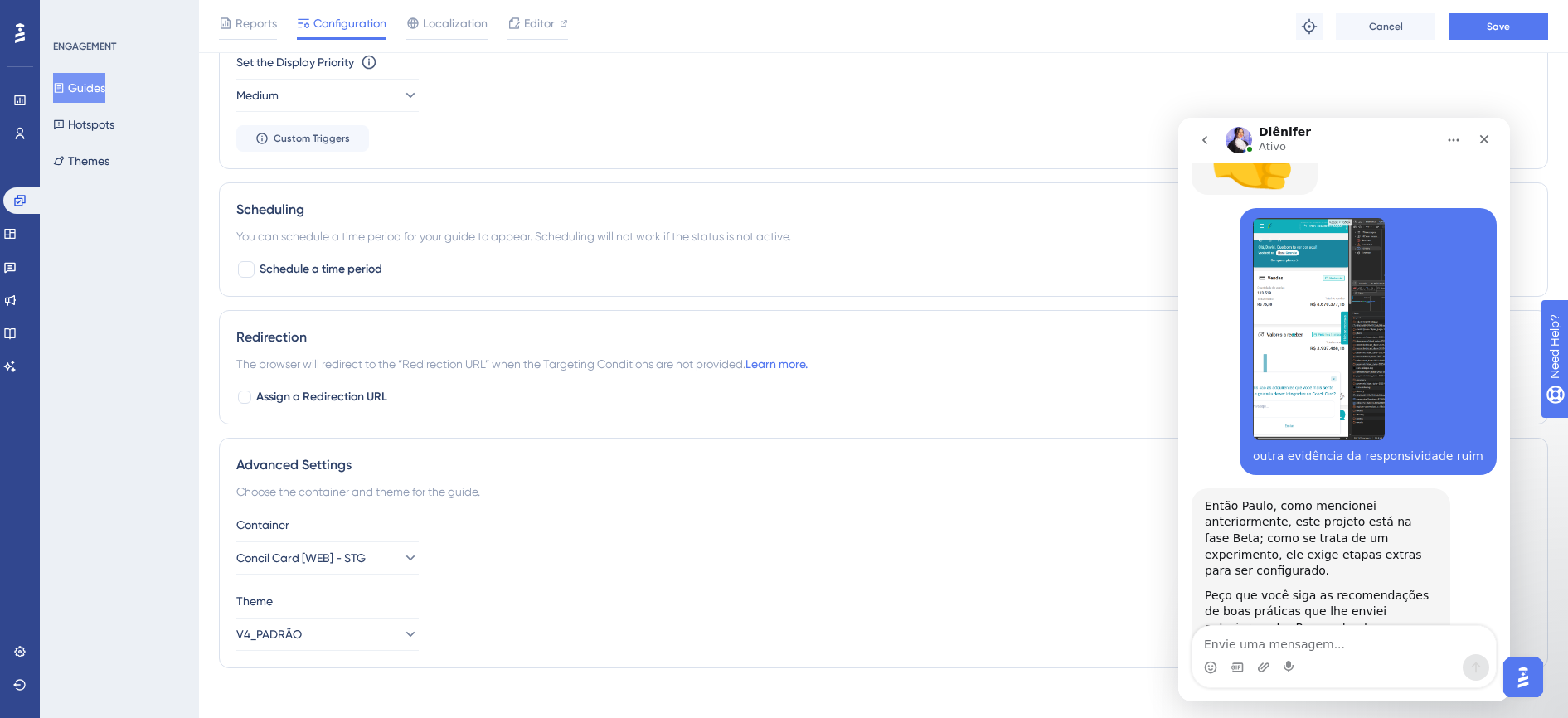
scroll to position [1107, 0]
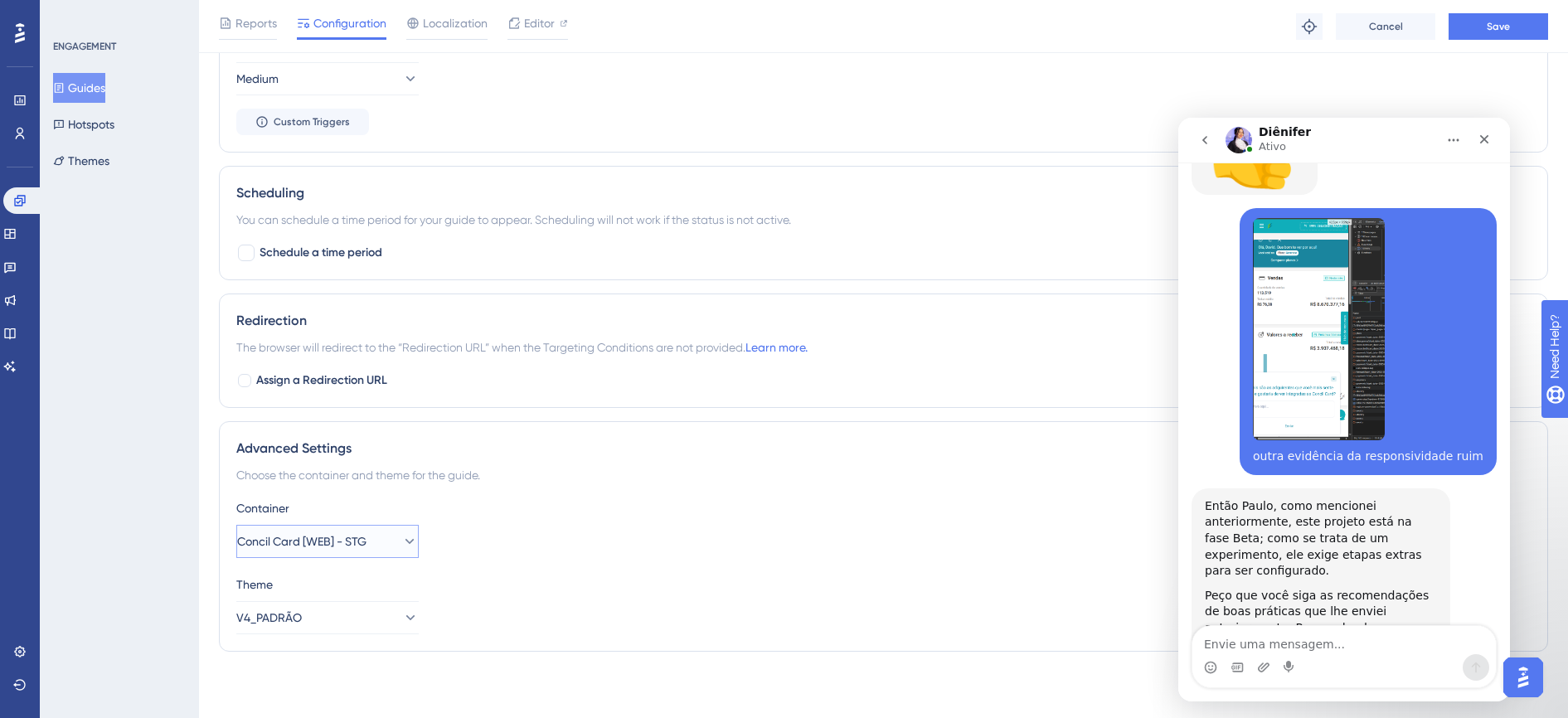
click at [339, 541] on span "Concil Card [WEB] - STG" at bounding box center [301, 541] width 129 height 20
click at [306, 586] on div "Default Default" at bounding box center [327, 592] width 134 height 34
click at [193, 501] on div "ENGAGEMENT Guides Hotspots Themes" at bounding box center [119, 359] width 159 height 718
click at [1486, 28] on span "Save" at bounding box center [1497, 26] width 23 height 13
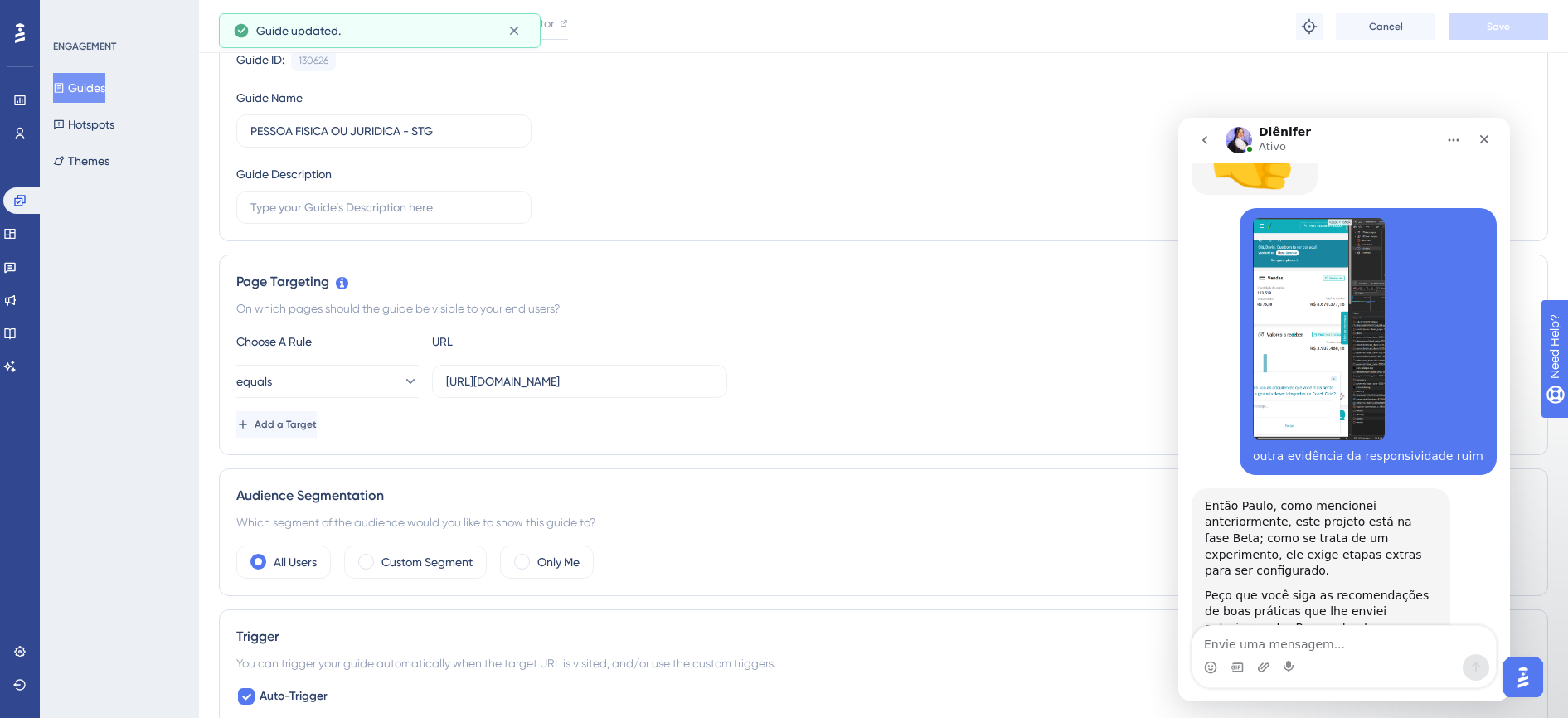
scroll to position [0, 0]
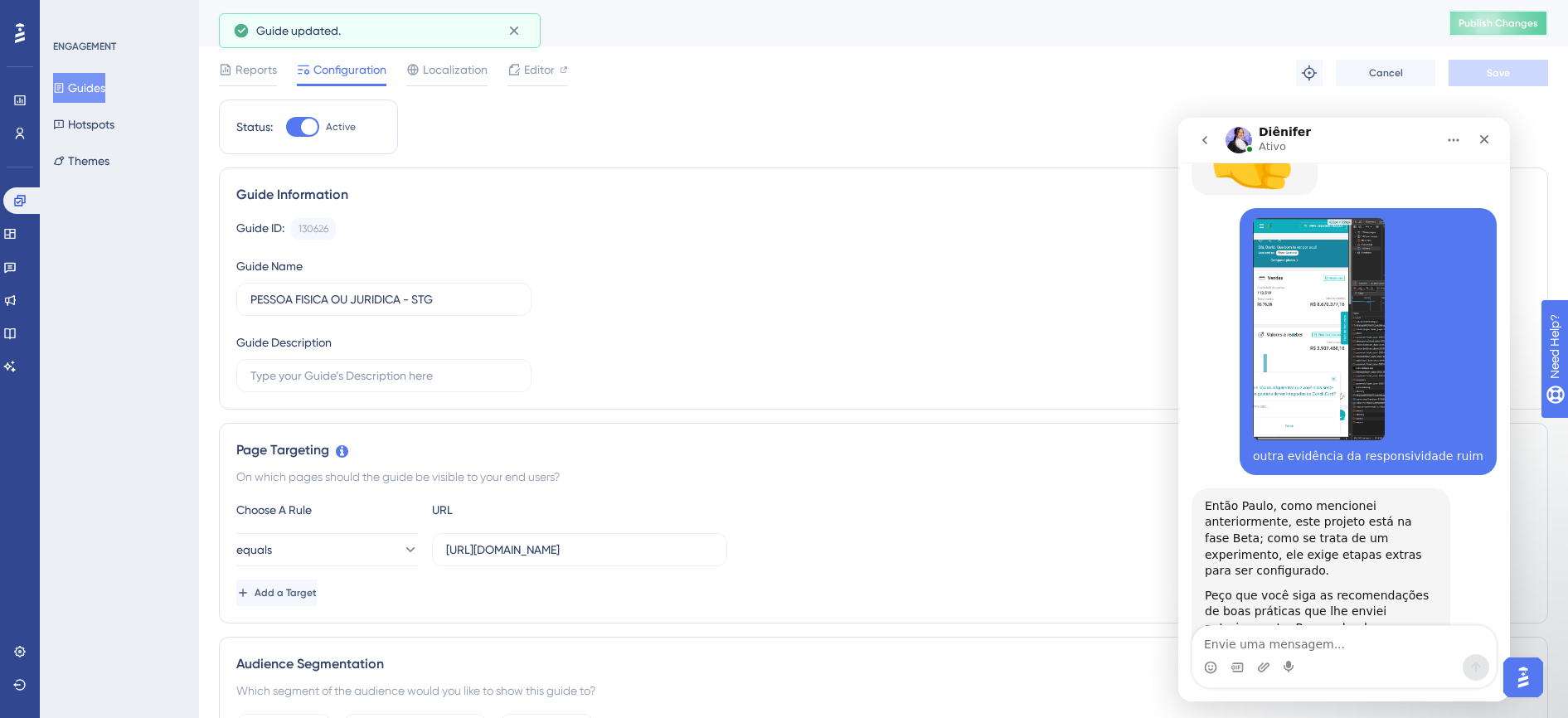
click at [1523, 19] on span "Publish Changes" at bounding box center [1498, 23] width 80 height 13
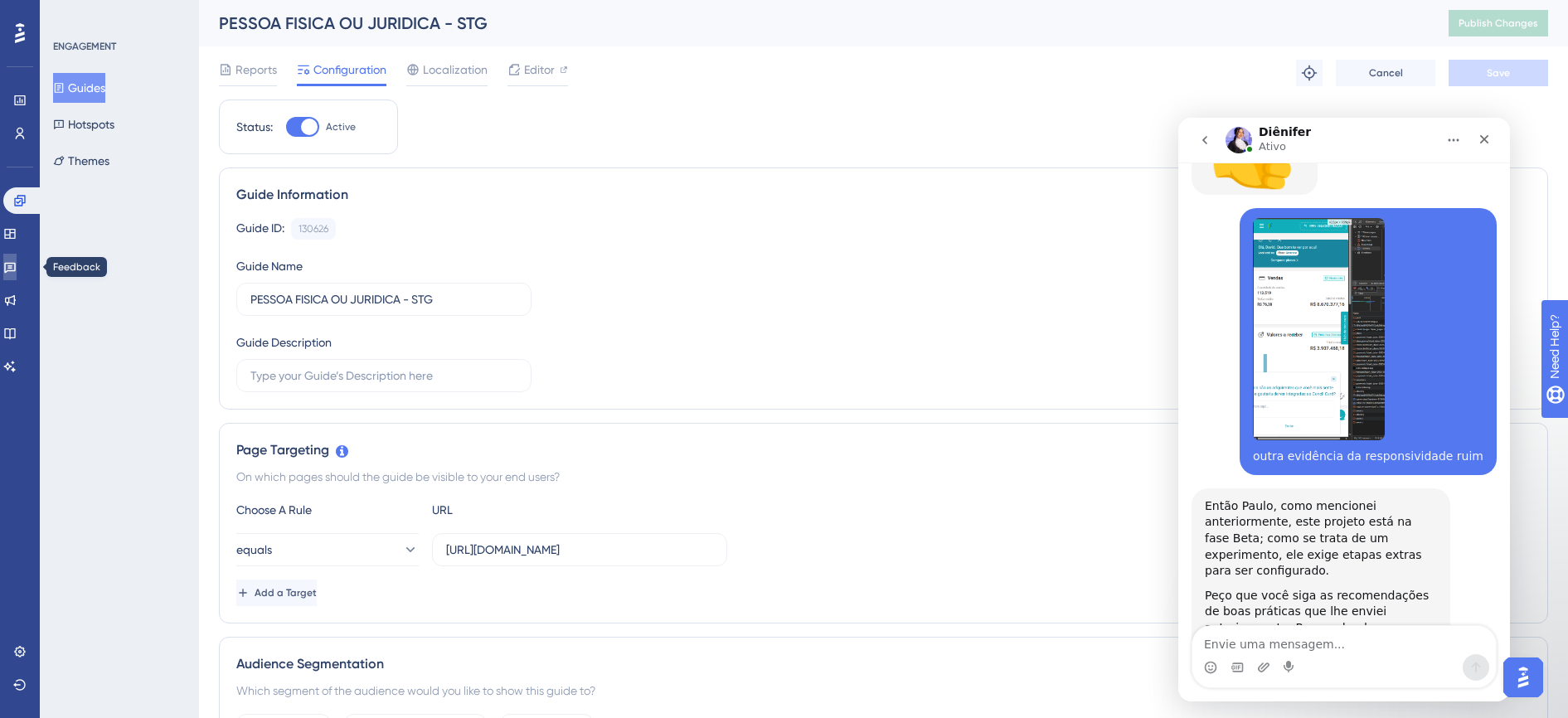
click at [17, 266] on link at bounding box center [9, 267] width 13 height 27
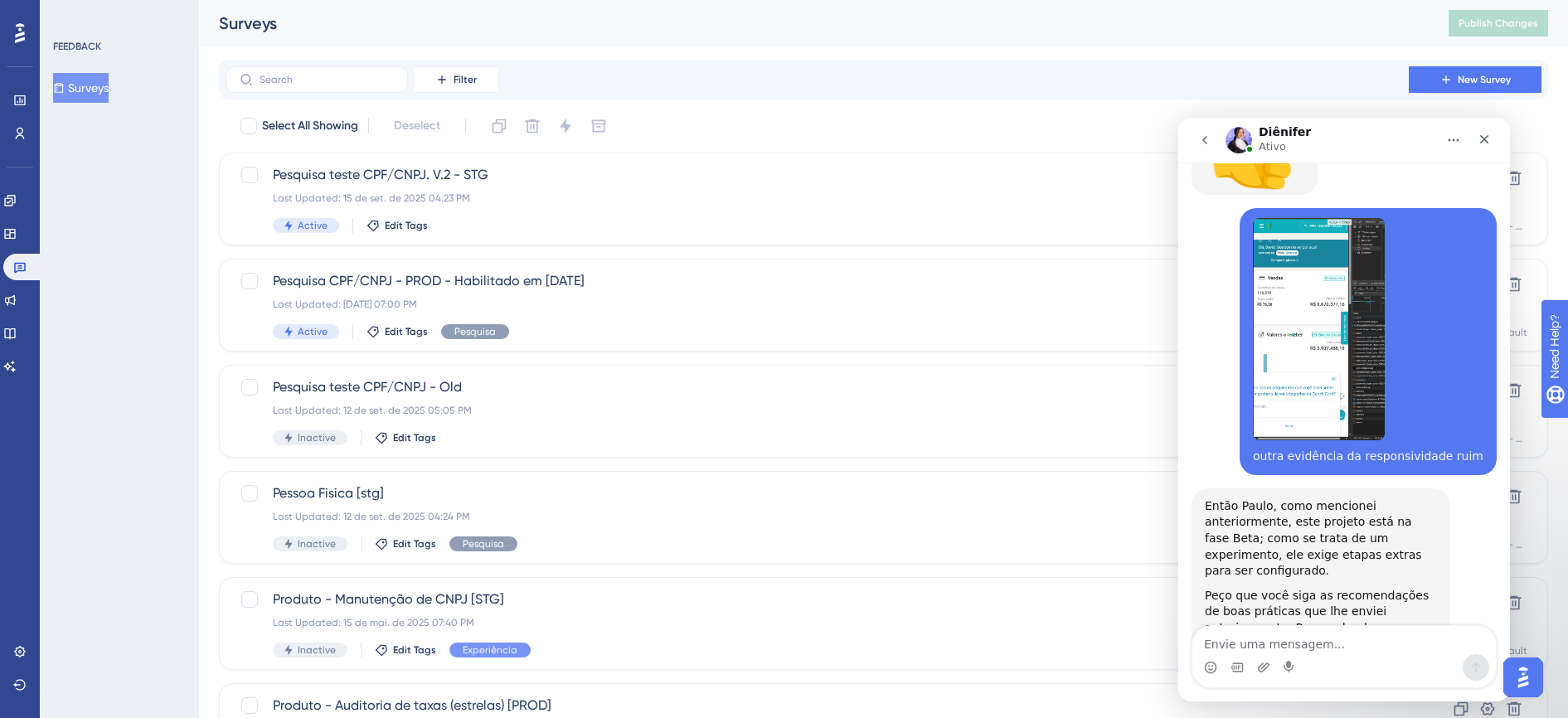
click at [92, 87] on button "Surveys" at bounding box center [81, 88] width 55 height 30
click at [412, 294] on div "Pesquisa CPF/CNPJ - PROD - Habilitado em [DATE] Last Updated: [DATE] 07:00 PM A…" at bounding box center [817, 304] width 1089 height 68
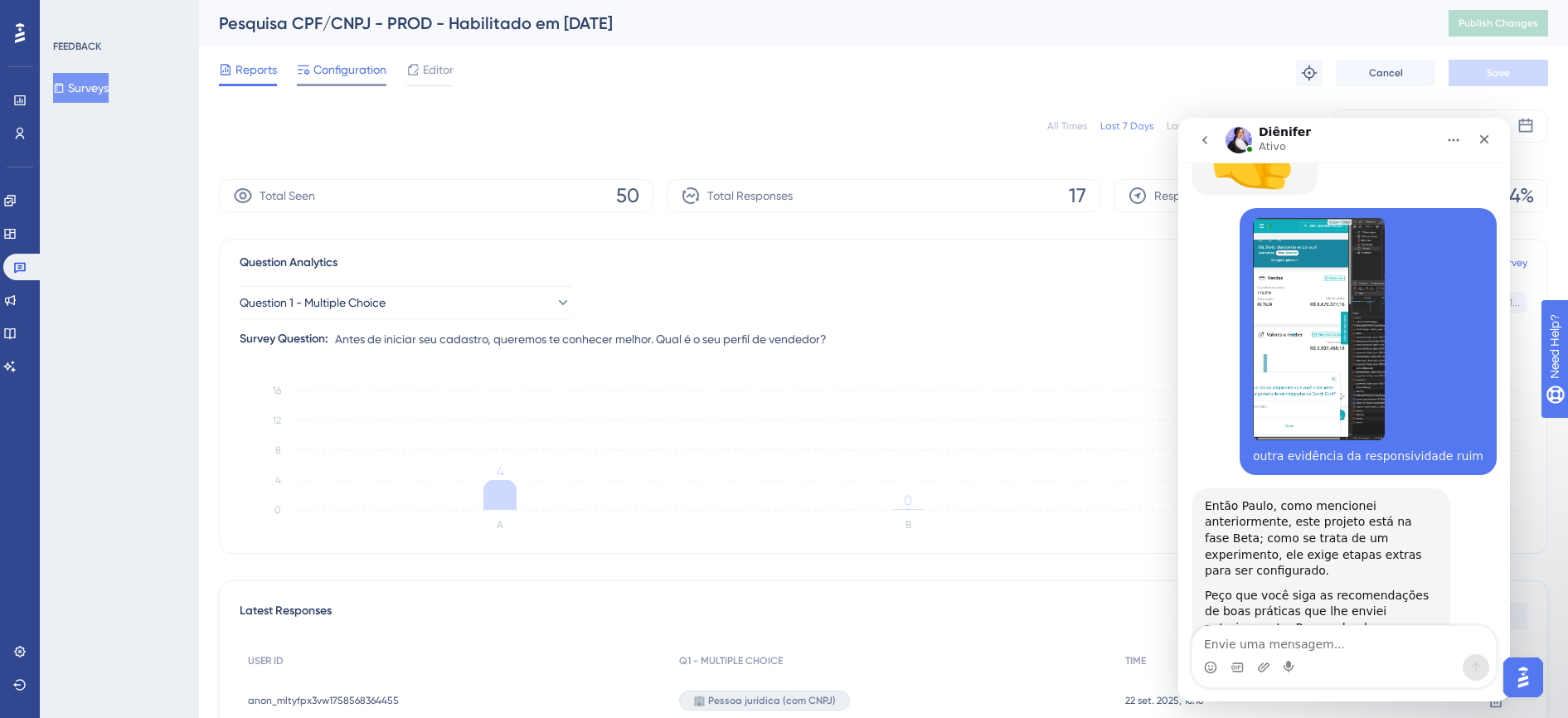
click at [335, 66] on span "Configuration" at bounding box center [350, 69] width 73 height 20
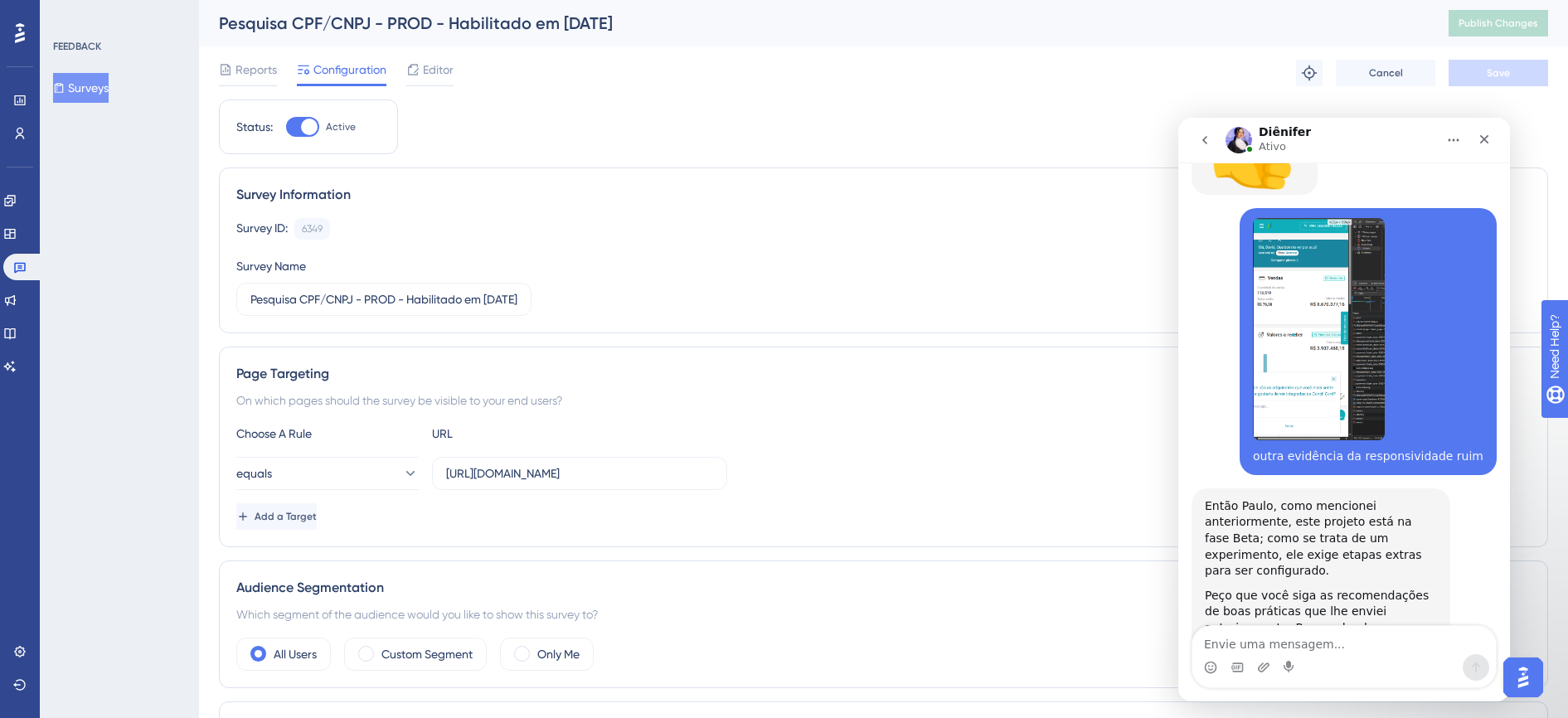
click at [313, 121] on div at bounding box center [309, 126] width 17 height 17
click at [286, 126] on input "Active" at bounding box center [286, 126] width 1 height 1
click at [1537, 67] on button "Save" at bounding box center [1498, 72] width 100 height 27
click at [1533, 28] on span "Publish Changes" at bounding box center [1498, 23] width 80 height 13
click at [307, 130] on div at bounding box center [302, 126] width 34 height 20
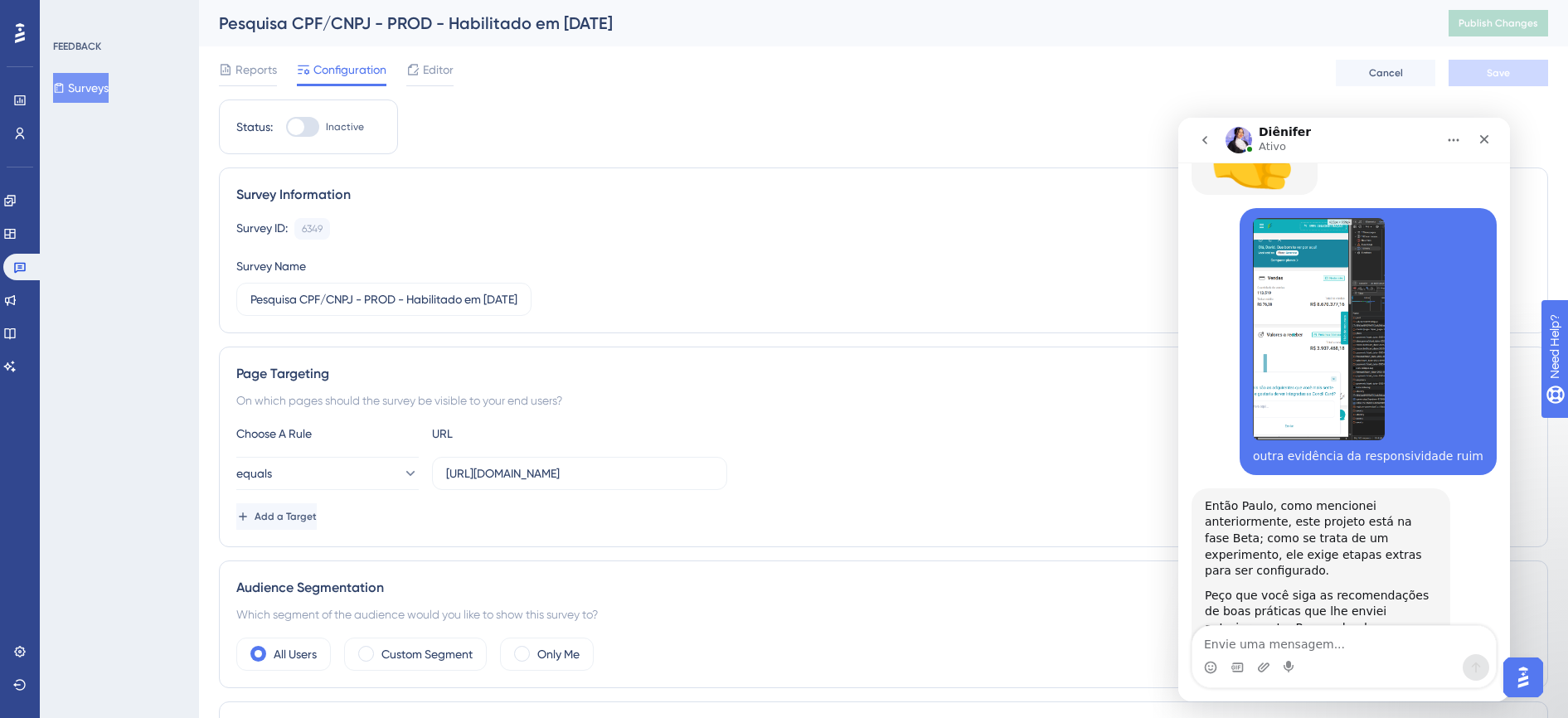
click at [286, 127] on input "Inactive" at bounding box center [286, 126] width 1 height 1
checkbox input "true"
click at [1515, 78] on button "Save" at bounding box center [1498, 72] width 100 height 27
click at [1506, 31] on button "Publish Changes" at bounding box center [1498, 23] width 100 height 27
click at [17, 236] on icon at bounding box center [9, 233] width 13 height 13
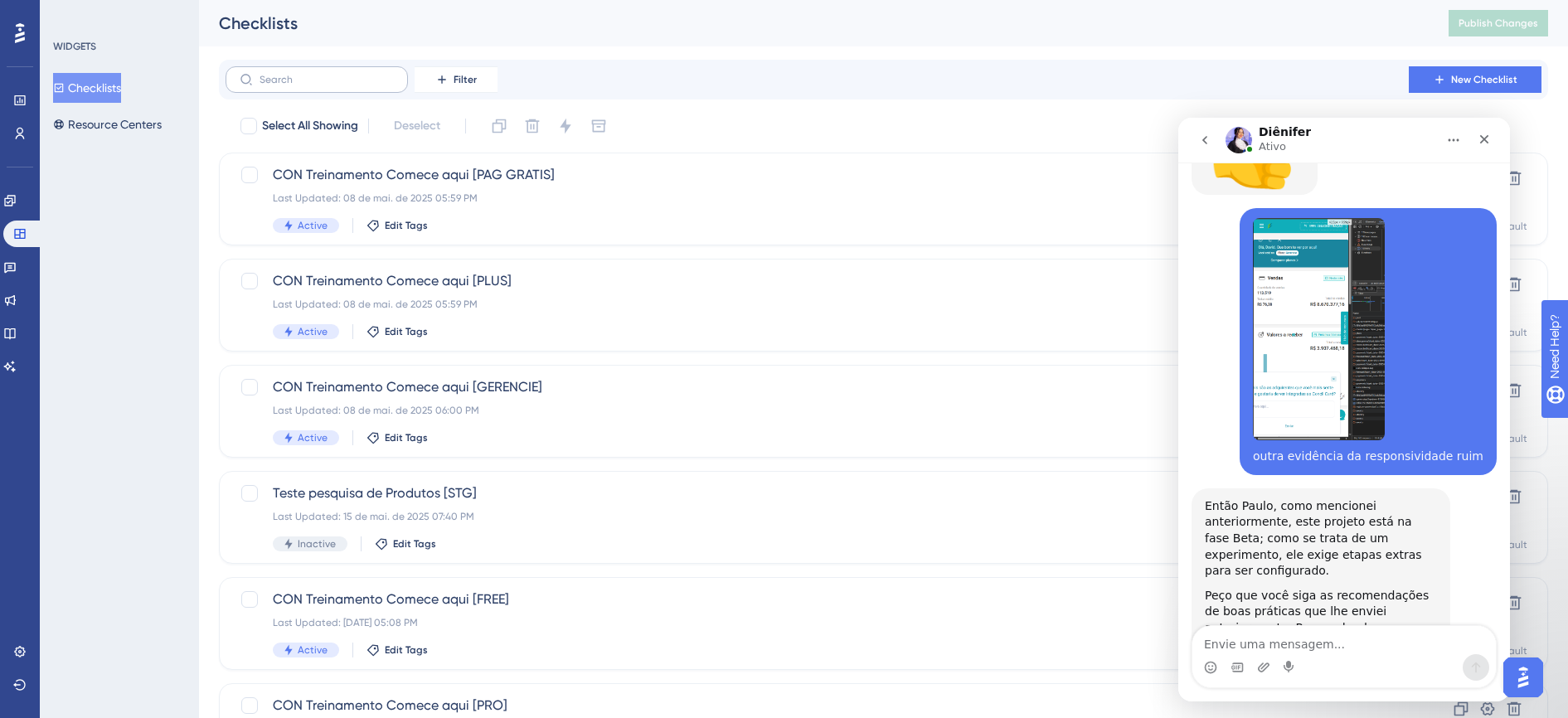
click at [331, 86] on label at bounding box center [316, 79] width 183 height 27
click at [331, 85] on input "text" at bounding box center [327, 80] width 134 height 12
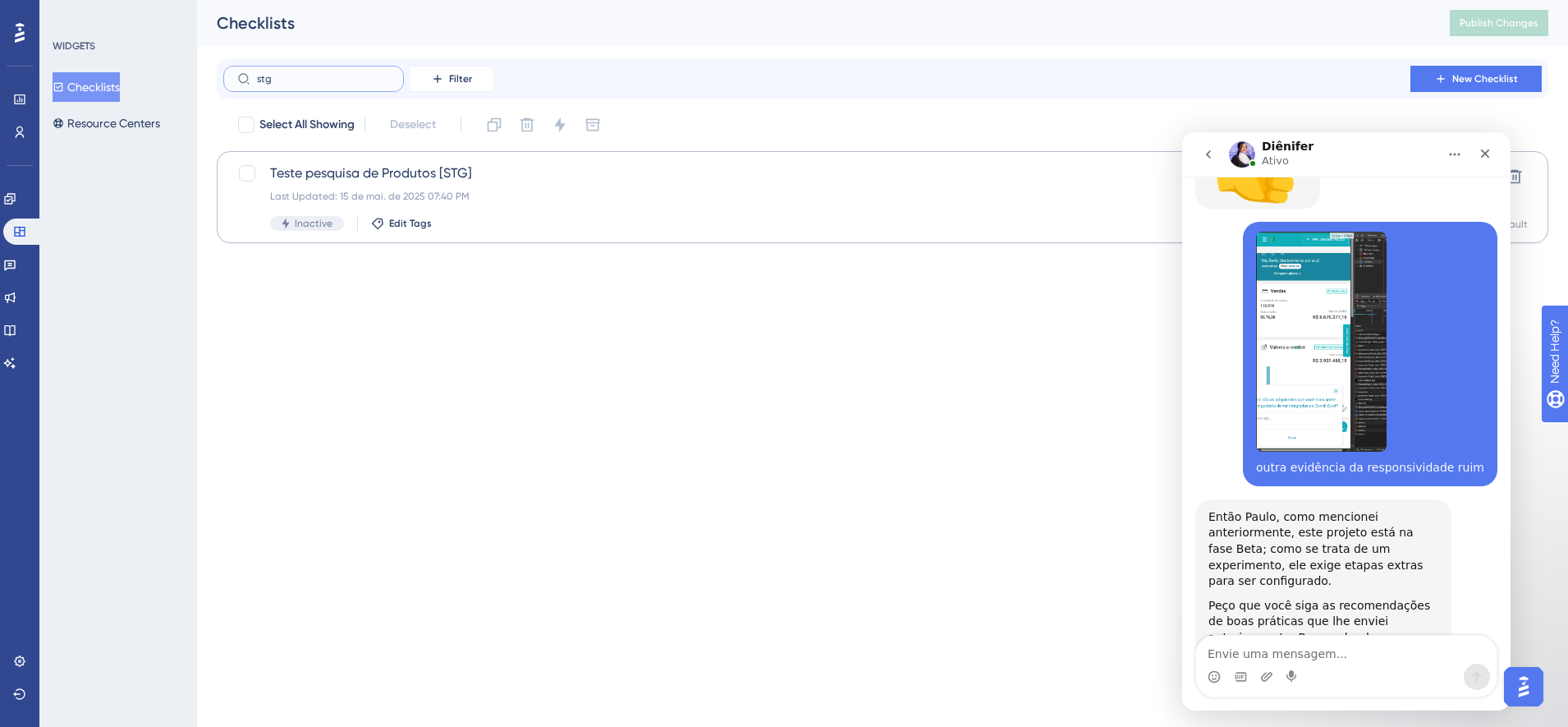
type input "stg"
click at [469, 202] on div "Last Updated: 15 de mai. de 2025 07:40 PM" at bounding box center [817, 196] width 1094 height 13
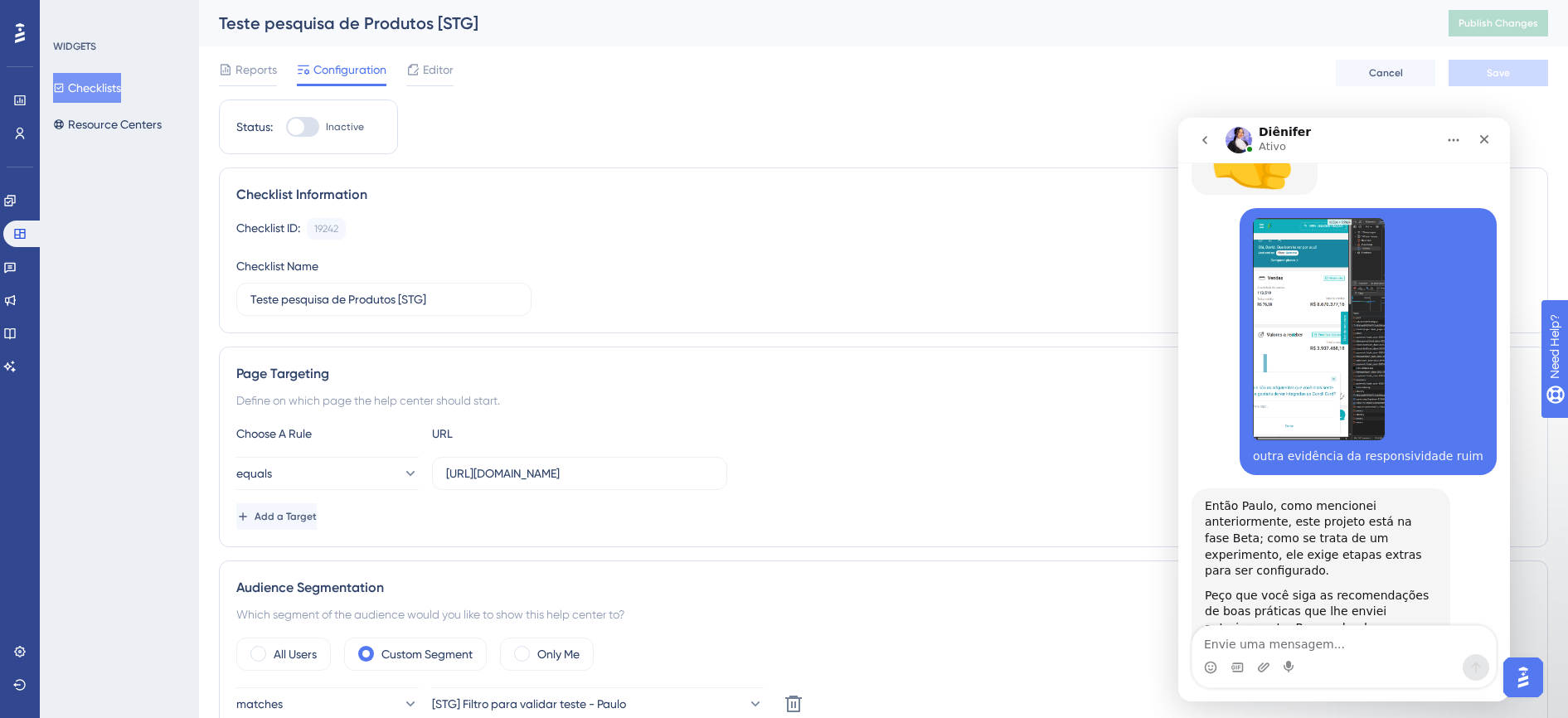
click at [304, 126] on div at bounding box center [295, 126] width 17 height 17
click at [286, 126] on input "Inactive" at bounding box center [286, 126] width 1 height 1
click at [305, 126] on div at bounding box center [309, 126] width 17 height 17
click at [286, 126] on input "Active" at bounding box center [286, 126] width 1 height 1
checkbox input "false"
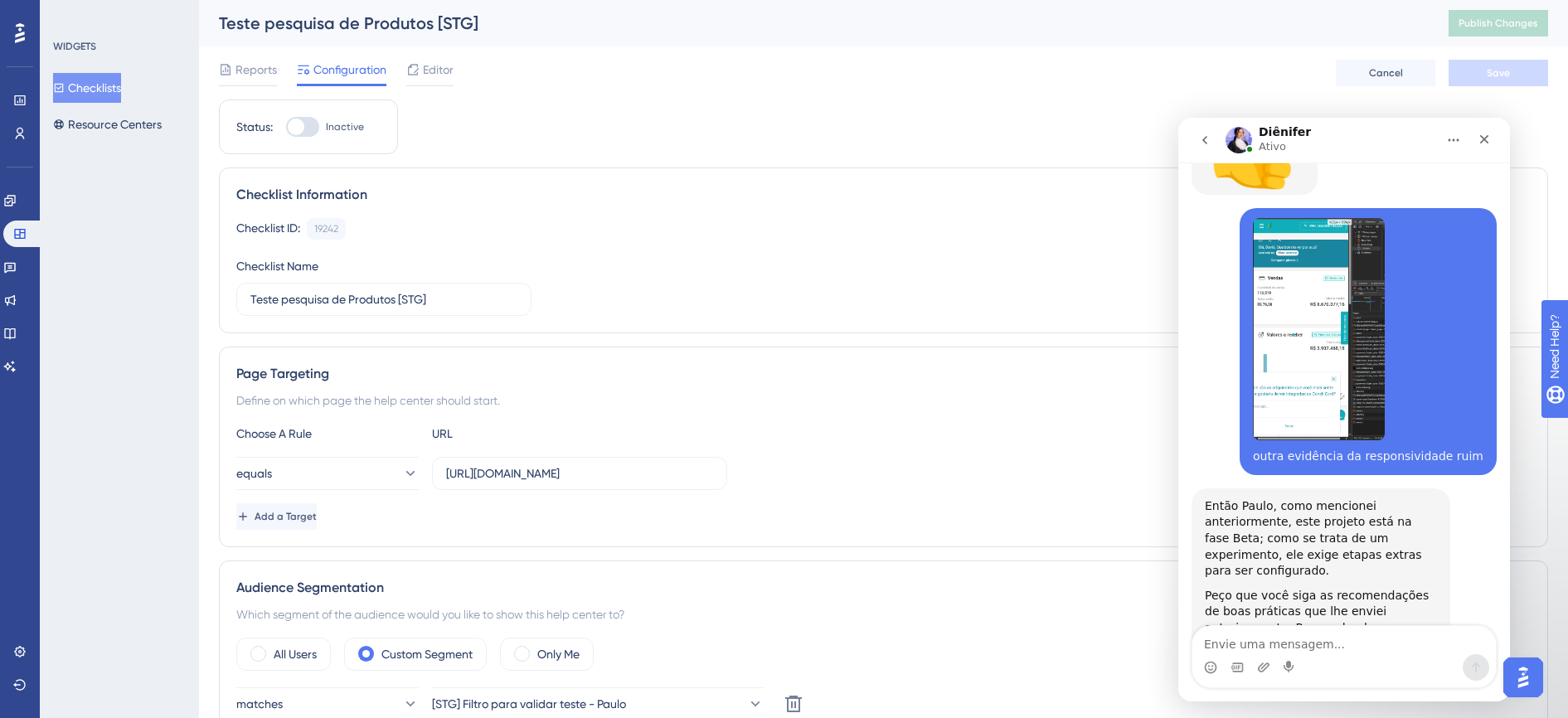
click at [117, 84] on button "Checklists" at bounding box center [87, 88] width 68 height 30
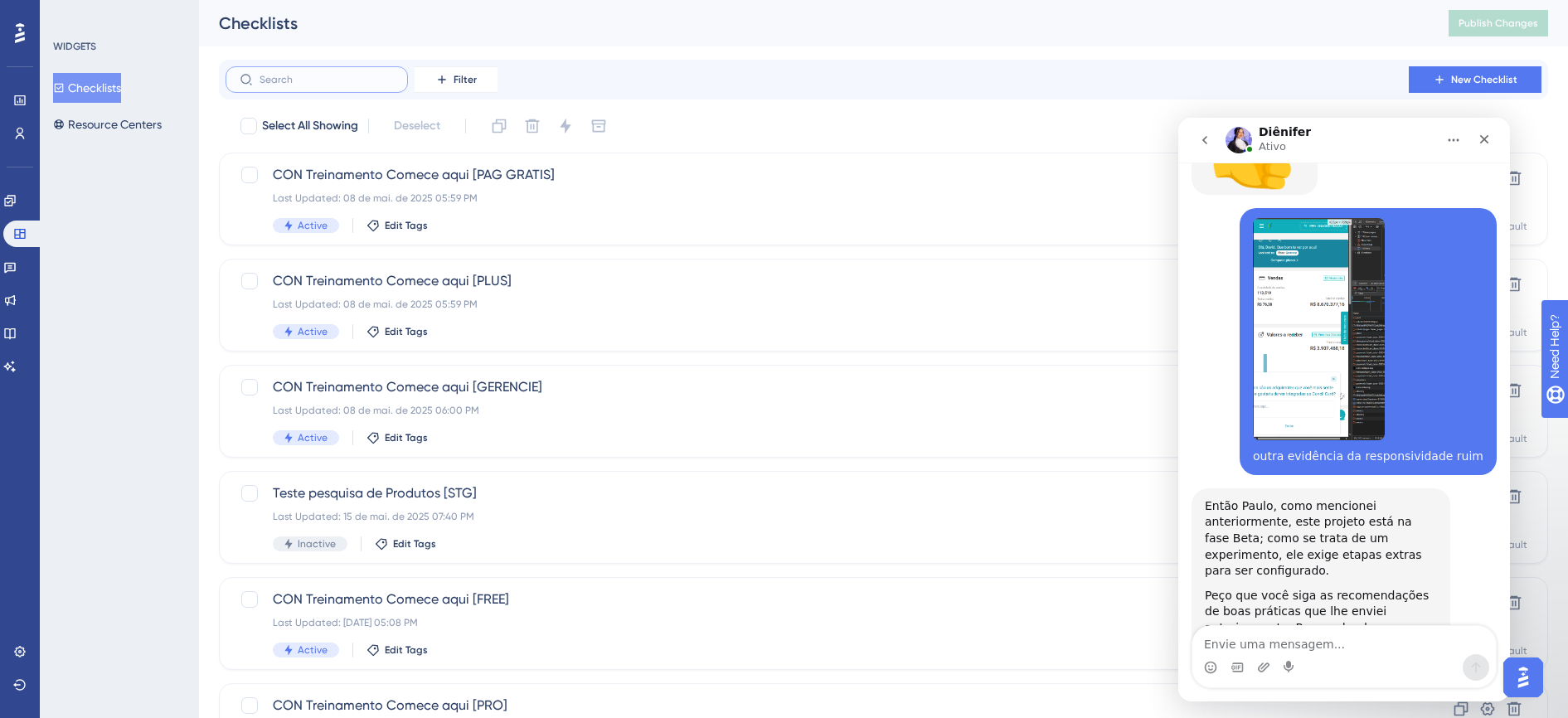
click at [358, 75] on input "text" at bounding box center [327, 80] width 134 height 12
click at [18, 236] on icon at bounding box center [19, 233] width 13 height 13
click at [17, 260] on link at bounding box center [9, 267] width 13 height 27
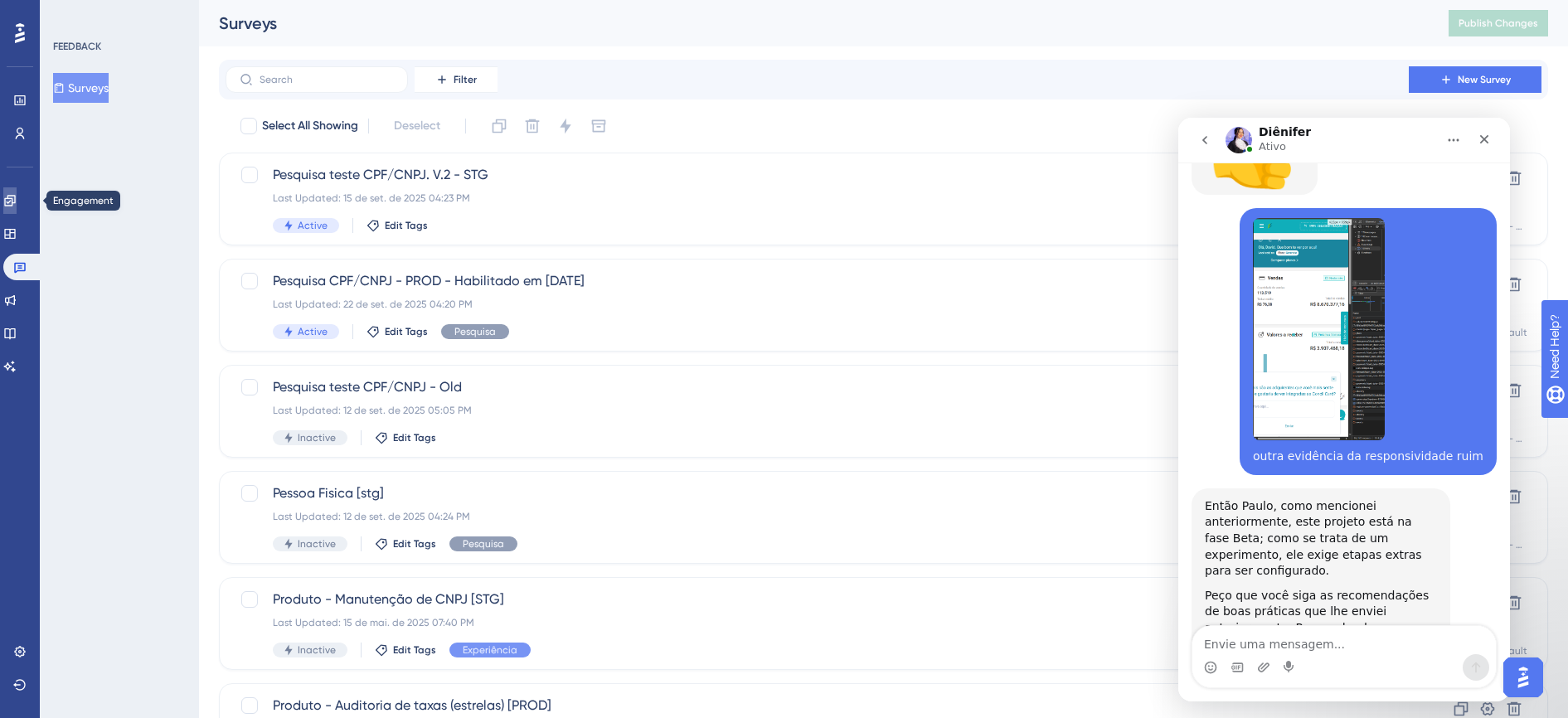
click at [17, 206] on icon at bounding box center [9, 199] width 13 height 13
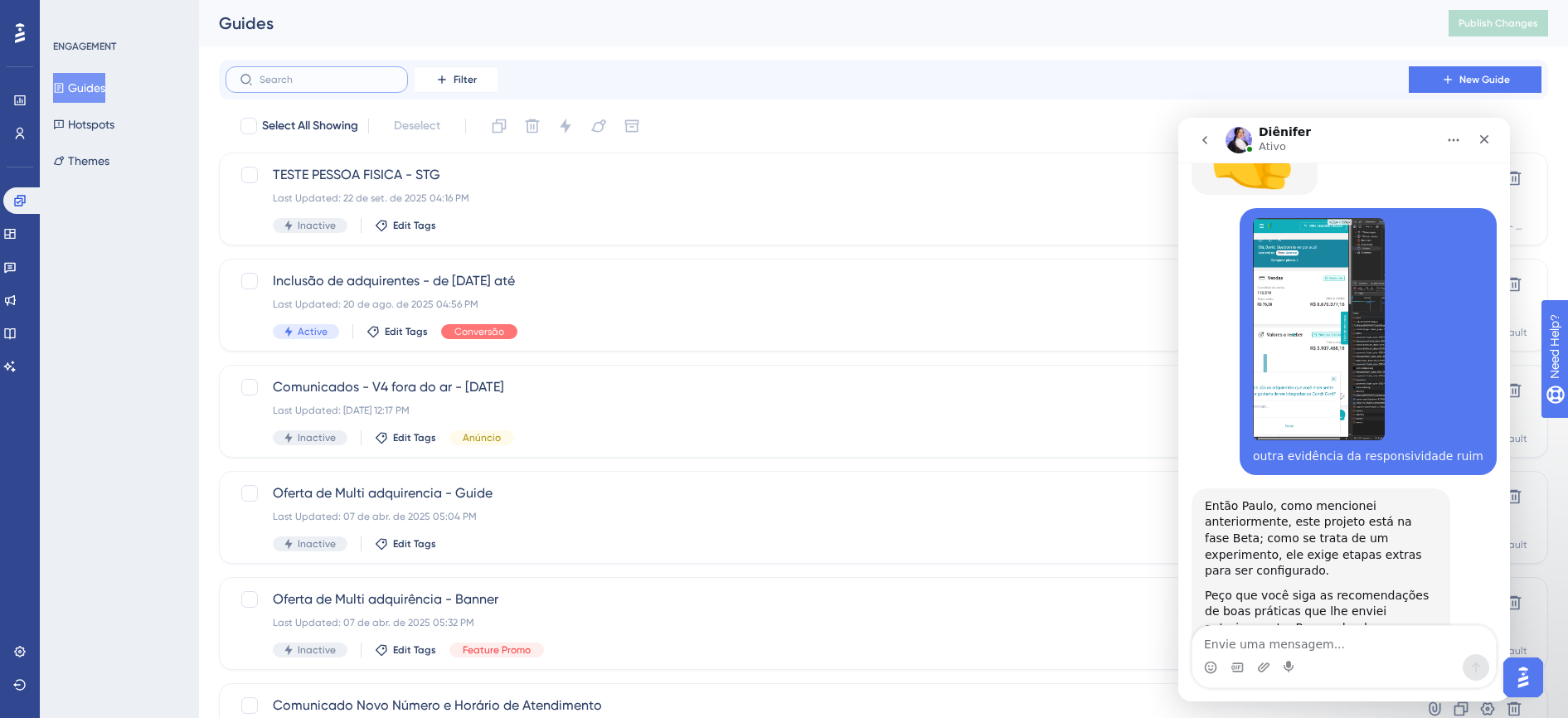
click at [332, 79] on input "text" at bounding box center [327, 80] width 134 height 12
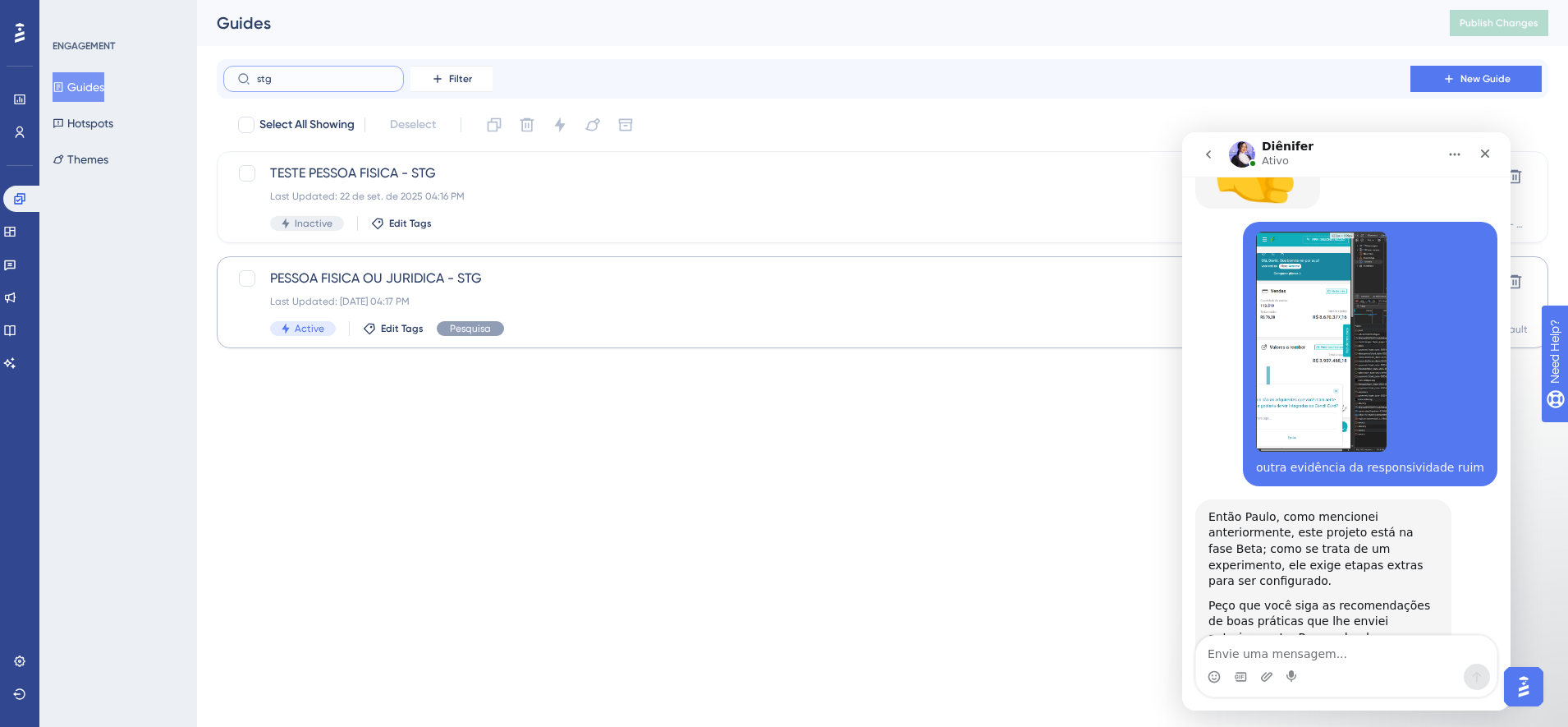
type input "stg"
click at [392, 277] on span "PESSOA FISICA OU JURIDICA - STG" at bounding box center [817, 278] width 1094 height 20
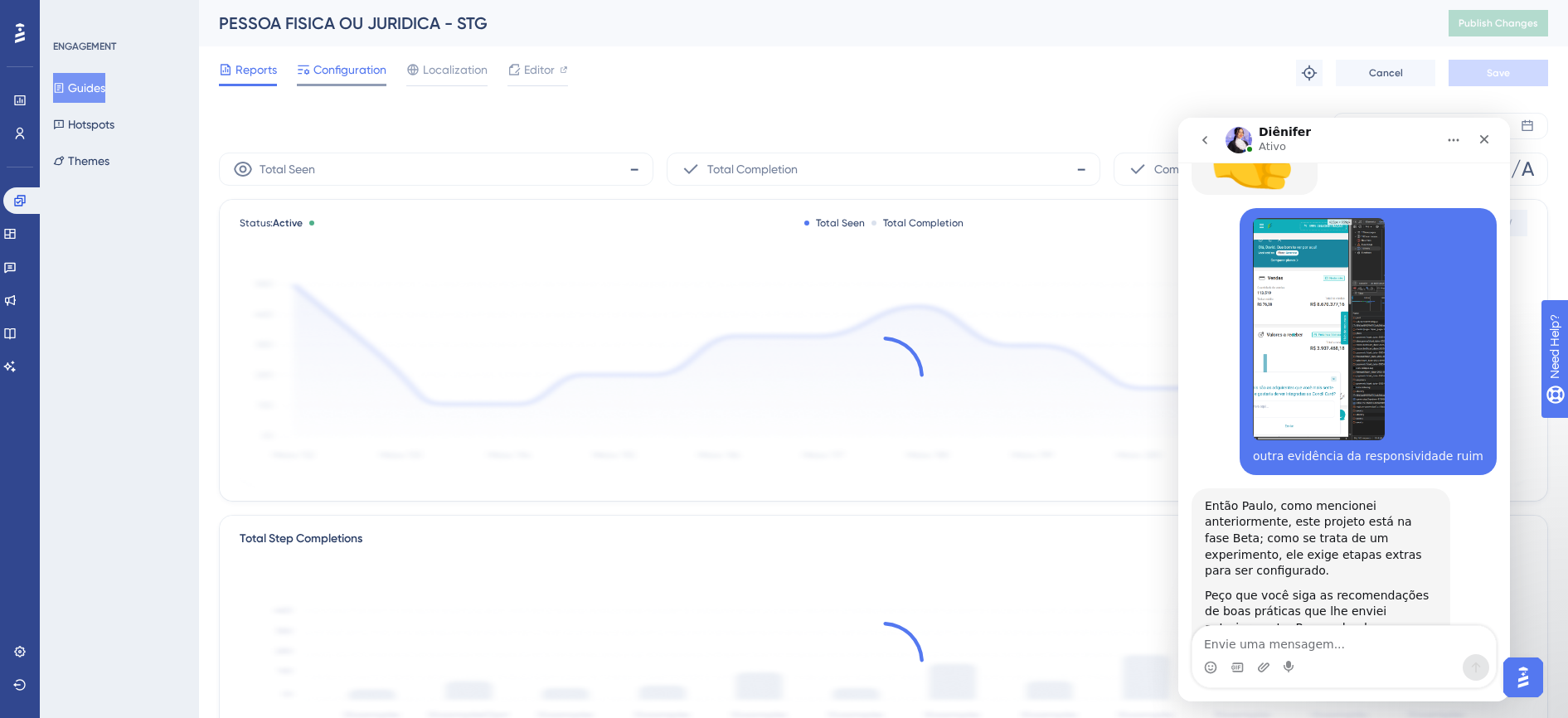
click at [359, 73] on span "Configuration" at bounding box center [350, 69] width 73 height 20
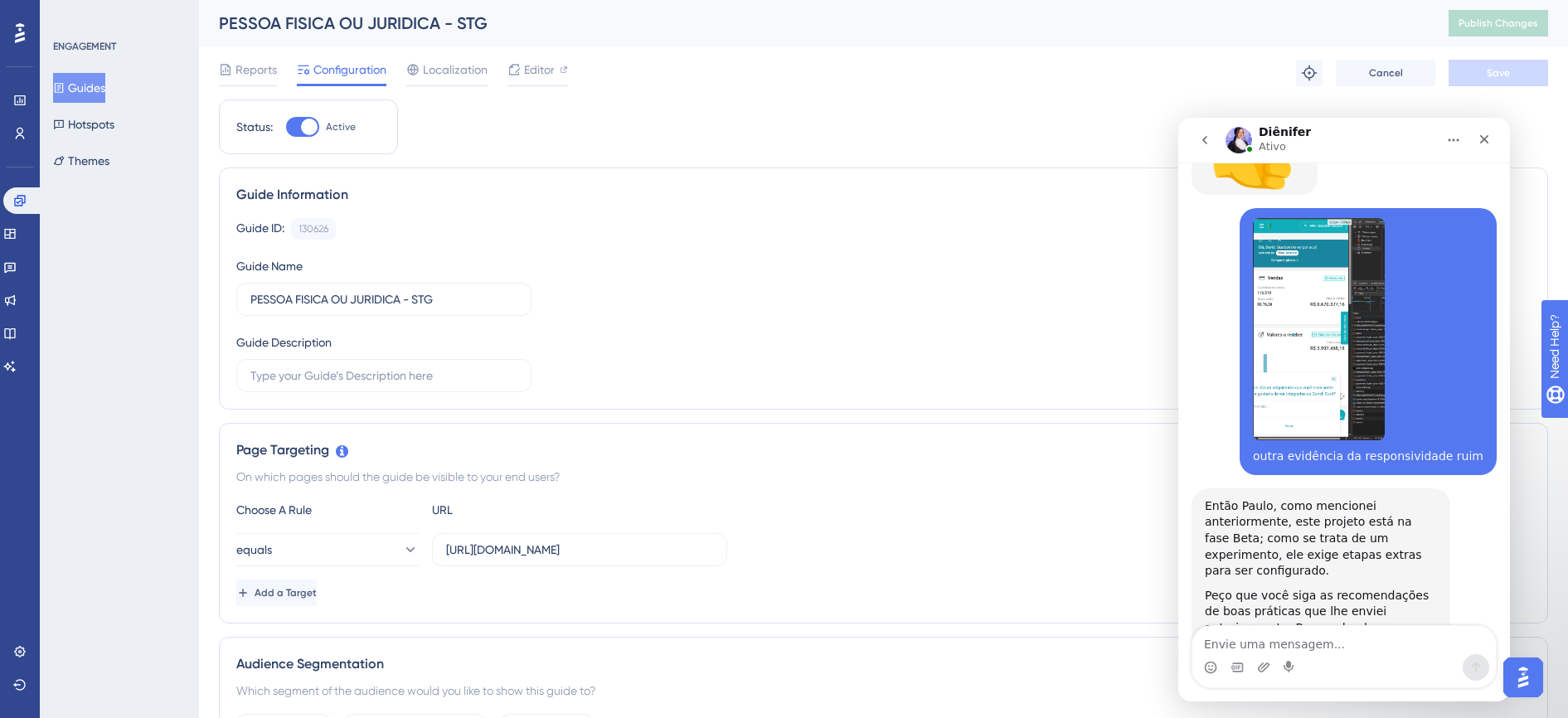
click at [298, 128] on div at bounding box center [302, 126] width 34 height 20
click at [286, 127] on input "Active" at bounding box center [286, 126] width 1 height 1
checkbox input "false"
click at [1483, 75] on button "Save" at bounding box center [1498, 72] width 100 height 27
click at [1508, 23] on span "Publish Changes" at bounding box center [1498, 23] width 80 height 13
